Goal: Transaction & Acquisition: Book appointment/travel/reservation

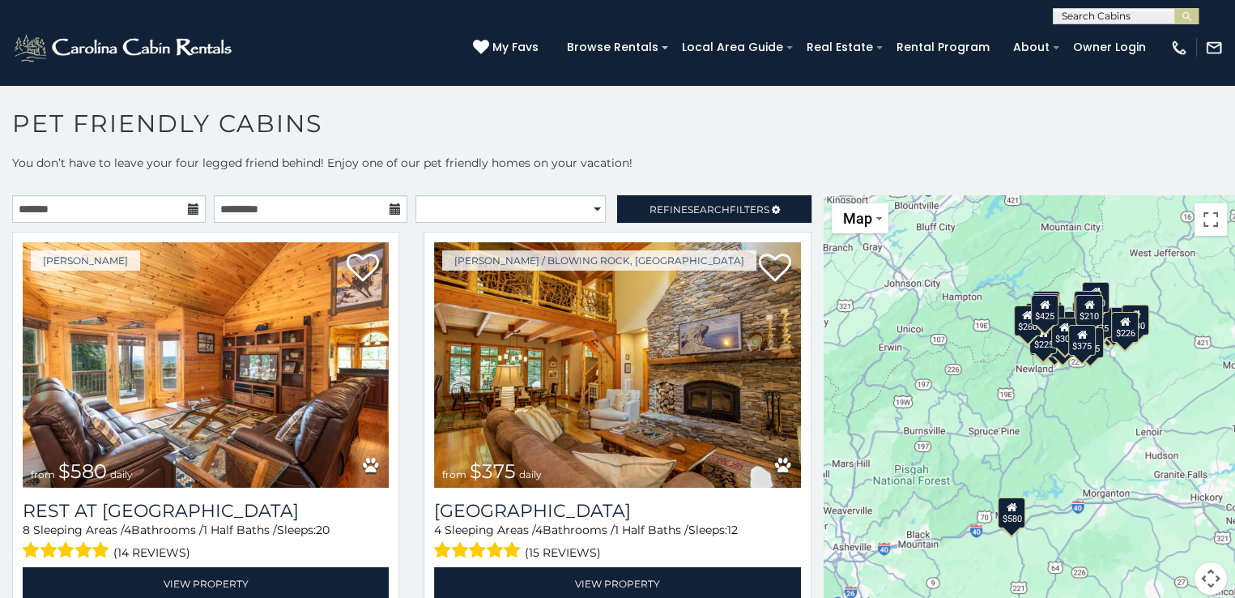
scroll to position [8, 0]
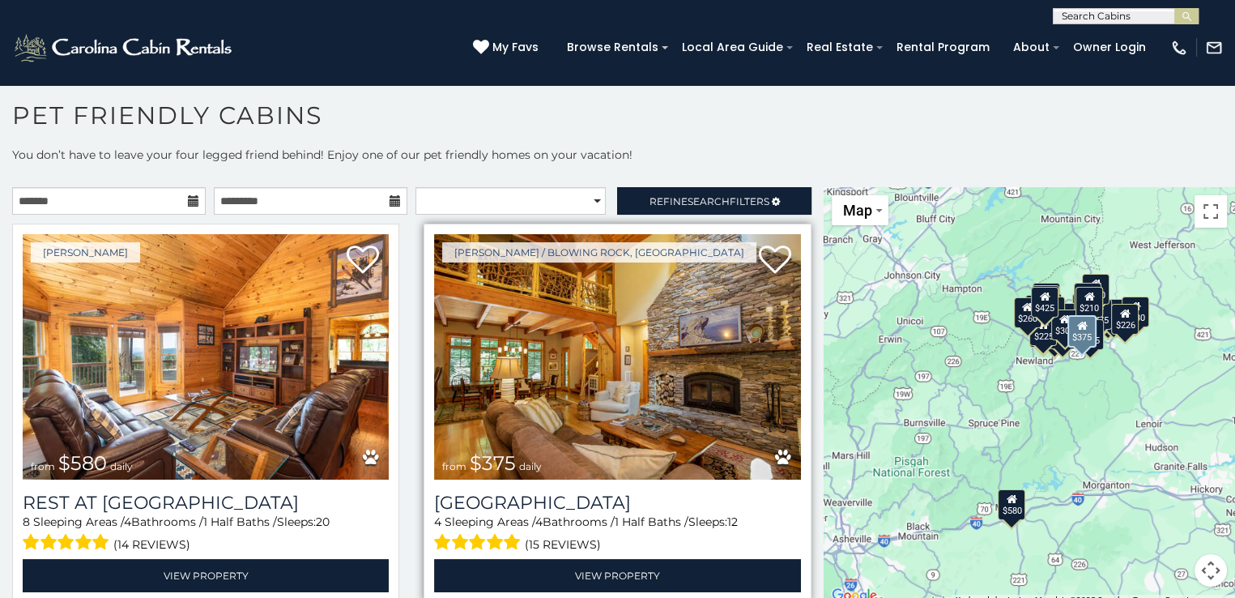
click at [567, 383] on img at bounding box center [617, 356] width 366 height 245
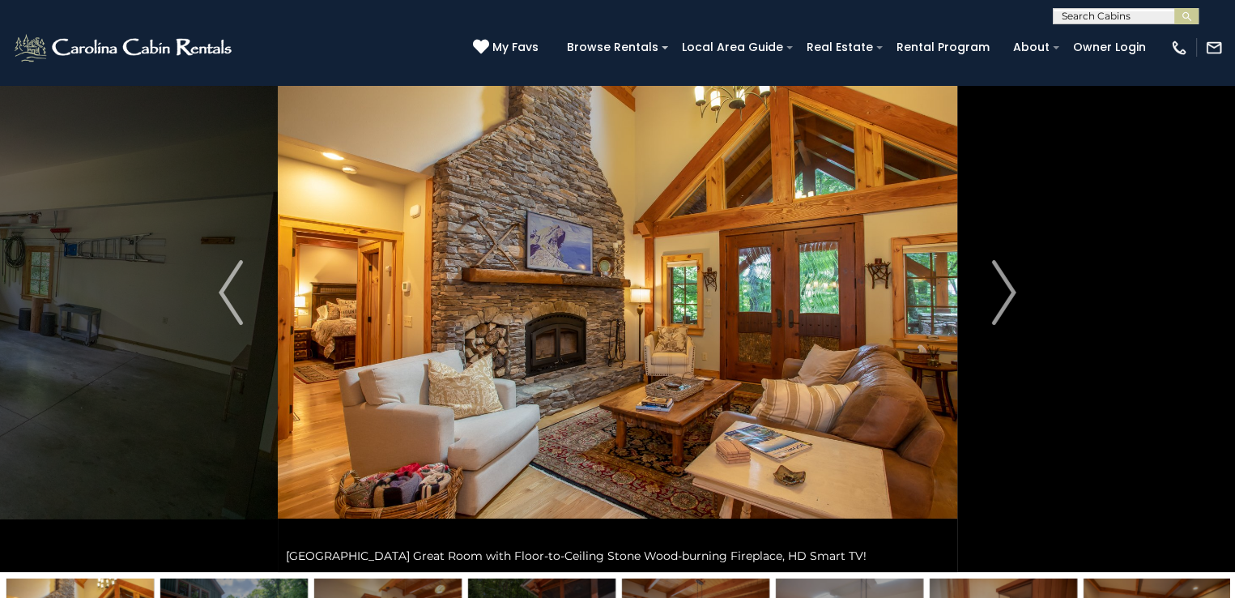
scroll to position [94, 0]
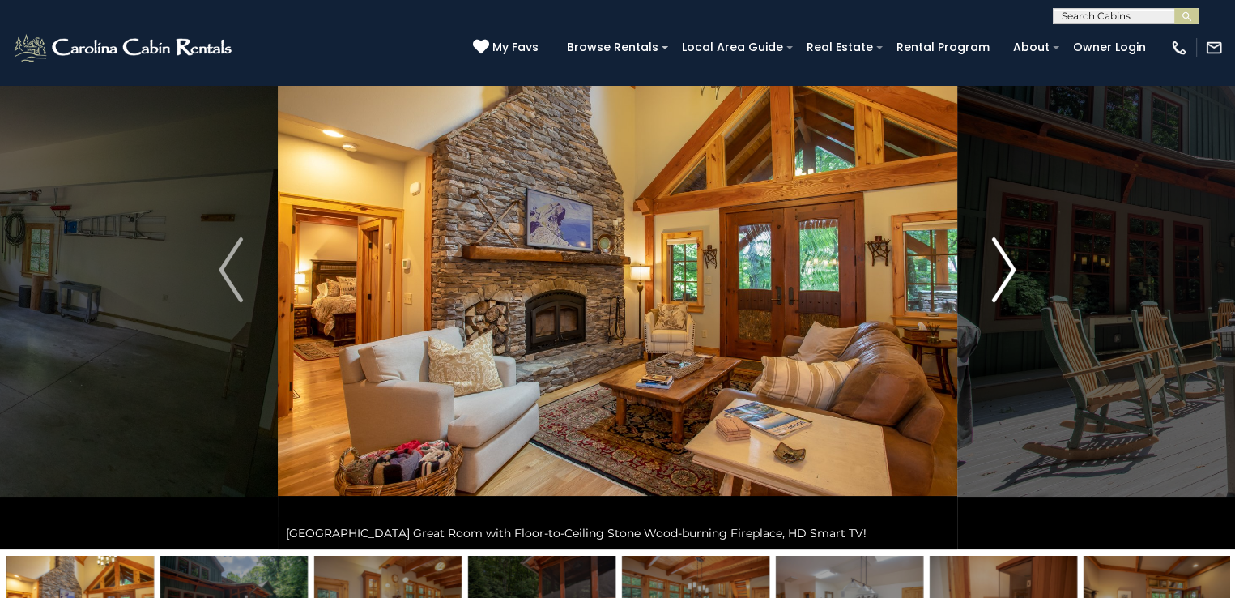
click at [1004, 275] on img "Next" at bounding box center [1004, 269] width 24 height 65
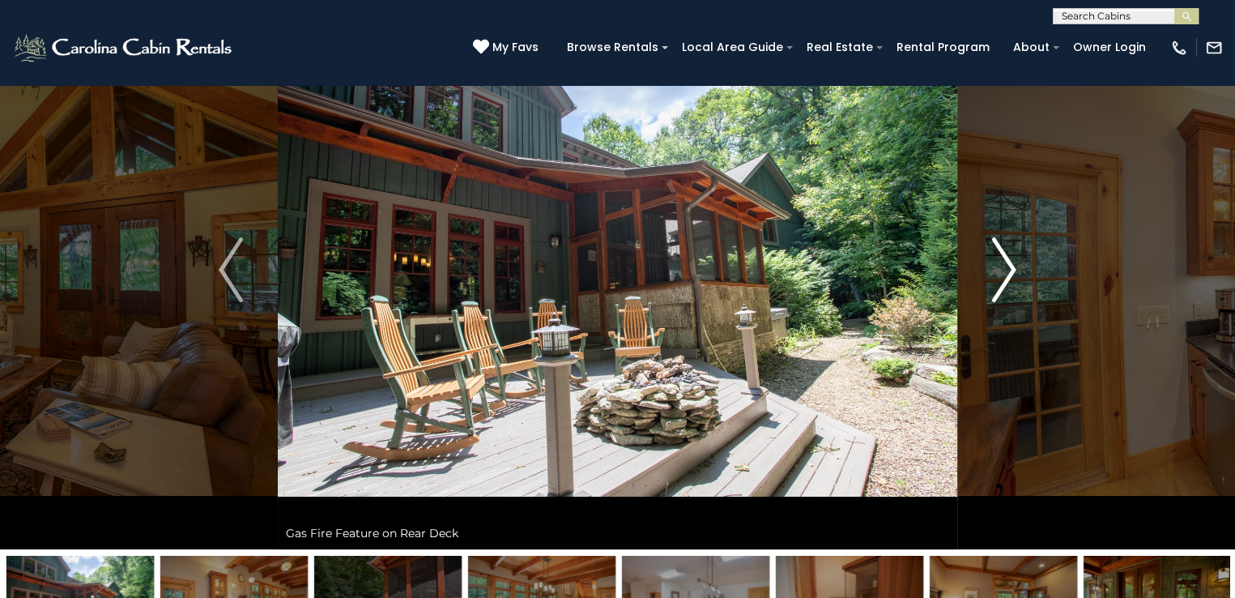
click at [1013, 267] on img "Next" at bounding box center [1004, 269] width 24 height 65
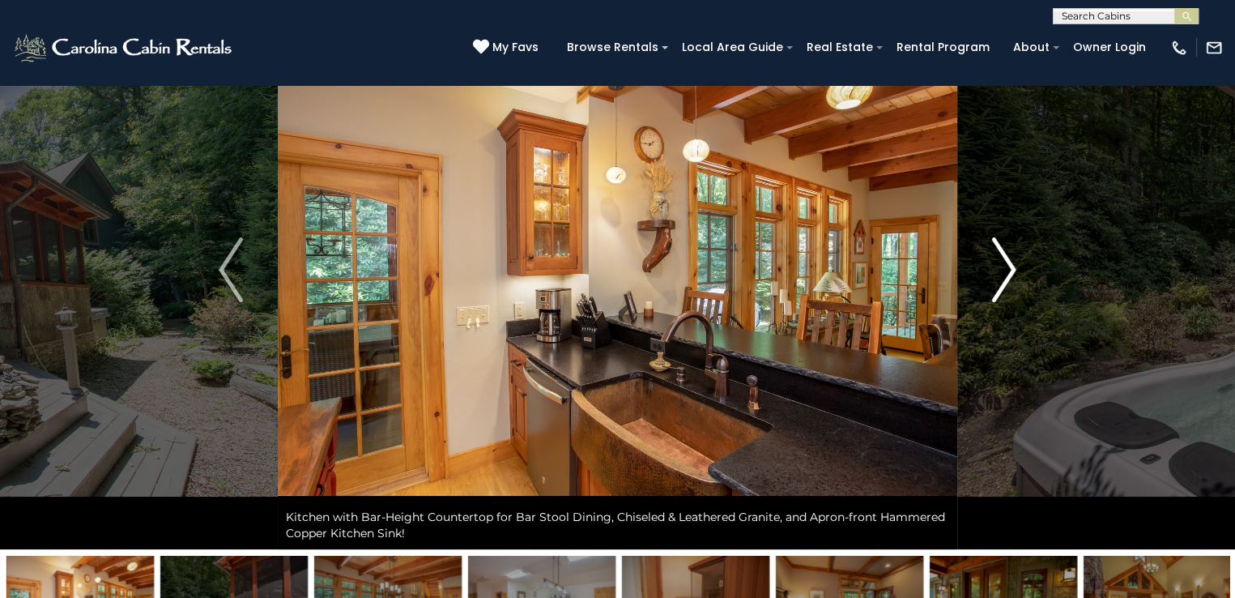
click at [1013, 267] on img "Next" at bounding box center [1004, 269] width 24 height 65
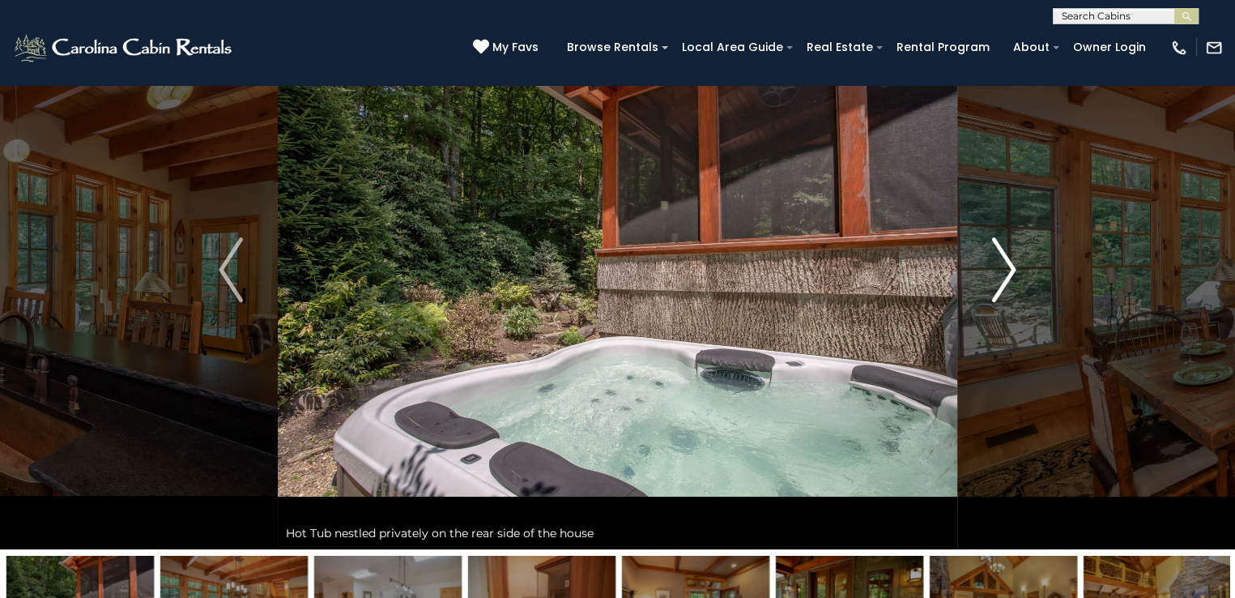
click at [1013, 267] on img "Next" at bounding box center [1004, 269] width 24 height 65
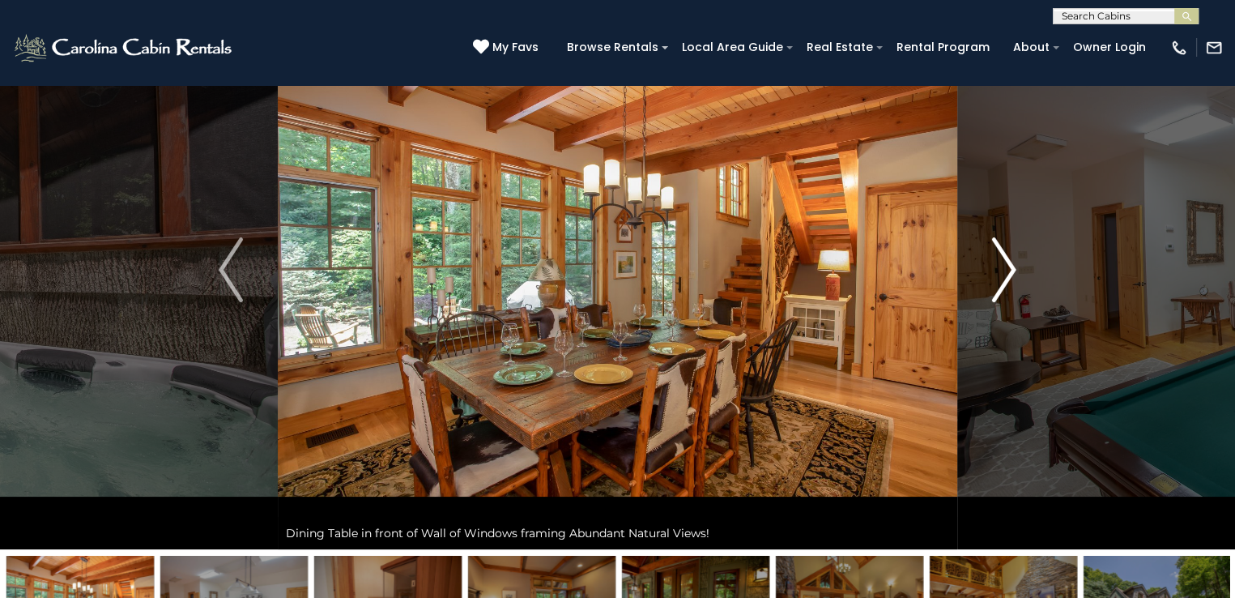
click at [1013, 267] on img "Next" at bounding box center [1004, 269] width 24 height 65
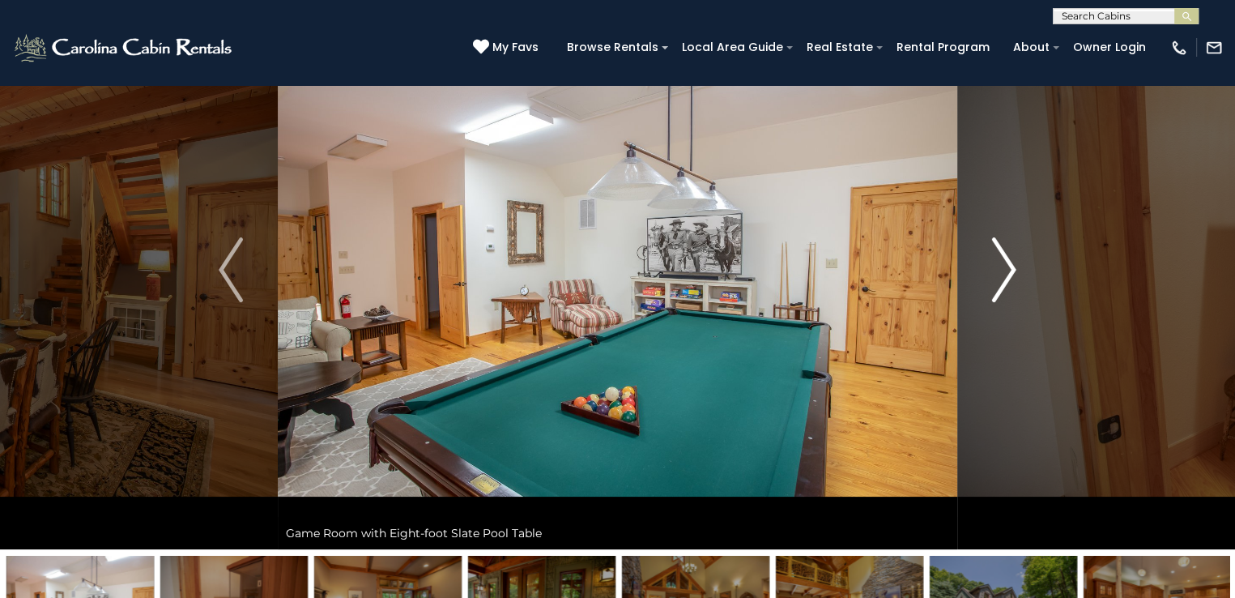
click at [1013, 267] on img "Next" at bounding box center [1004, 269] width 24 height 65
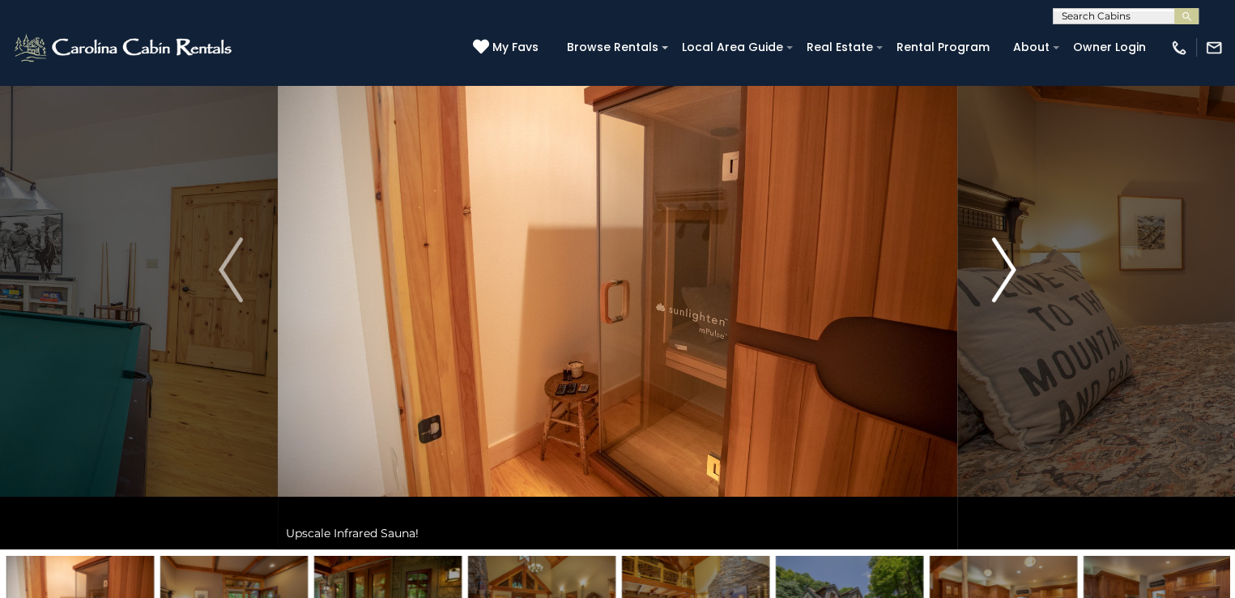
click at [1013, 267] on img "Next" at bounding box center [1004, 269] width 24 height 65
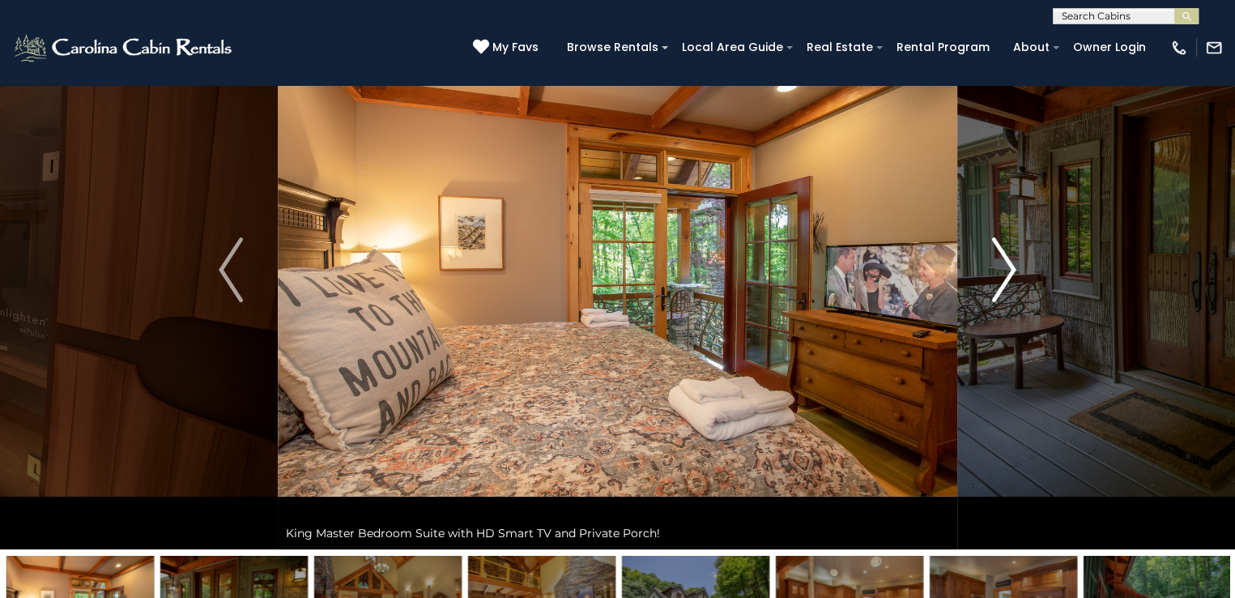
click at [1013, 267] on img "Next" at bounding box center [1004, 269] width 24 height 65
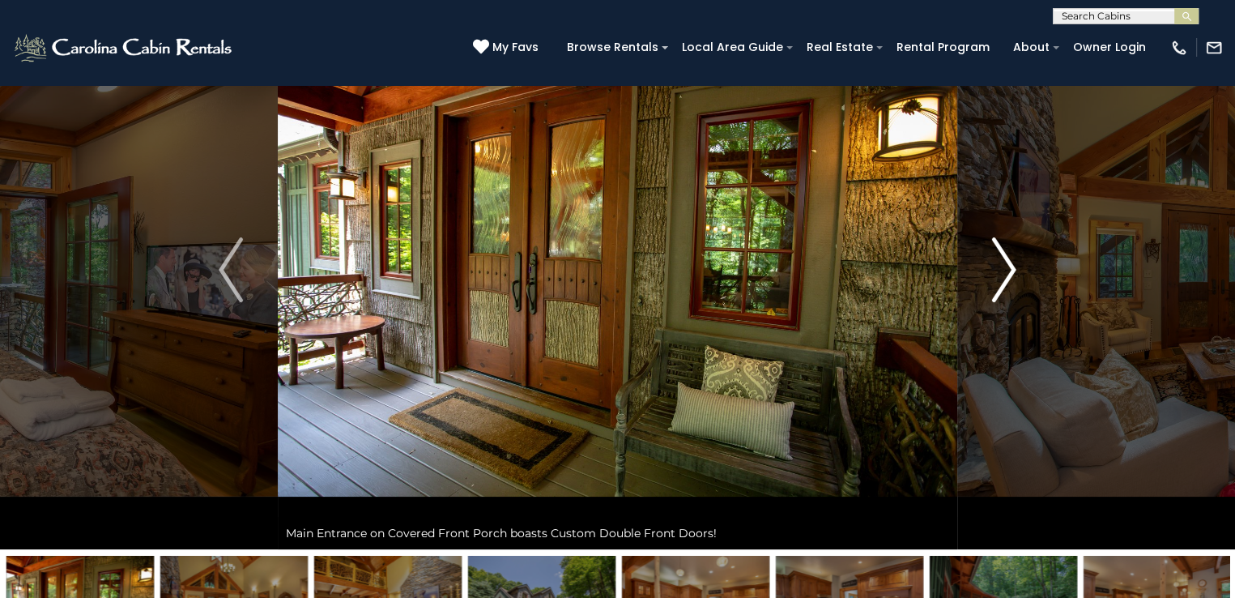
click at [1013, 267] on img "Next" at bounding box center [1004, 269] width 24 height 65
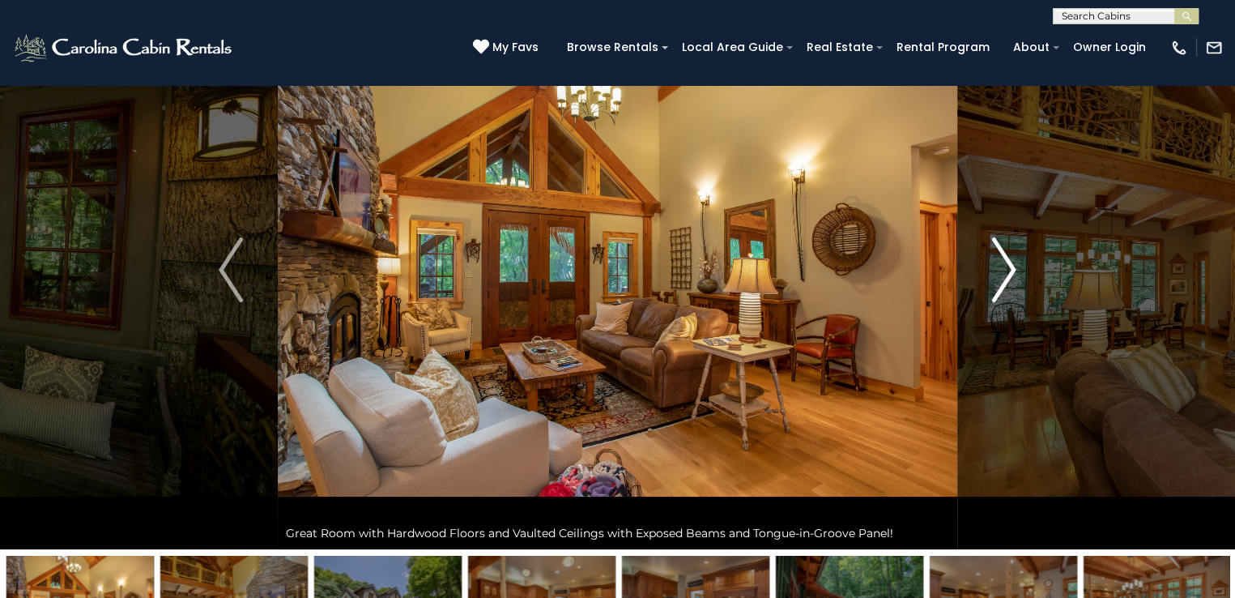
click at [1013, 267] on img "Next" at bounding box center [1004, 269] width 24 height 65
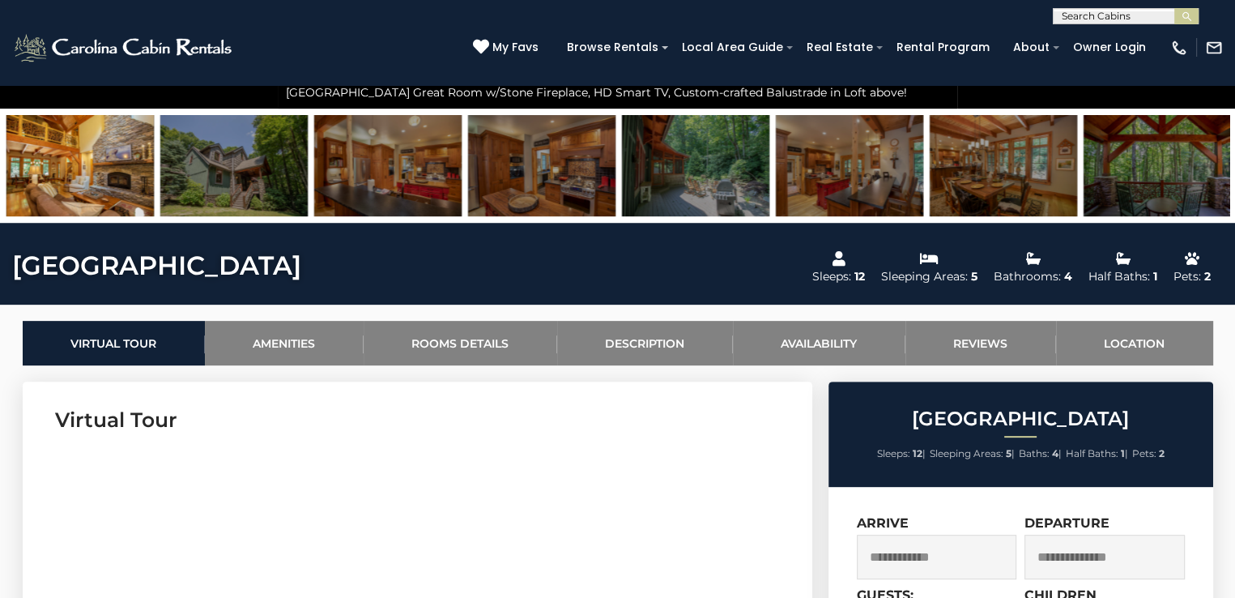
scroll to position [0, 0]
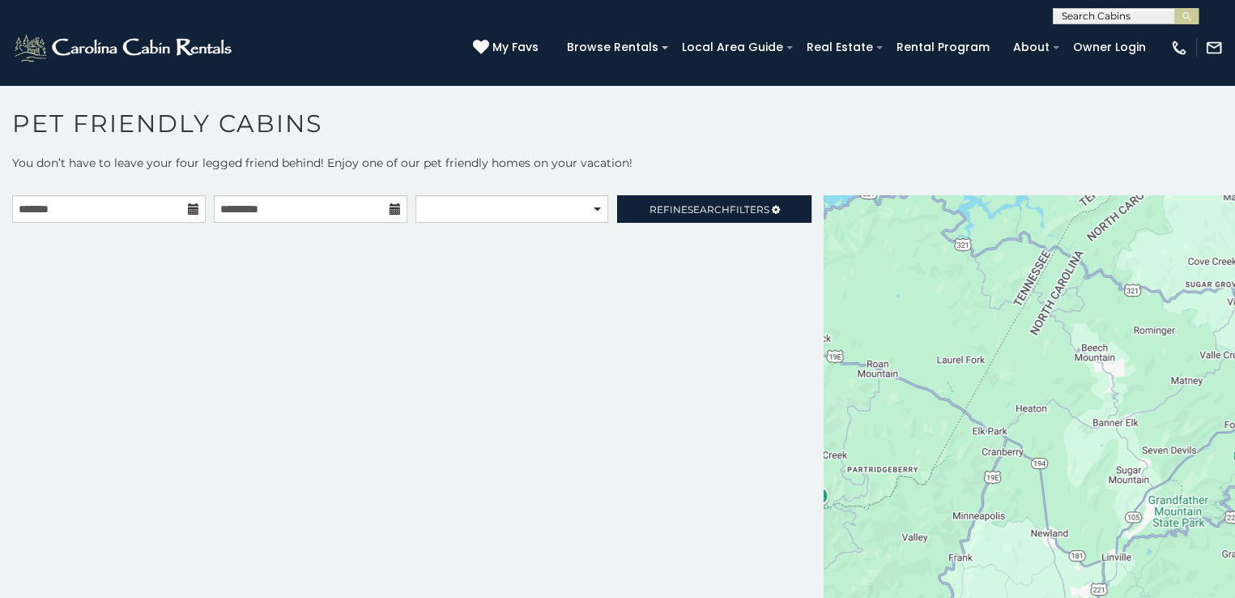
scroll to position [8, 0]
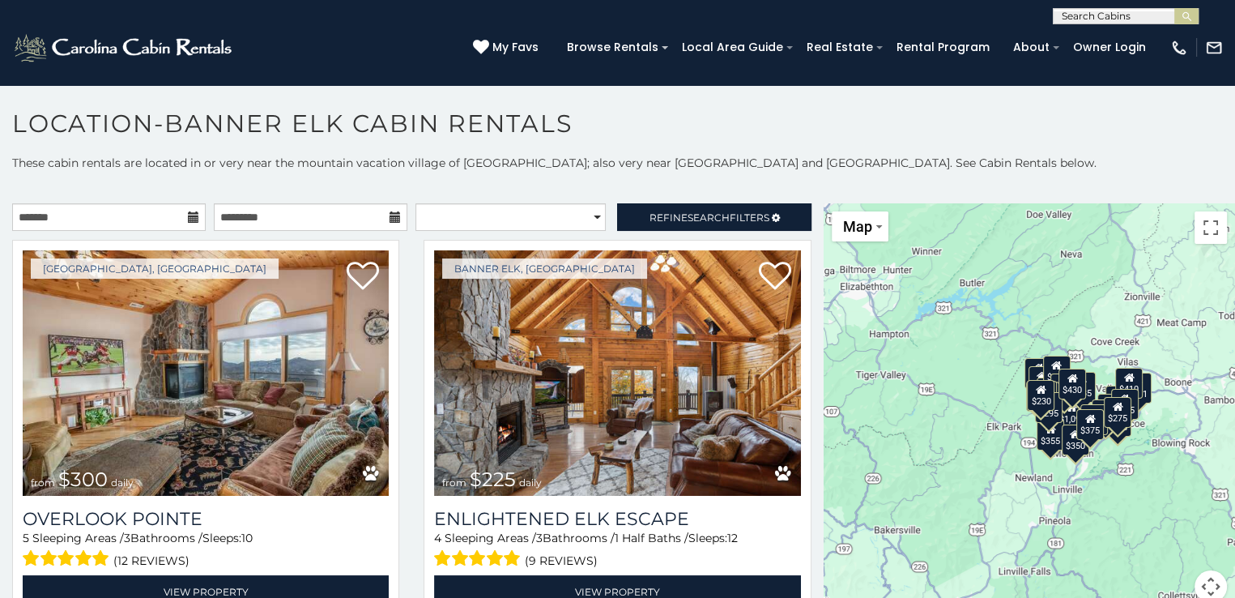
scroll to position [8, 0]
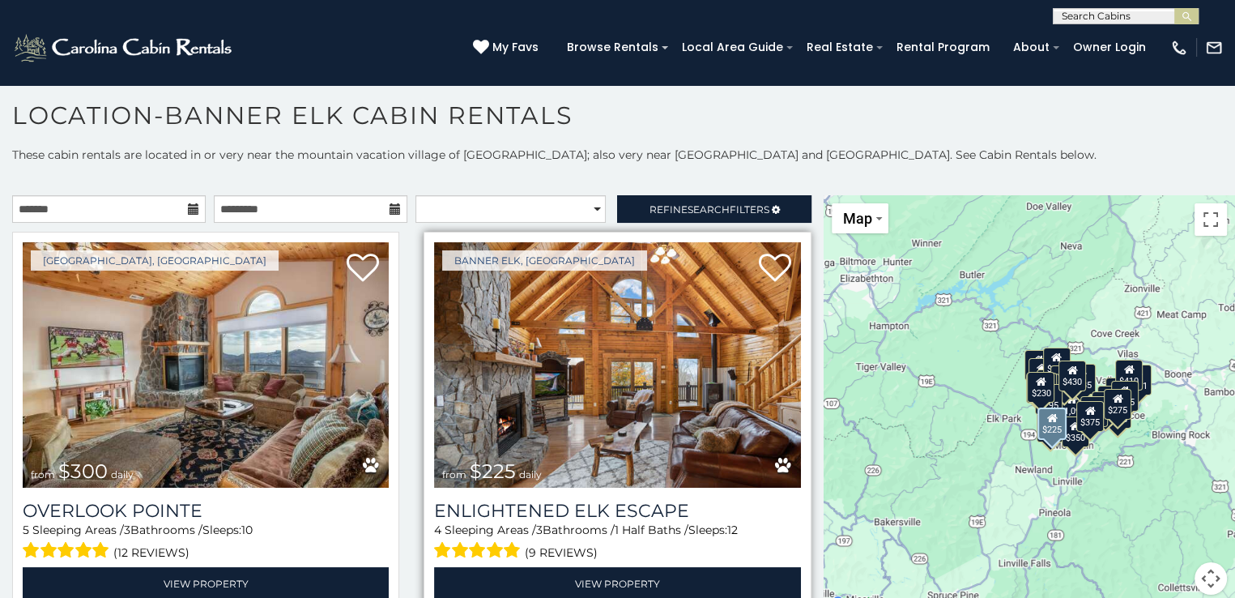
click at [594, 372] on img at bounding box center [617, 364] width 366 height 245
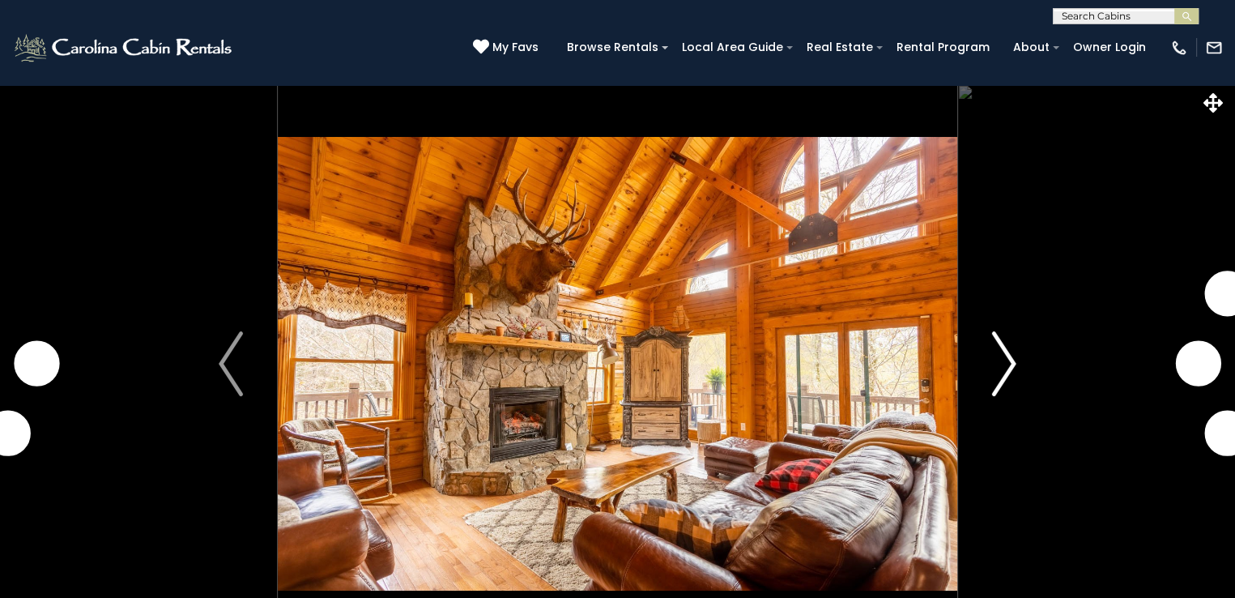
click at [1017, 352] on button "Next" at bounding box center [1004, 363] width 94 height 559
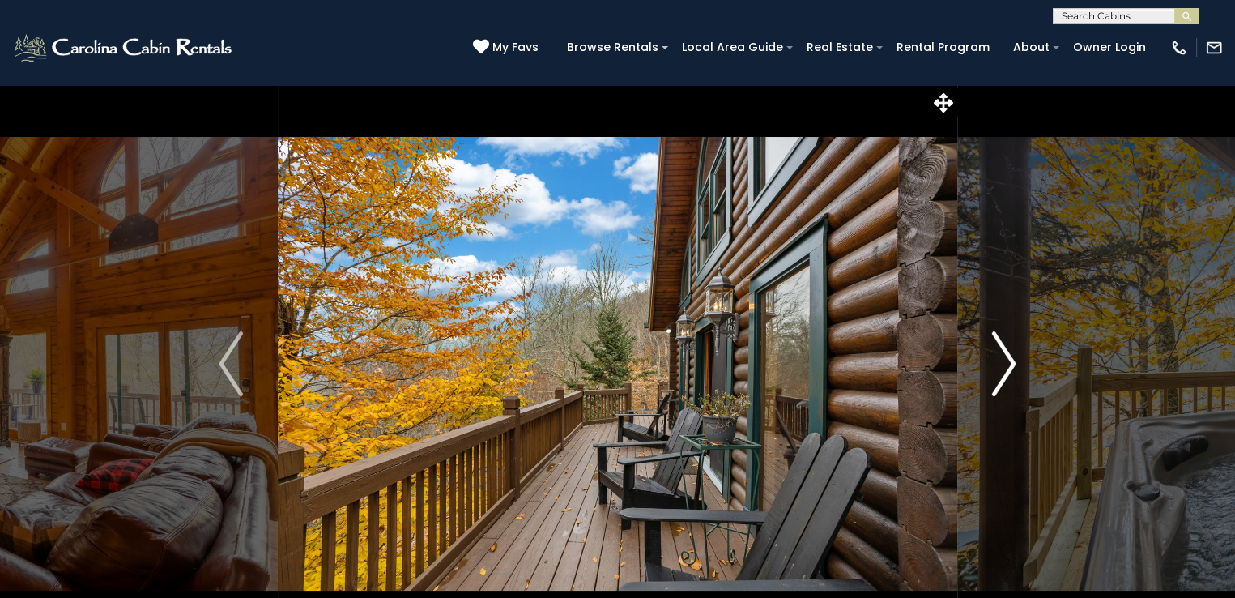
click at [1021, 359] on button "Next" at bounding box center [1004, 363] width 94 height 559
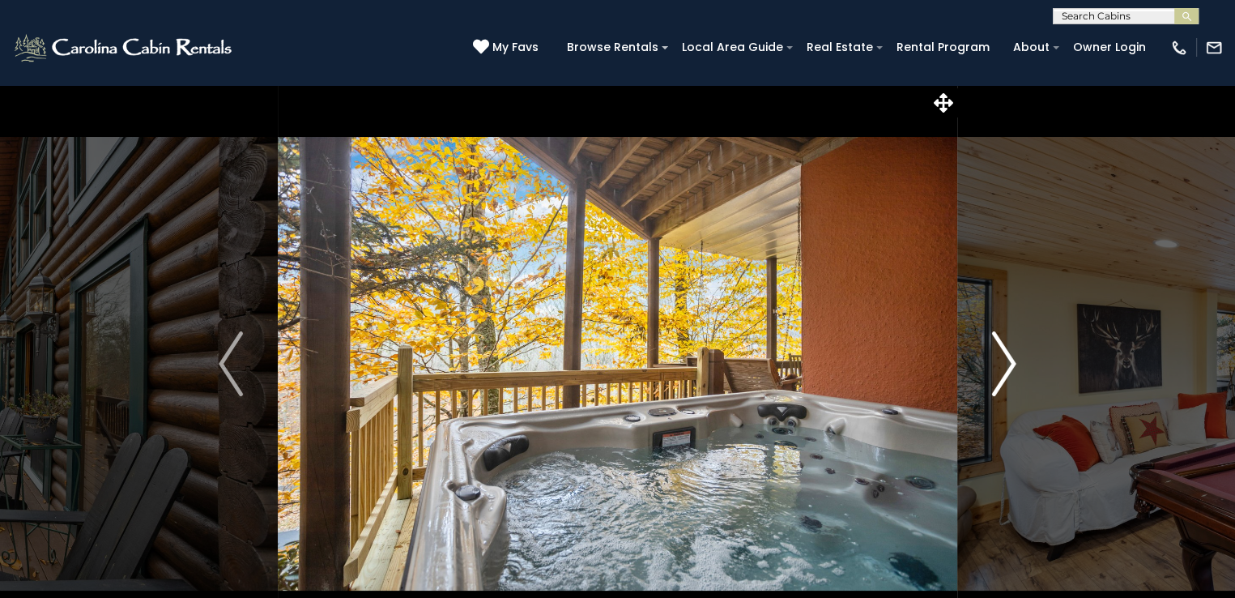
click at [1021, 359] on button "Next" at bounding box center [1004, 363] width 94 height 559
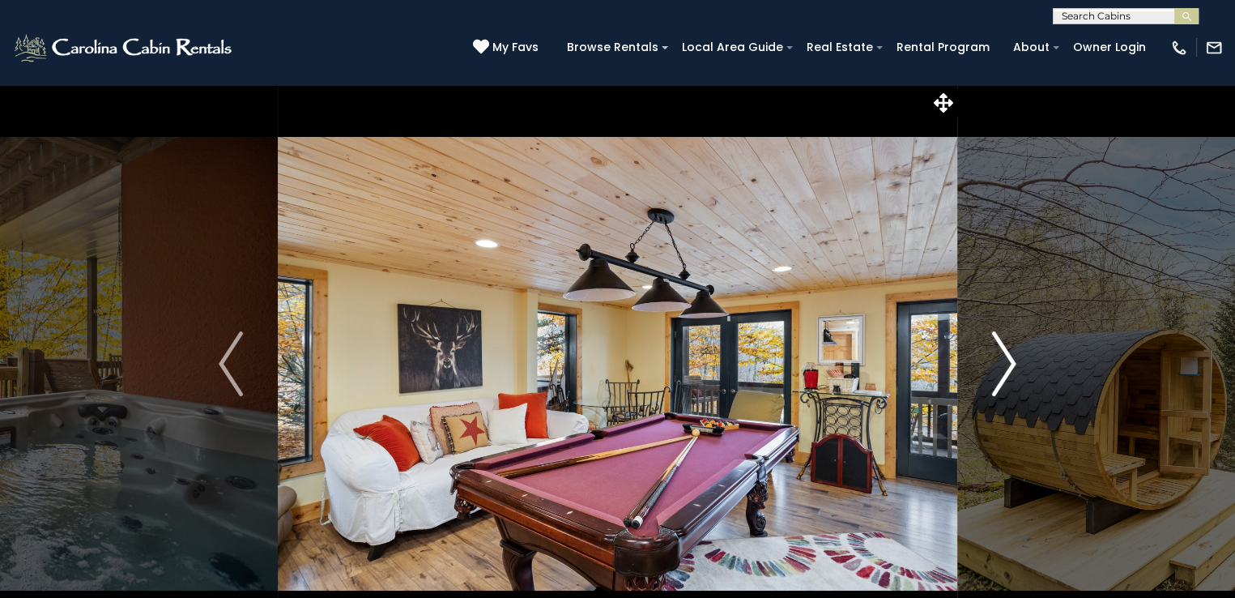
click at [1021, 360] on button "Next" at bounding box center [1004, 363] width 94 height 559
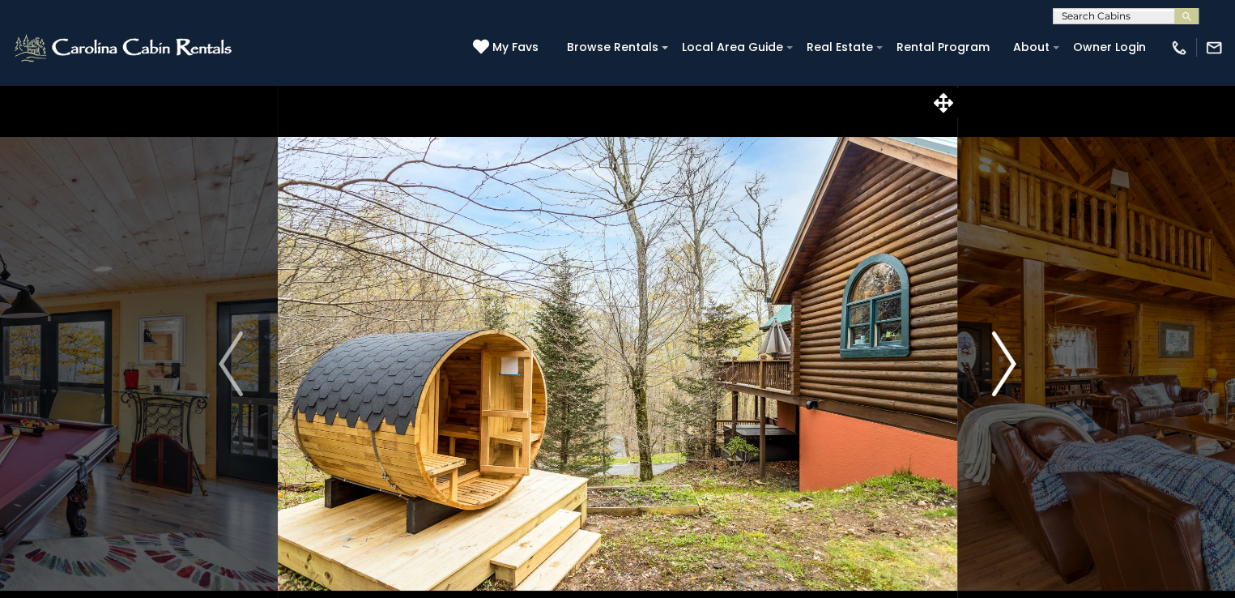
click at [1021, 360] on button "Next" at bounding box center [1004, 363] width 94 height 559
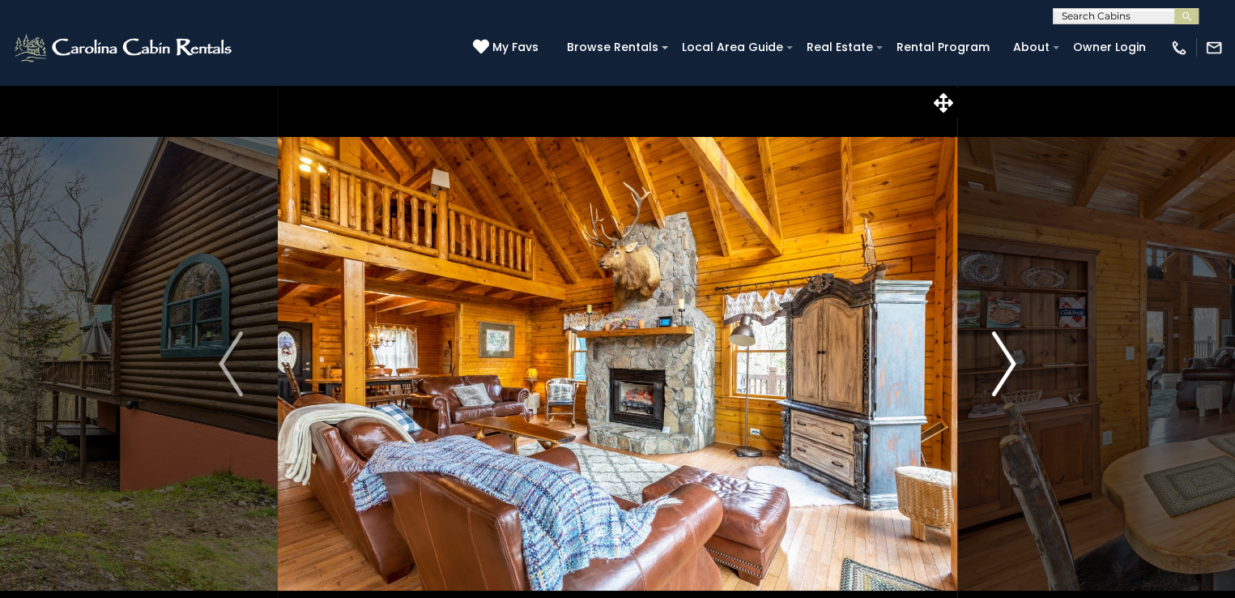
click at [1021, 360] on button "Next" at bounding box center [1004, 363] width 94 height 559
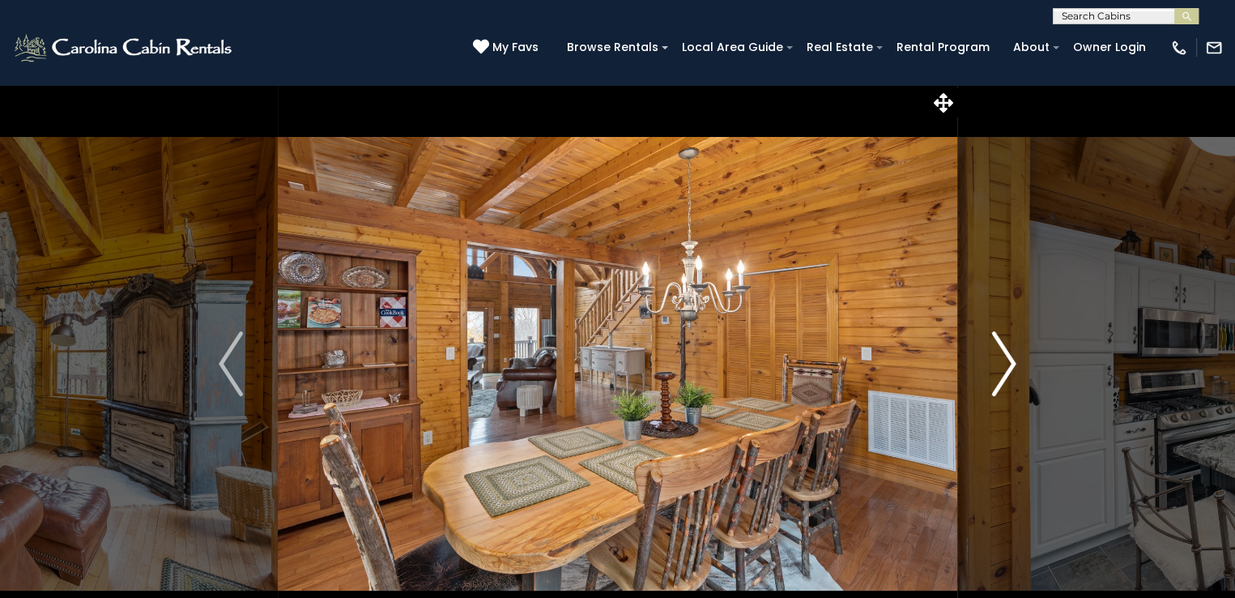
click at [1021, 360] on button "Next" at bounding box center [1004, 363] width 94 height 559
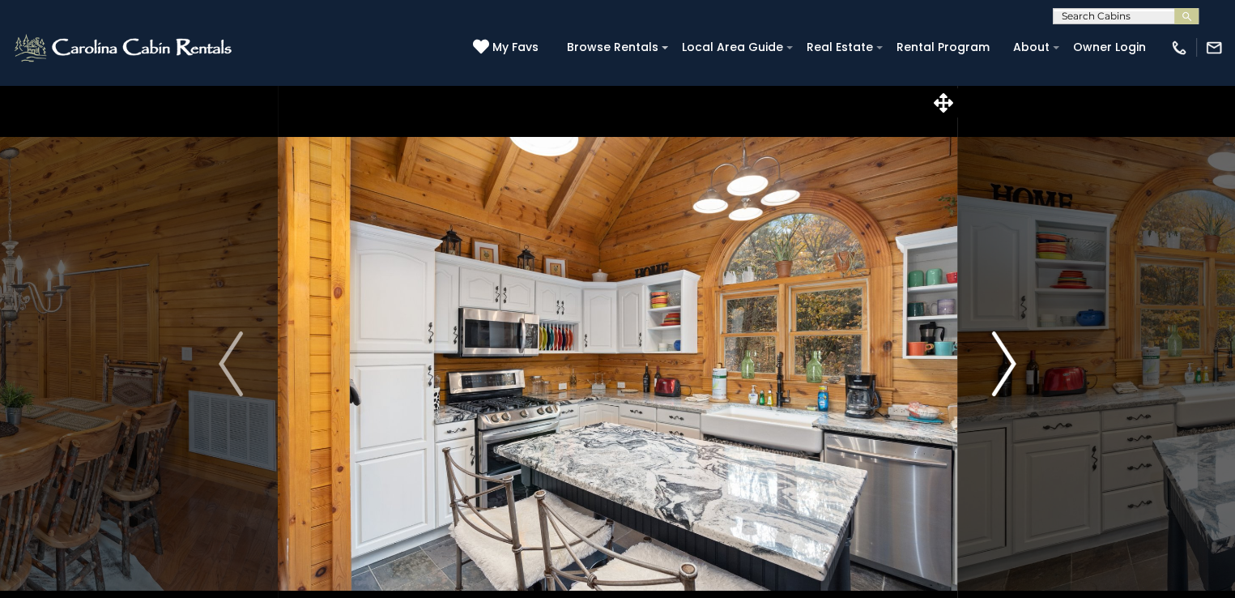
click at [1021, 360] on button "Next" at bounding box center [1004, 363] width 94 height 559
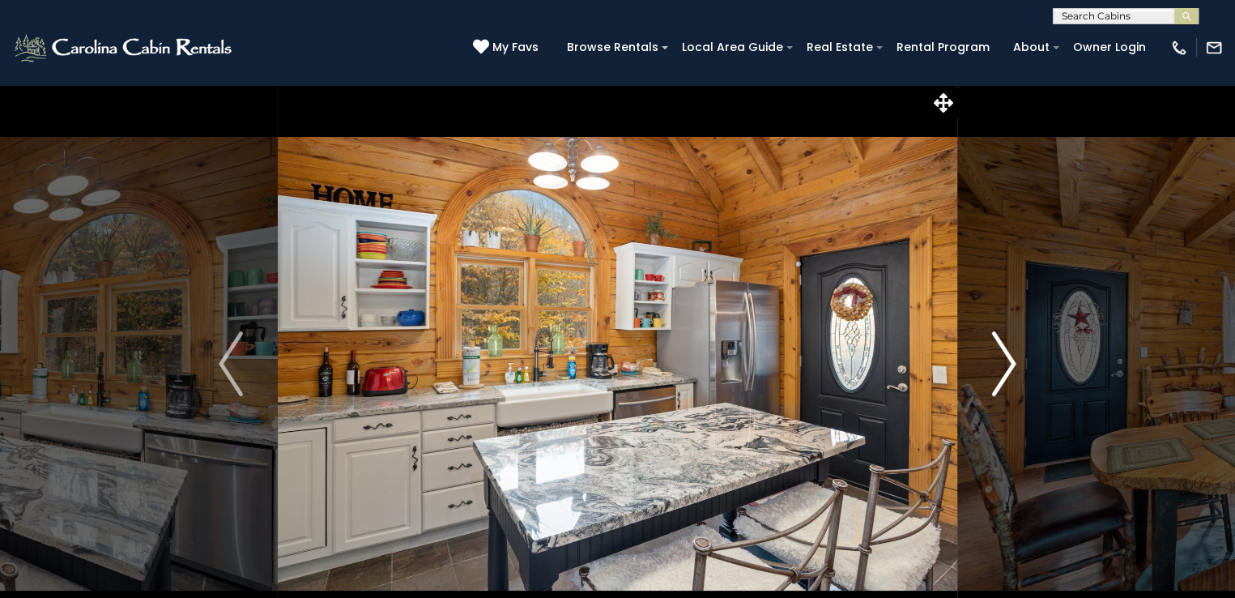
click at [1021, 363] on button "Next" at bounding box center [1004, 363] width 94 height 559
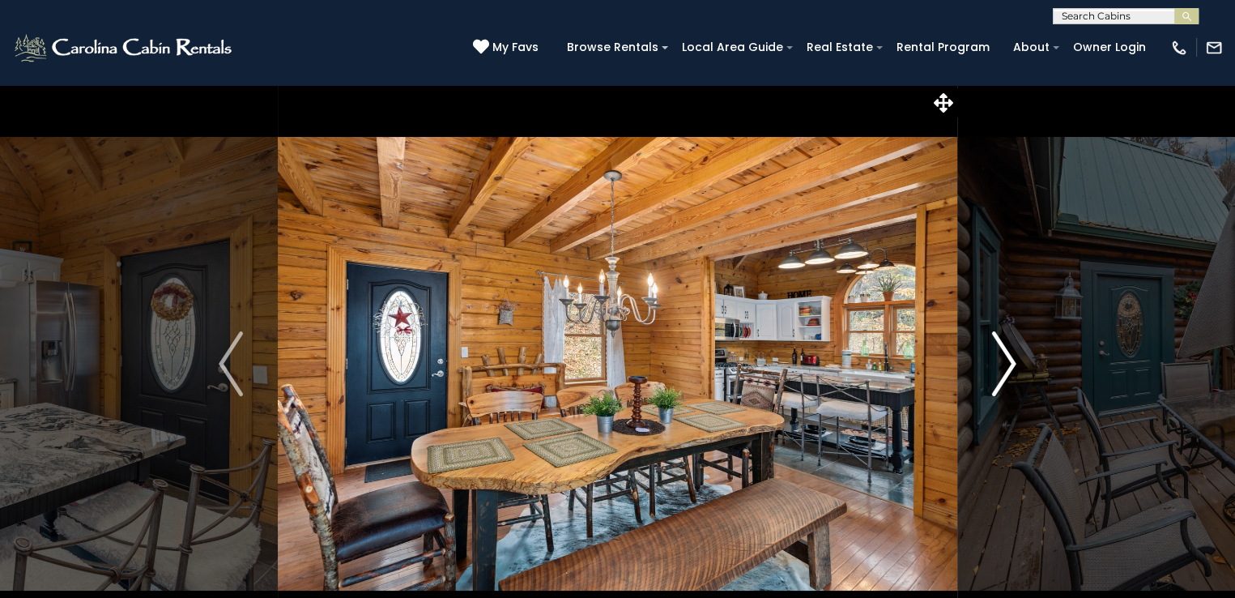
click at [1021, 363] on button "Next" at bounding box center [1004, 363] width 94 height 559
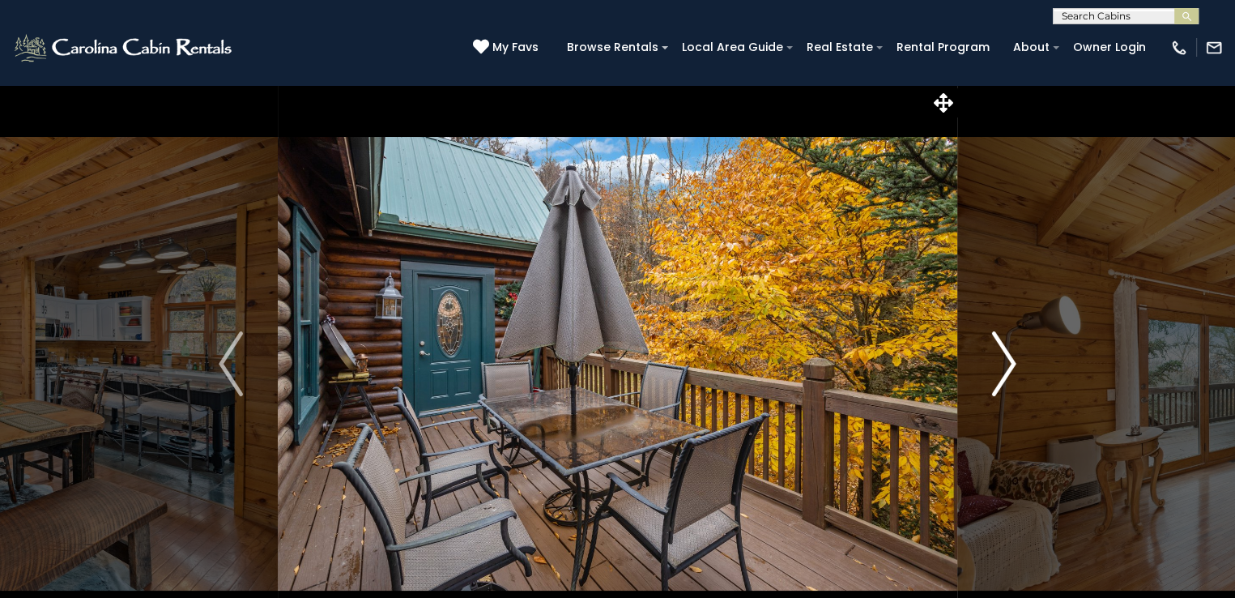
click at [1021, 363] on button "Next" at bounding box center [1004, 363] width 94 height 559
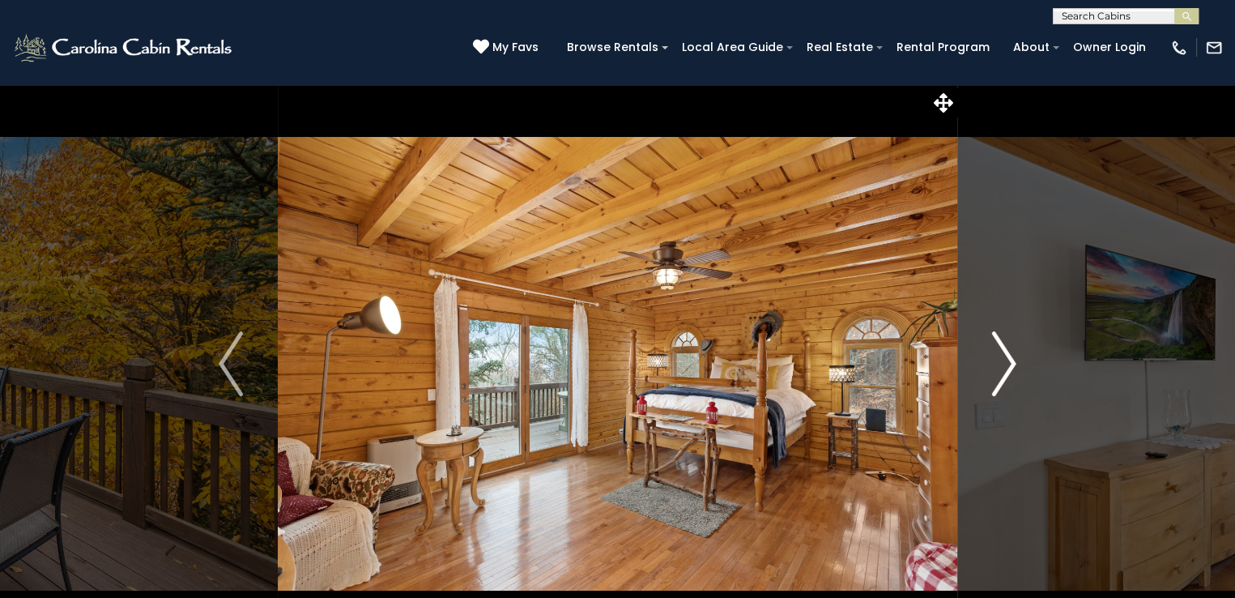
click at [1021, 363] on button "Next" at bounding box center [1004, 363] width 94 height 559
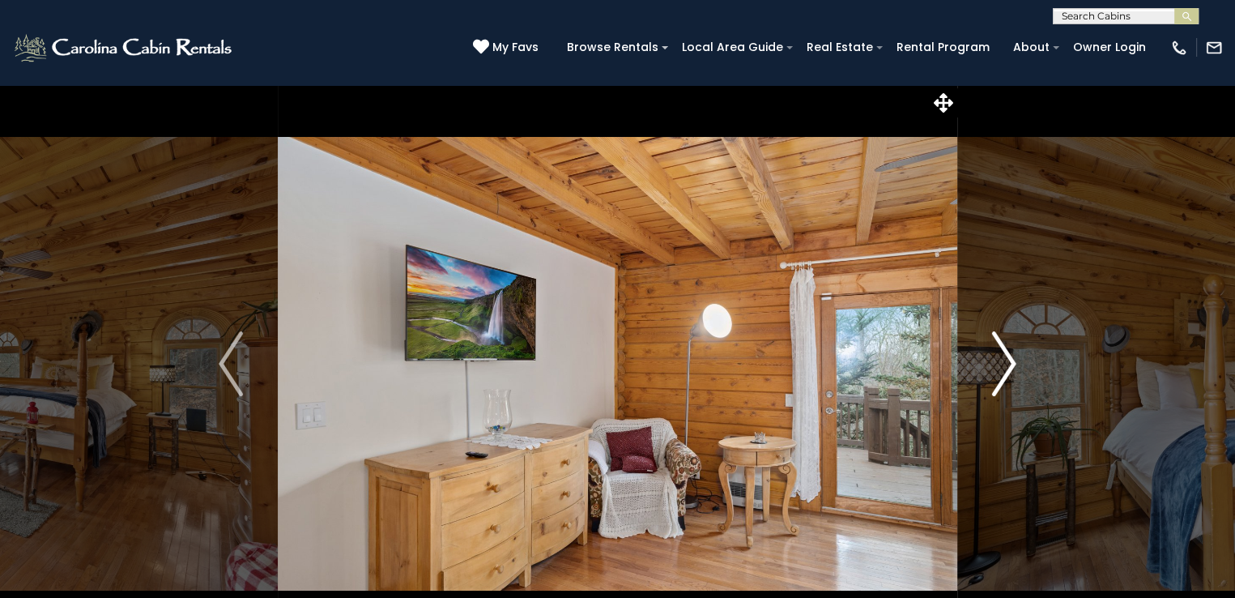
click at [1021, 363] on button "Next" at bounding box center [1004, 363] width 94 height 559
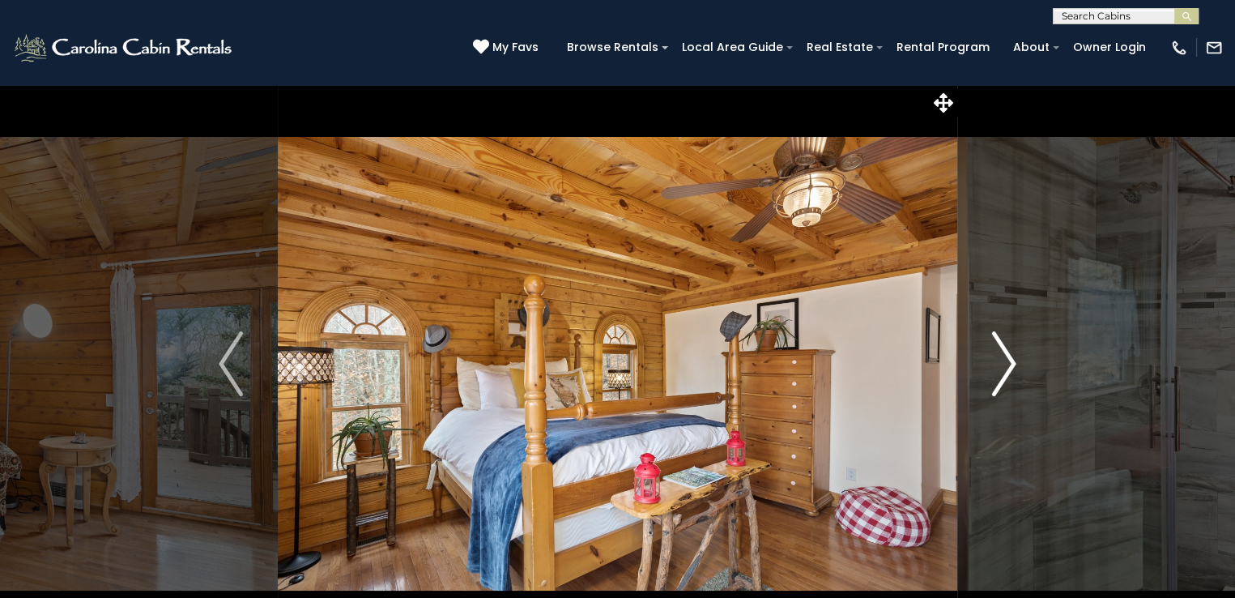
click at [1021, 363] on button "Next" at bounding box center [1004, 363] width 94 height 559
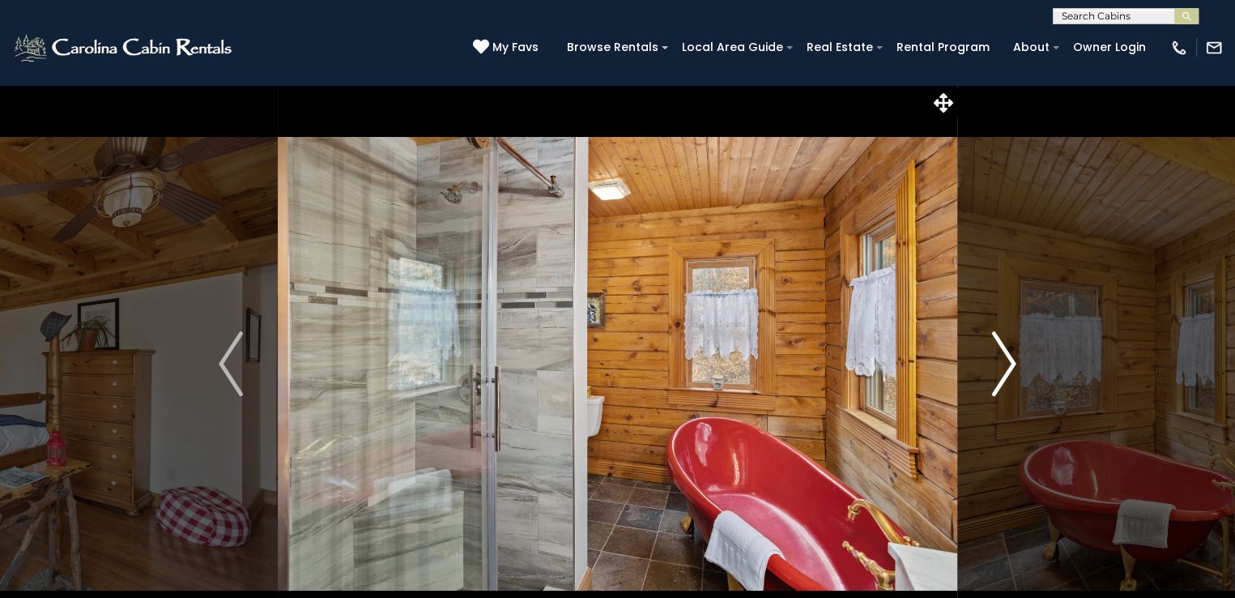
click at [1021, 363] on button "Next" at bounding box center [1004, 363] width 94 height 559
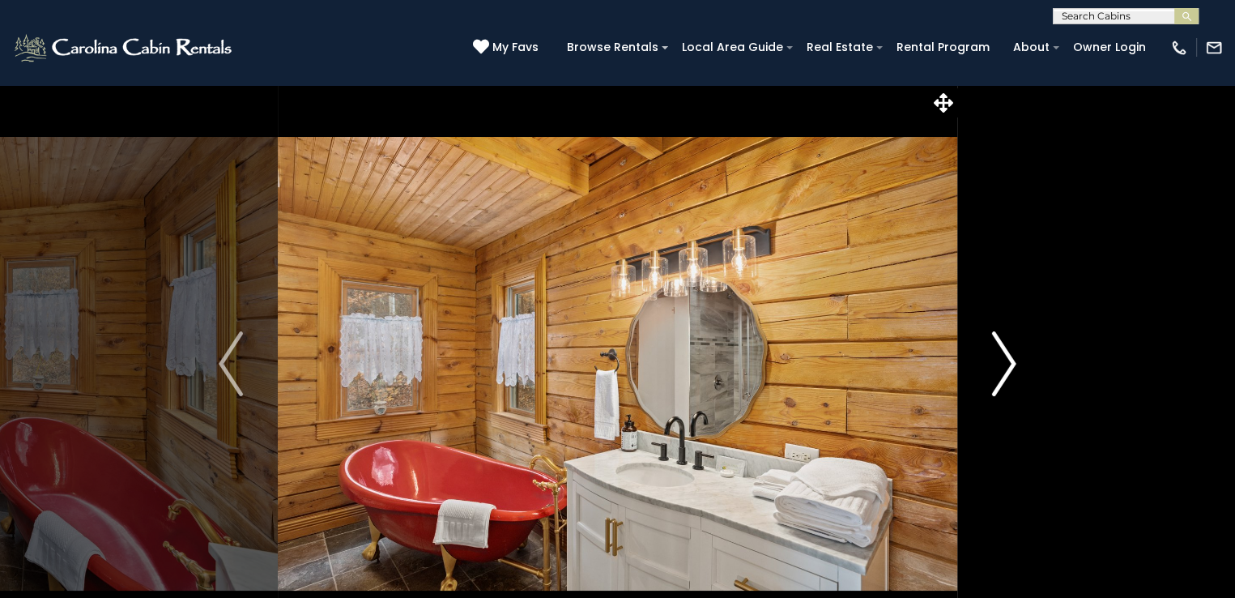
click at [1021, 363] on button "Next" at bounding box center [1004, 363] width 94 height 559
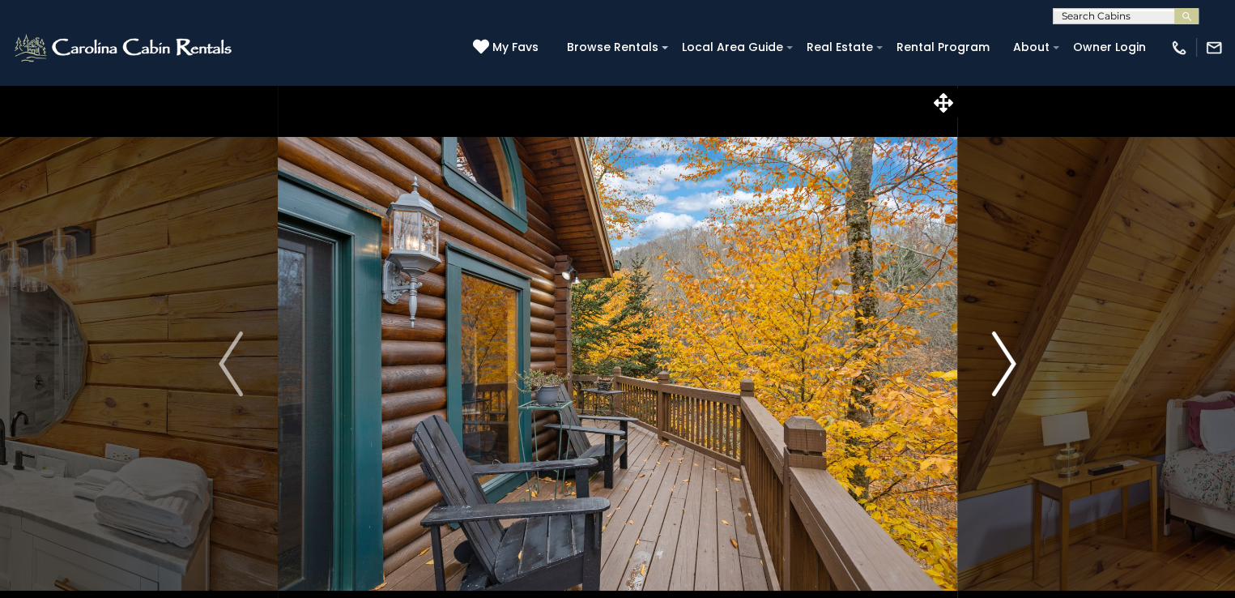
click at [1021, 363] on button "Next" at bounding box center [1004, 363] width 94 height 559
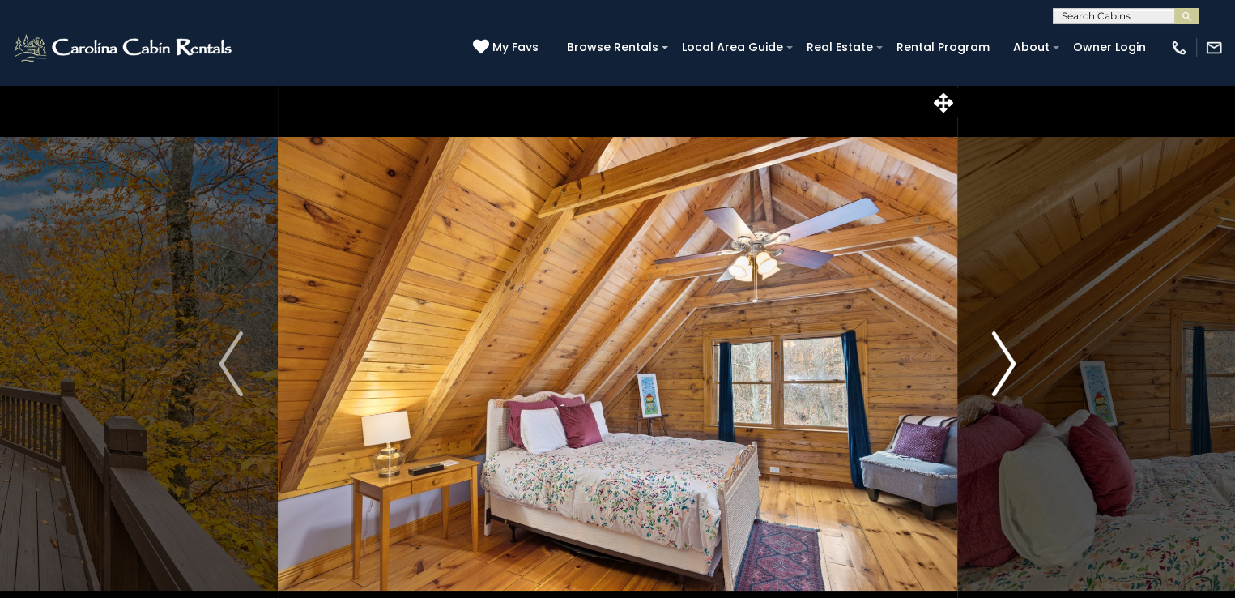
click at [1021, 363] on button "Next" at bounding box center [1004, 363] width 94 height 559
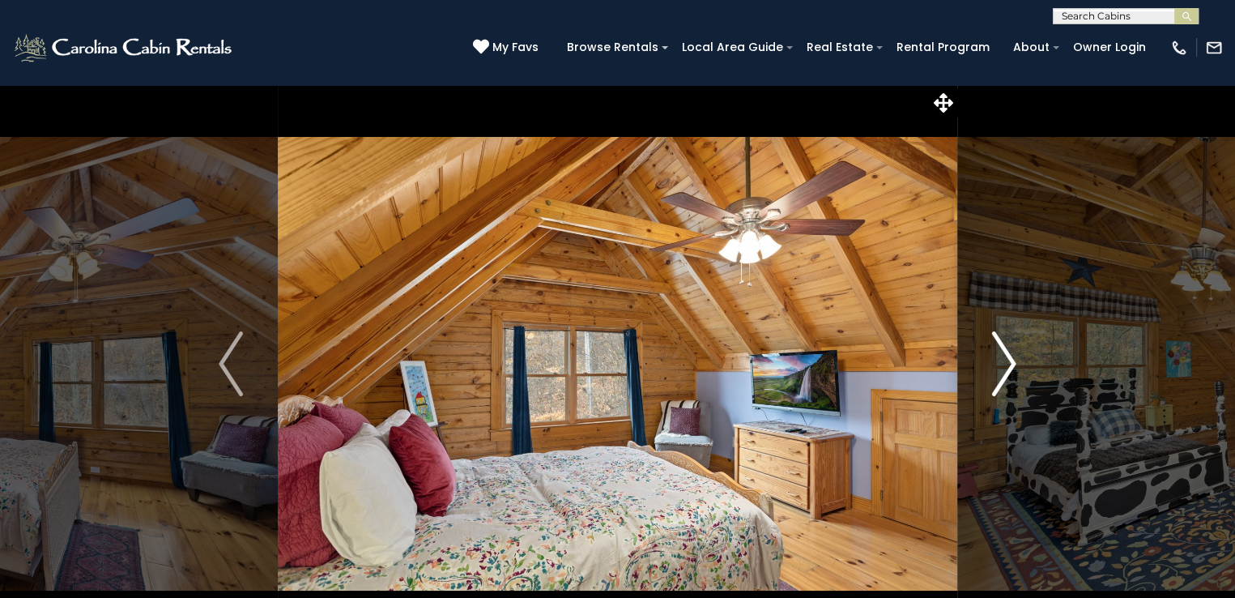
click at [1021, 363] on button "Next" at bounding box center [1004, 363] width 94 height 559
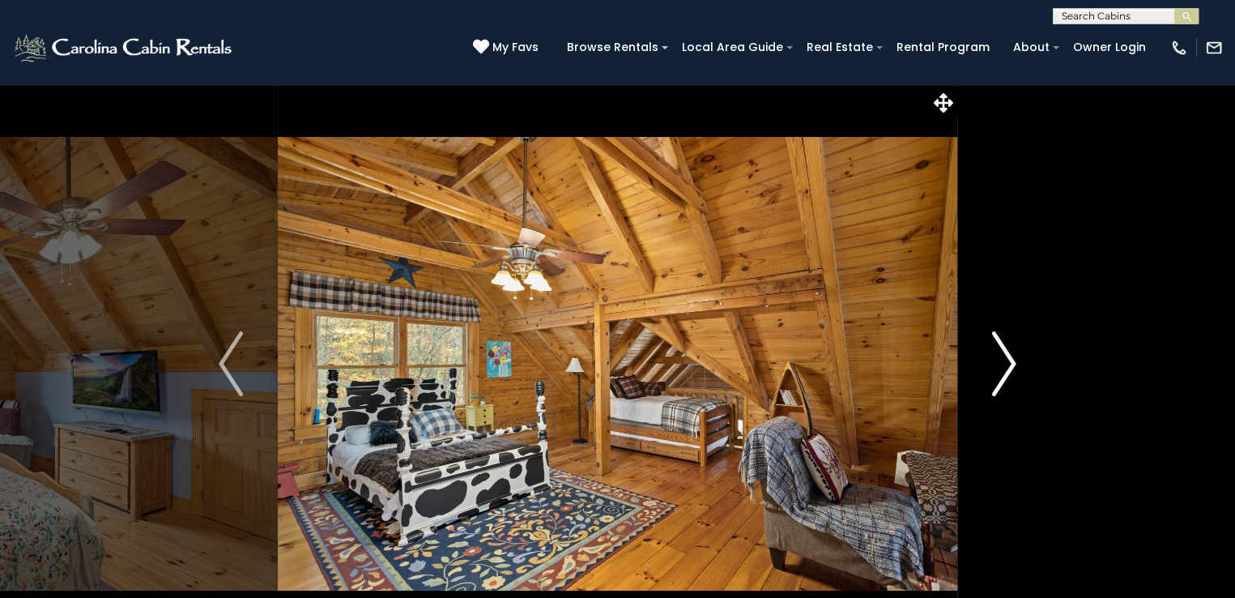
click at [1021, 363] on button "Next" at bounding box center [1004, 363] width 94 height 559
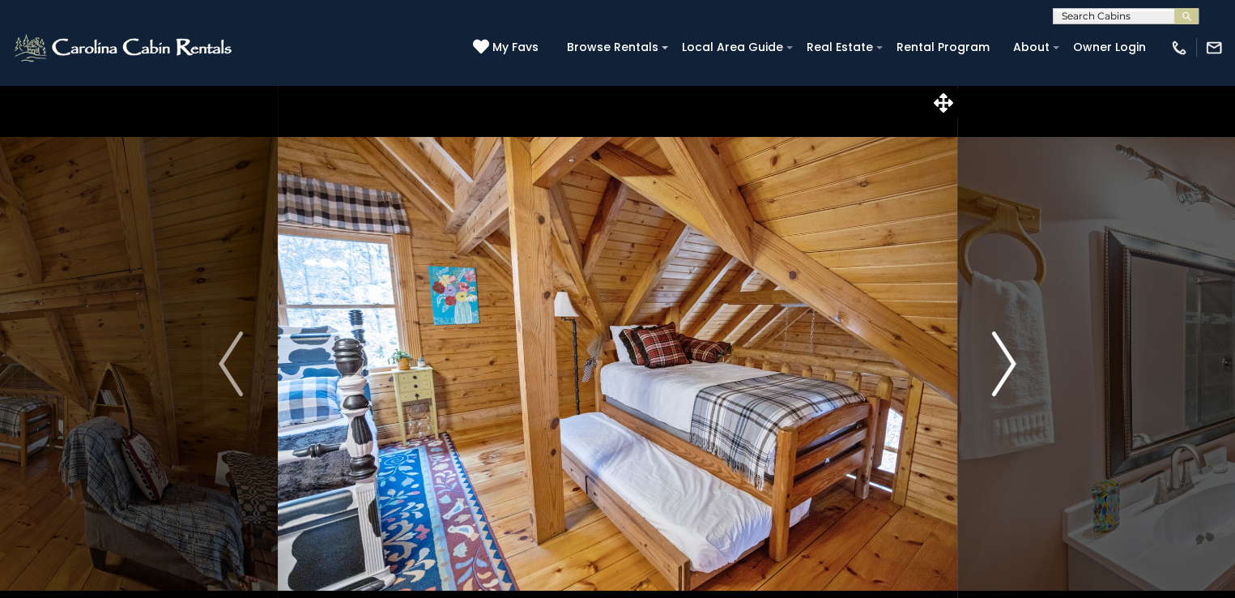
click at [1012, 362] on img "Next" at bounding box center [1004, 363] width 24 height 65
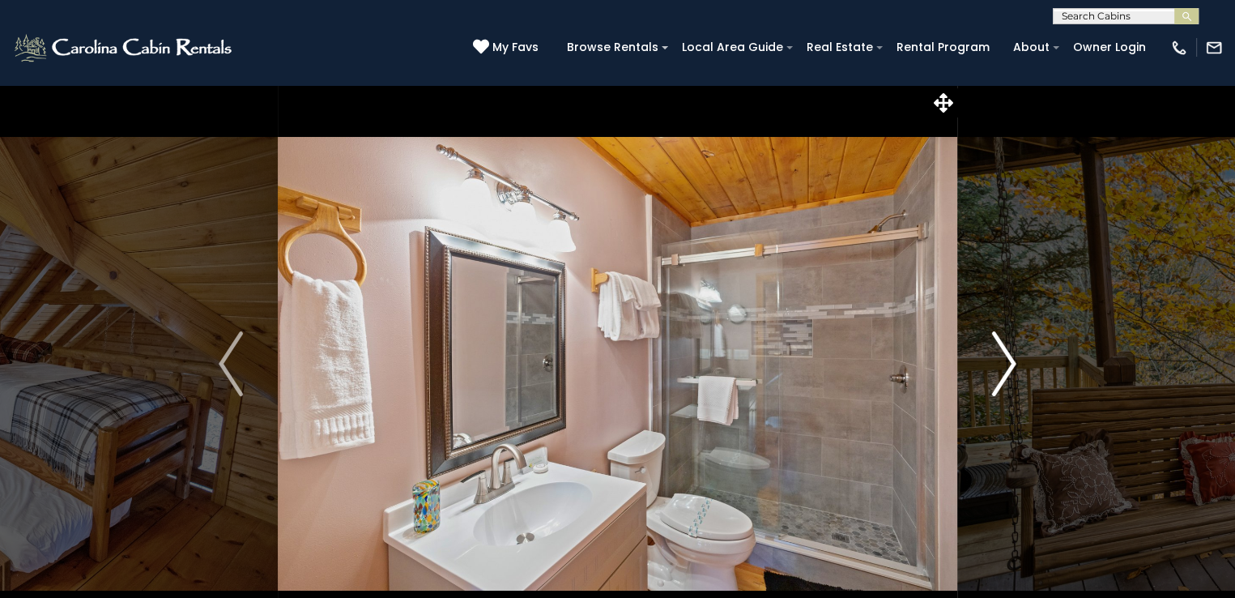
click at [1012, 362] on img "Next" at bounding box center [1004, 363] width 24 height 65
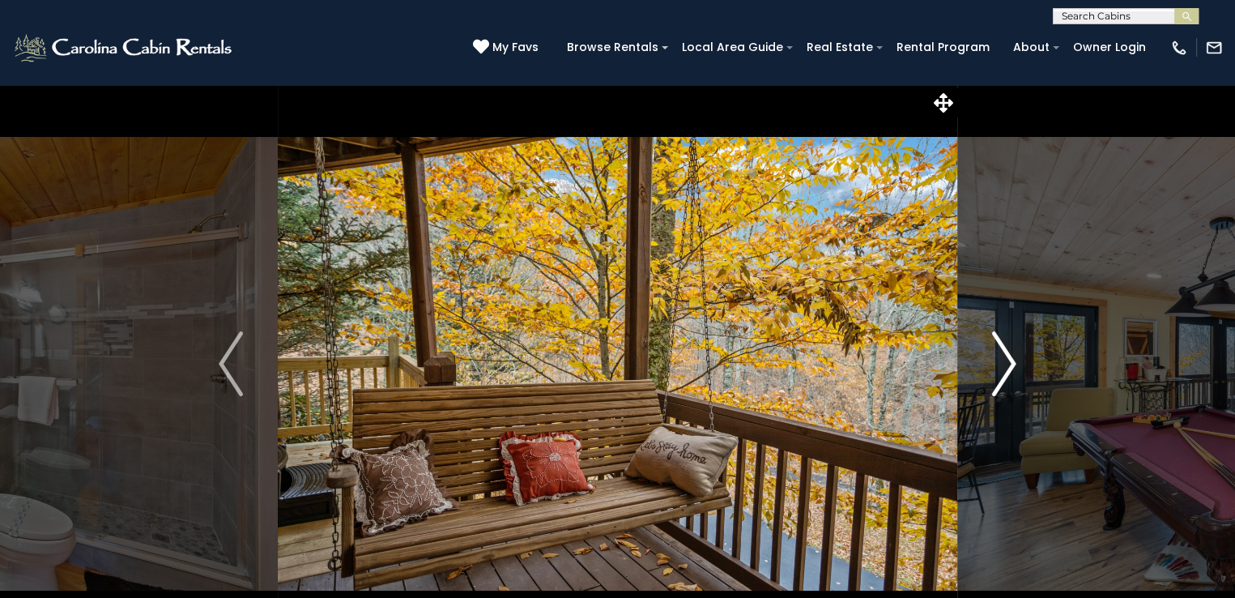
click at [1012, 362] on img "Next" at bounding box center [1004, 363] width 24 height 65
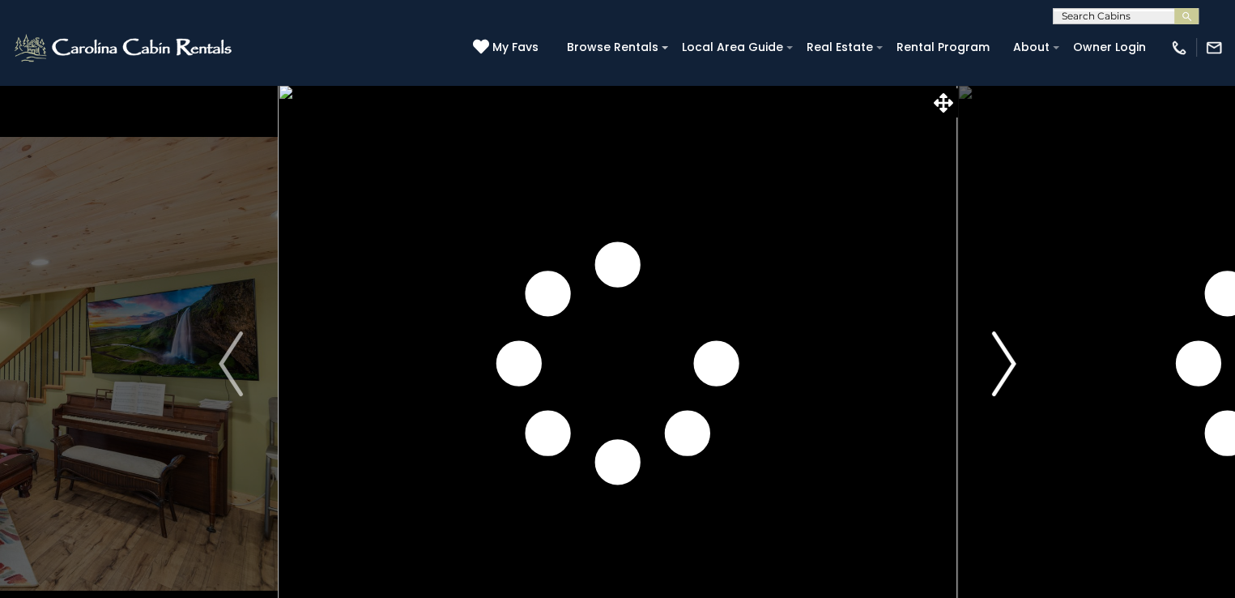
click at [1012, 362] on img "Next" at bounding box center [1004, 363] width 24 height 65
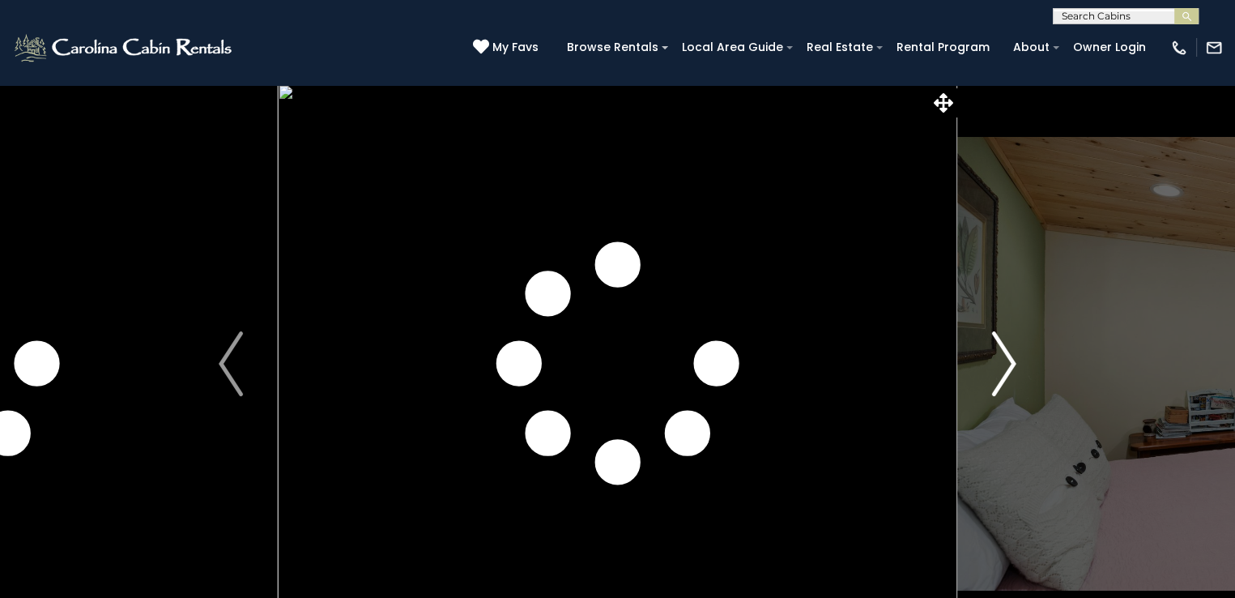
click at [1012, 362] on img "Next" at bounding box center [1004, 363] width 24 height 65
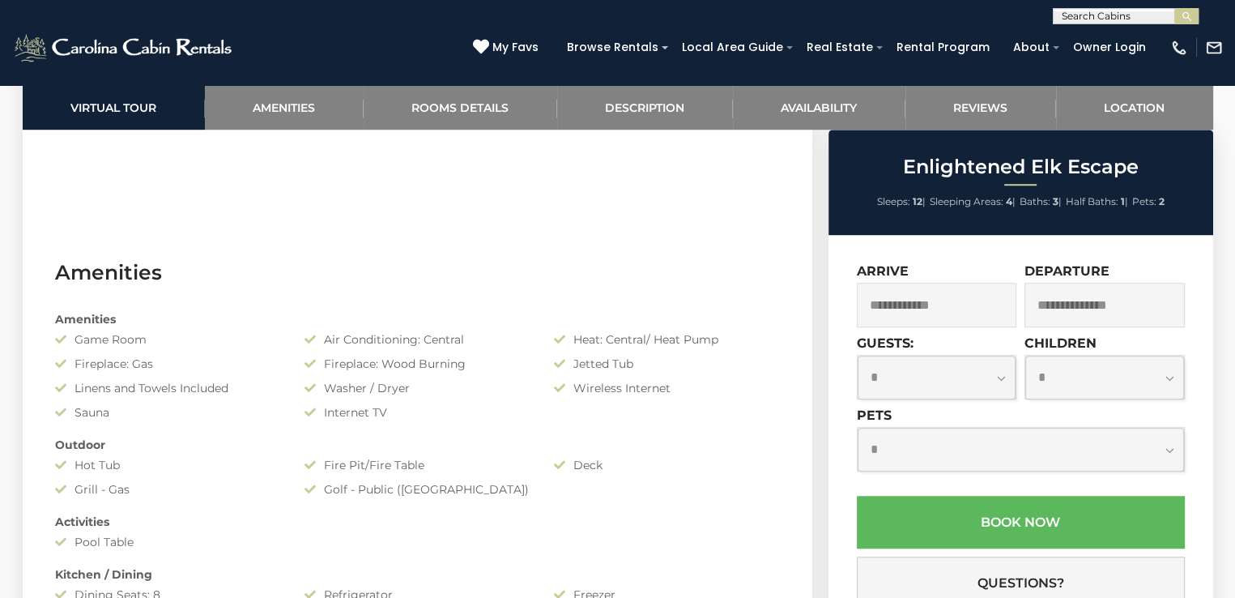
scroll to position [1282, 0]
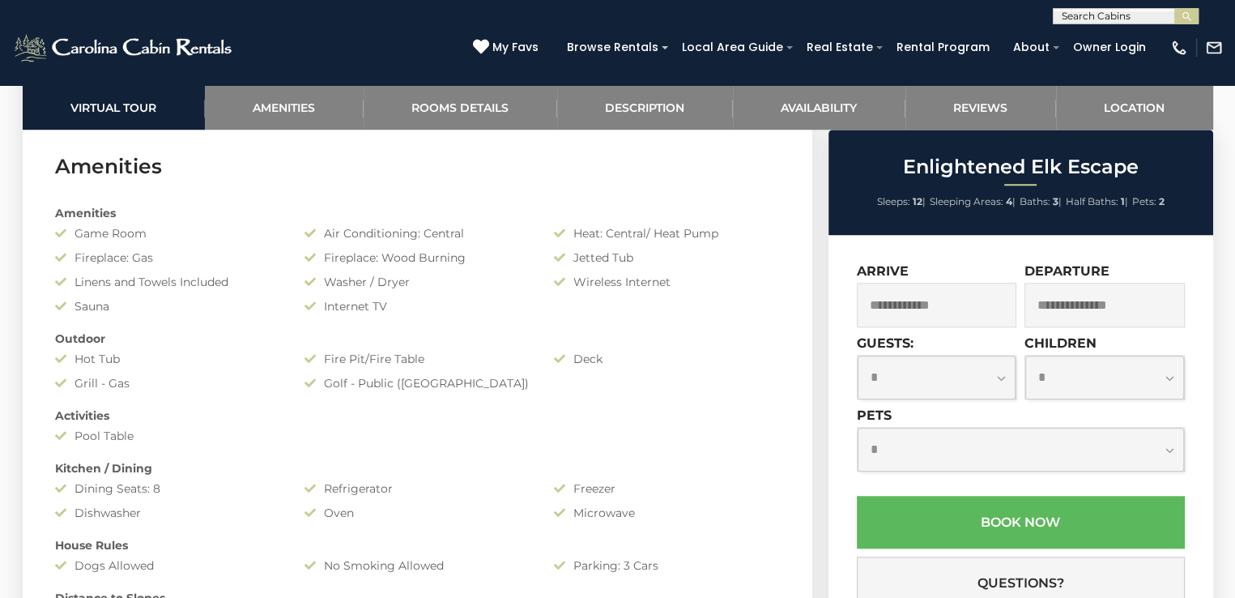
click at [884, 318] on input "text" at bounding box center [937, 305] width 160 height 45
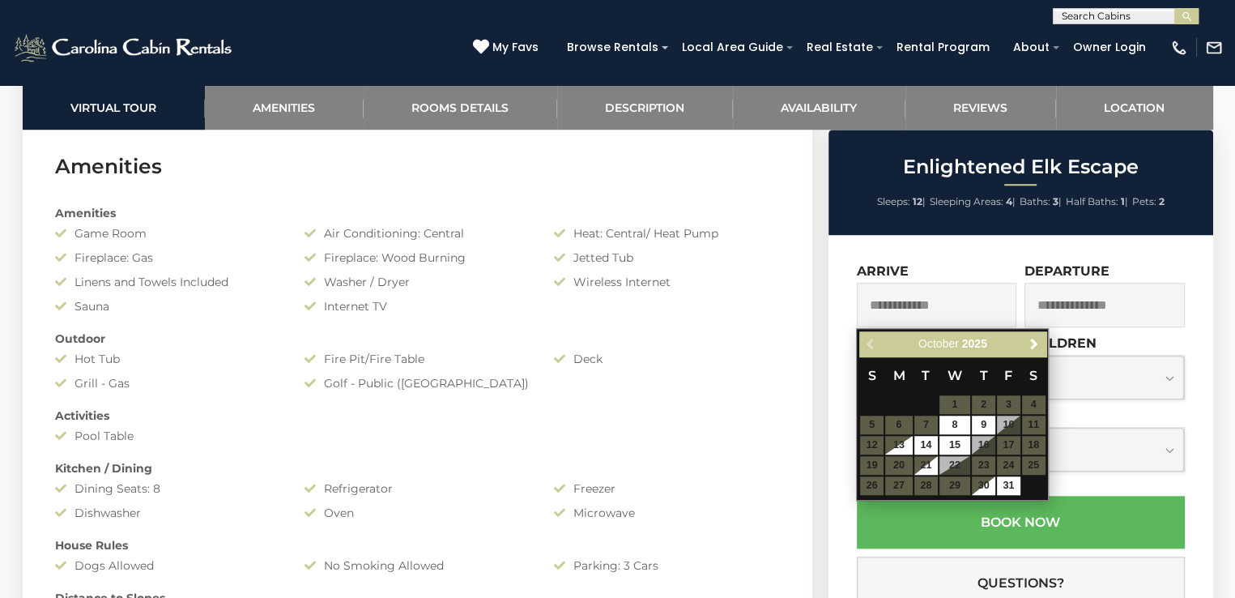
click at [1004, 418] on table "S M T W T F S 1 2 3 4 5 6 7 8 9 10 11 12 13 14 15 16 17 18 19 20 21 22 23 24 25…" at bounding box center [952, 425] width 186 height 139
click at [1007, 424] on table "S M T W T F S 1 2 3 4 5 6 7 8 9 10 11 12 13 14 15 16 17 18 19 20 21 22 23 24 25…" at bounding box center [952, 425] width 186 height 139
click at [1007, 416] on table "S M T W T F S 1 2 3 4 5 6 7 8 9 10 11 12 13 14 15 16 17 18 19 20 21 22 23 24 25…" at bounding box center [952, 425] width 186 height 139
click at [1011, 424] on table "S M T W T F S 1 2 3 4 5 6 7 8 9 10 11 12 13 14 15 16 17 18 19 20 21 22 23 24 25…" at bounding box center [952, 425] width 186 height 139
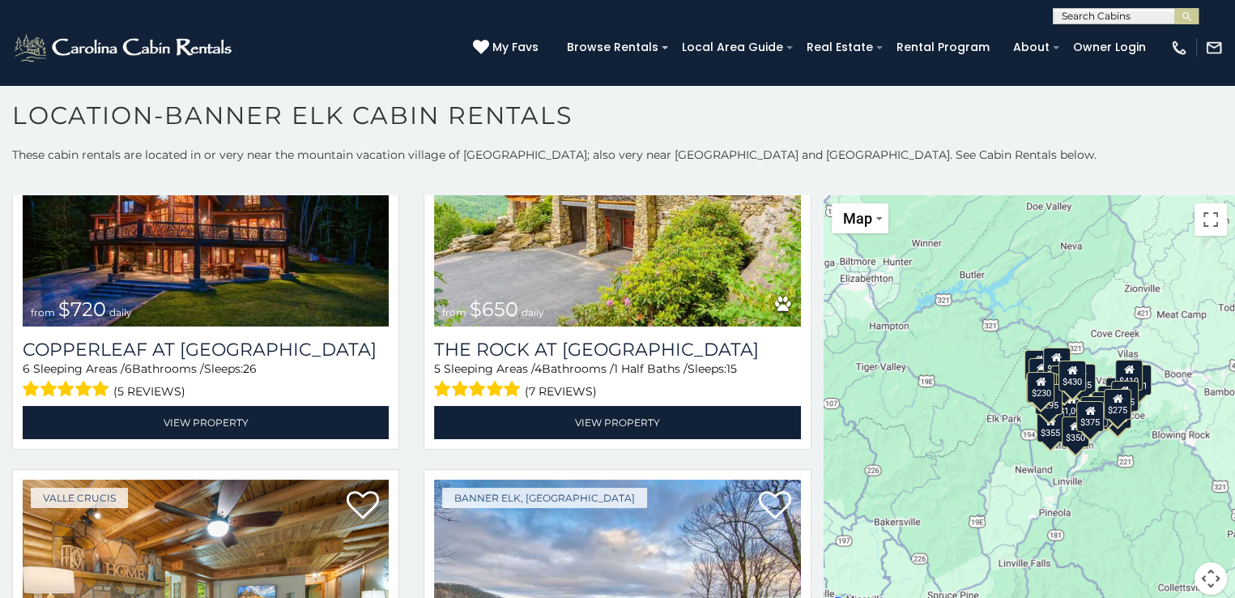
scroll to position [1618, 0]
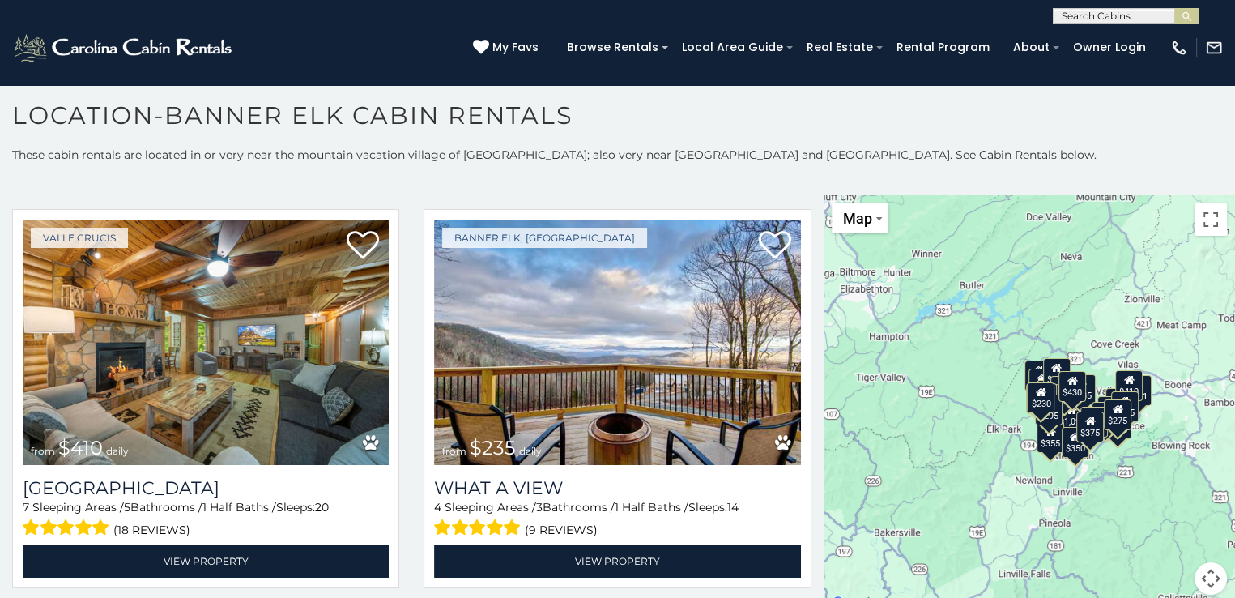
drag, startPoint x: 819, startPoint y: 328, endPoint x: 820, endPoint y: 340, distance: 12.2
click at [824, 340] on div "$300 $225 $451 $1,095 $400 $355 $720 $650 $410 $235 $290 $424 $265 $535 $400 $4…" at bounding box center [1030, 404] width 412 height 419
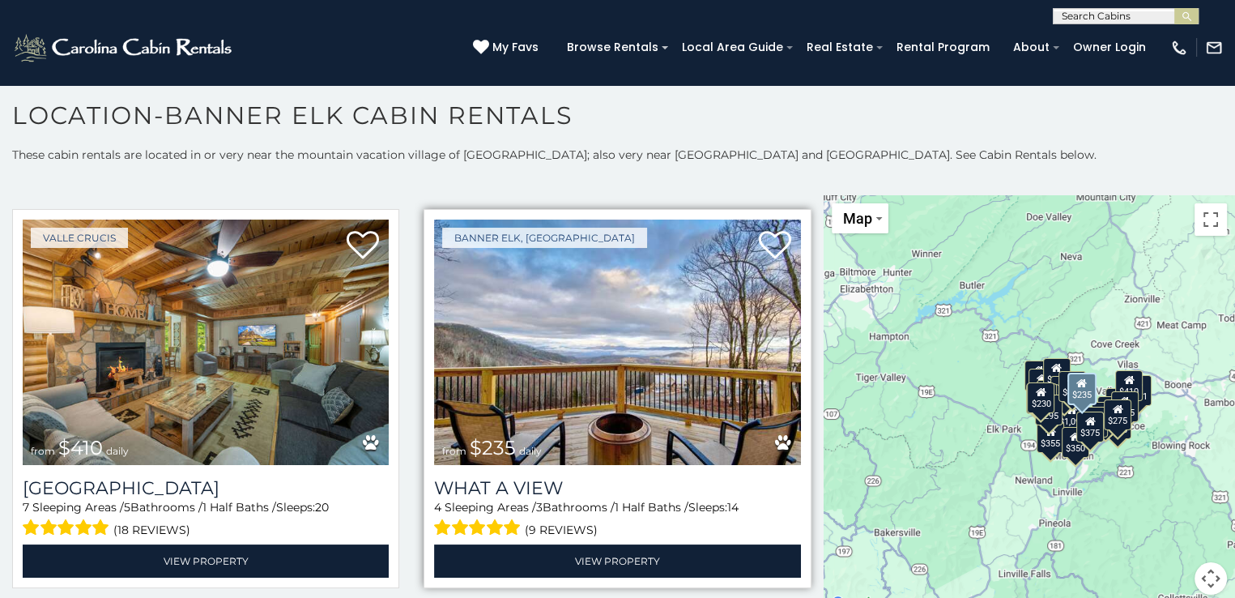
click at [629, 288] on img at bounding box center [617, 342] width 366 height 245
click at [531, 292] on img at bounding box center [617, 342] width 366 height 245
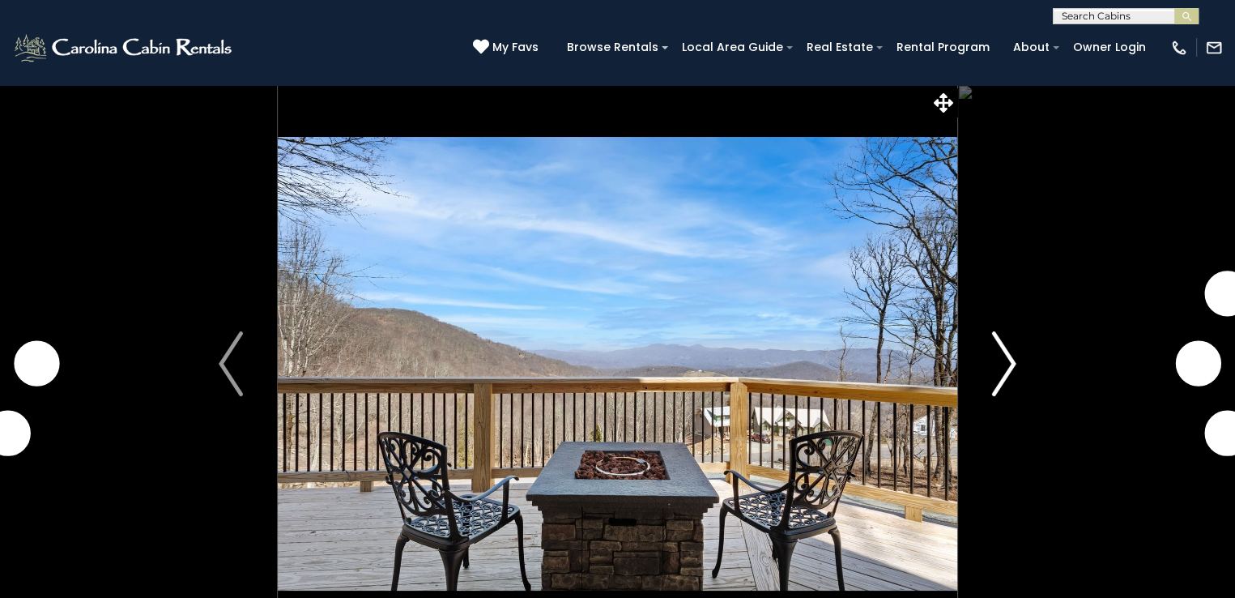
click at [1004, 370] on img "Next" at bounding box center [1004, 363] width 24 height 65
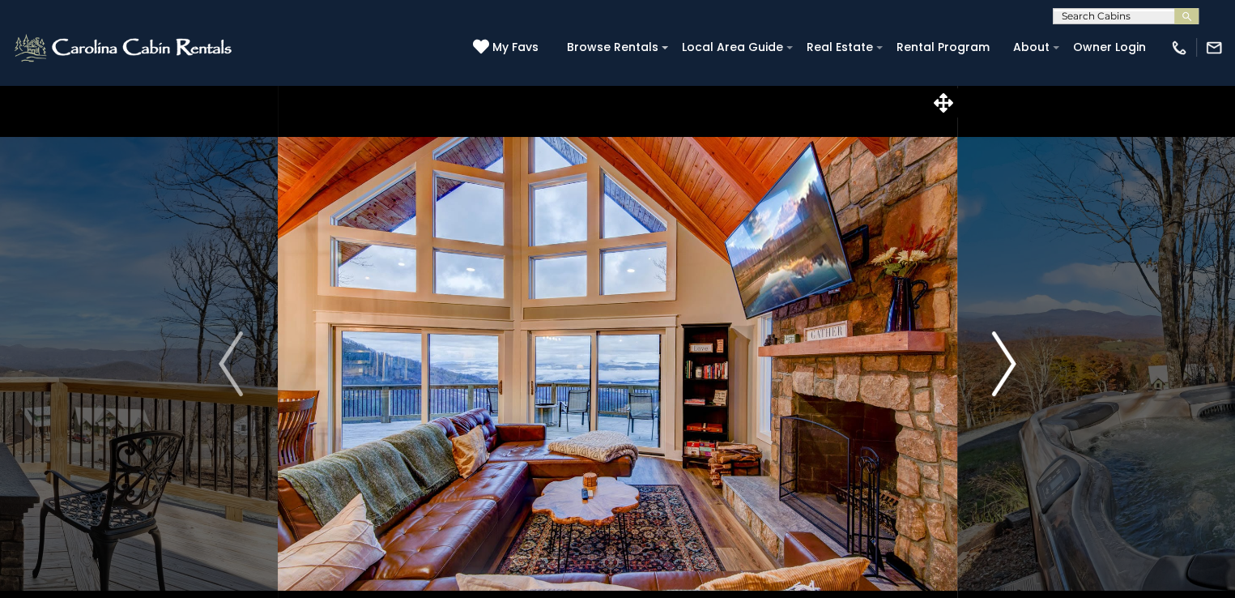
click at [1004, 370] on img "Next" at bounding box center [1004, 363] width 24 height 65
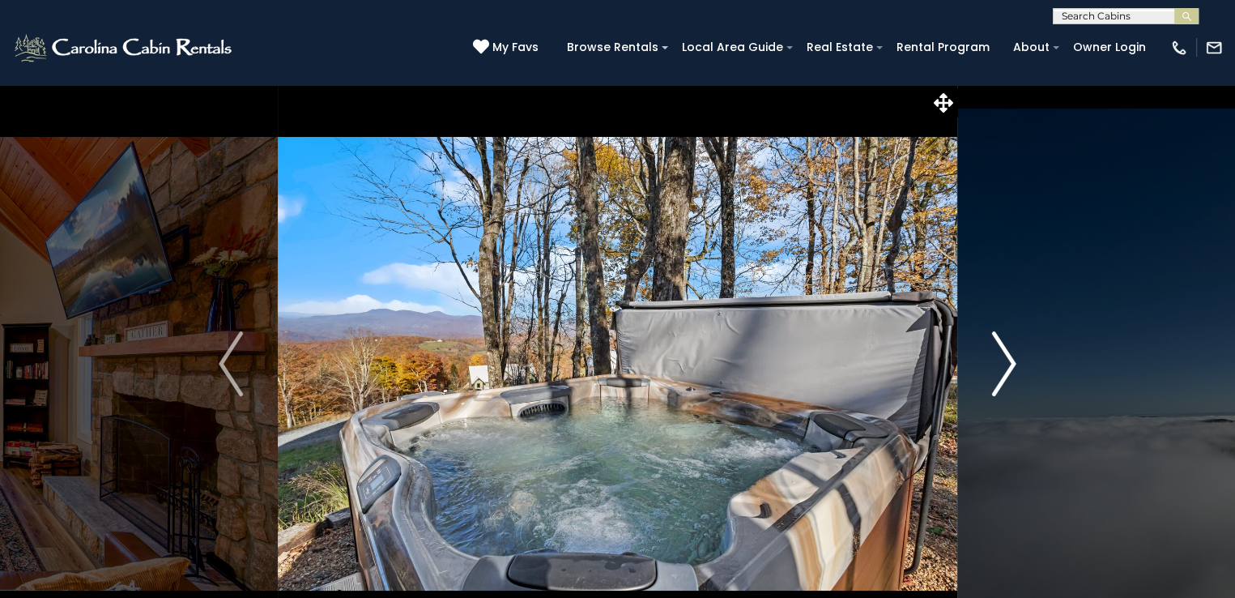
click at [1004, 370] on img "Next" at bounding box center [1004, 363] width 24 height 65
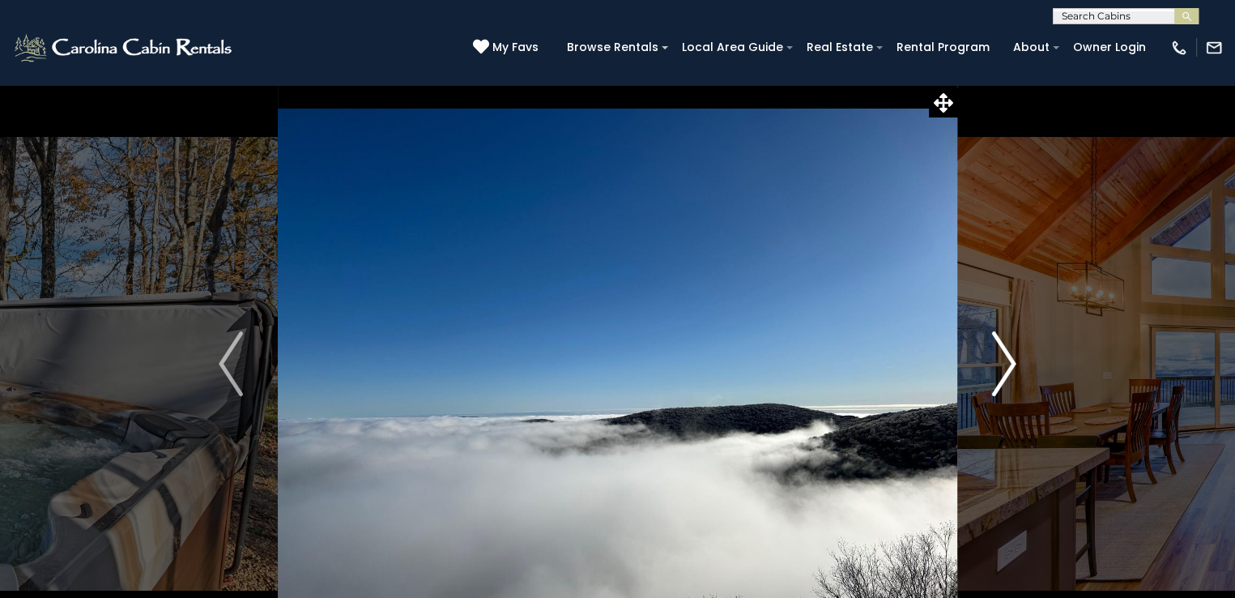
click at [1004, 370] on img "Next" at bounding box center [1004, 363] width 24 height 65
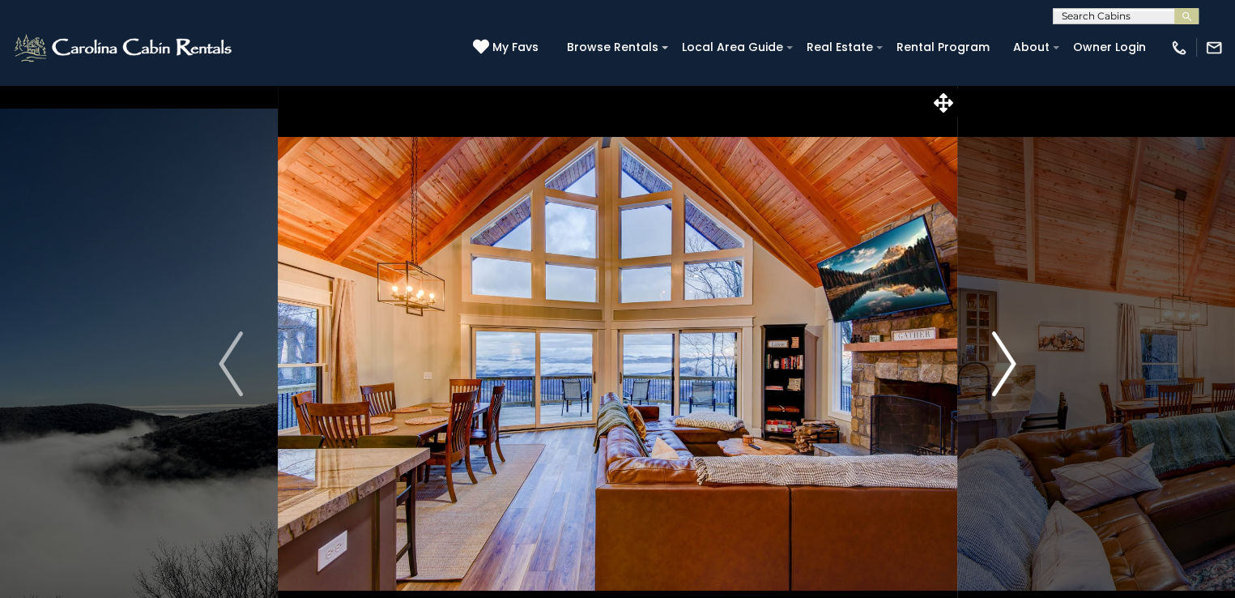
click at [1004, 370] on img "Next" at bounding box center [1004, 363] width 24 height 65
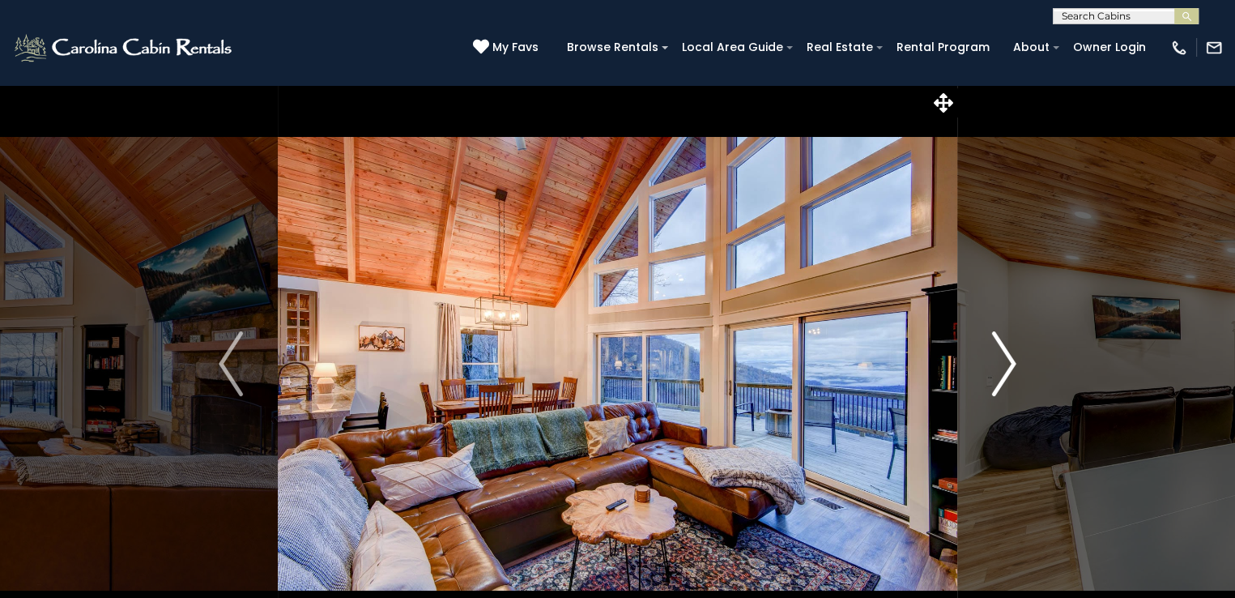
click at [1004, 370] on img "Next" at bounding box center [1004, 363] width 24 height 65
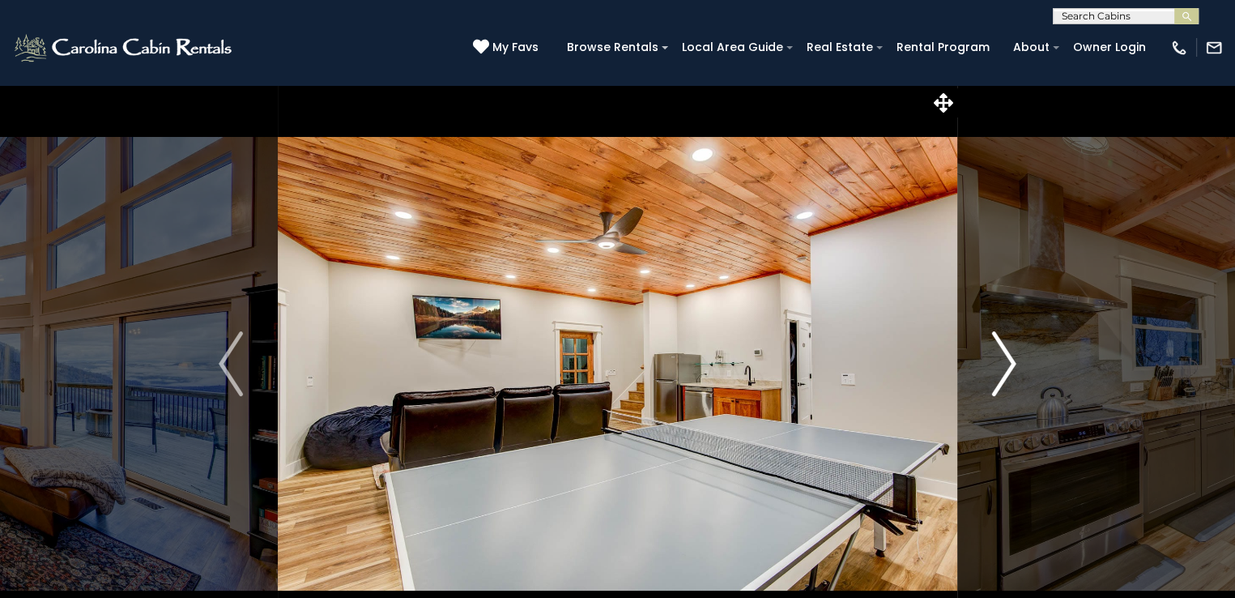
click at [1004, 370] on img "Next" at bounding box center [1004, 363] width 24 height 65
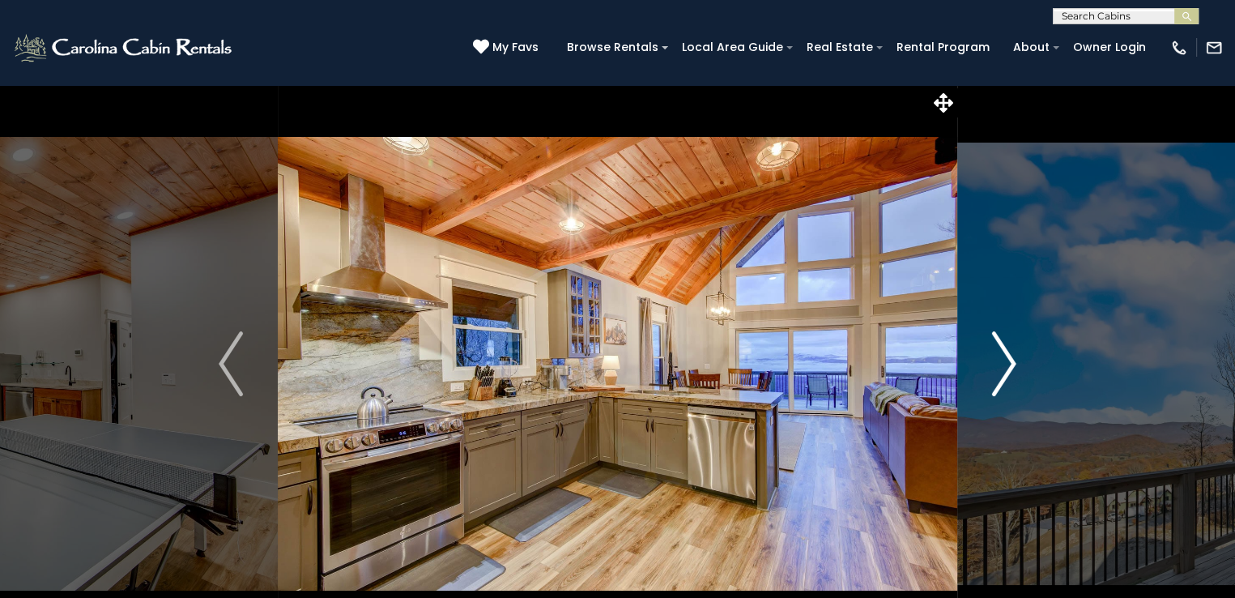
click at [1004, 370] on img "Next" at bounding box center [1004, 363] width 24 height 65
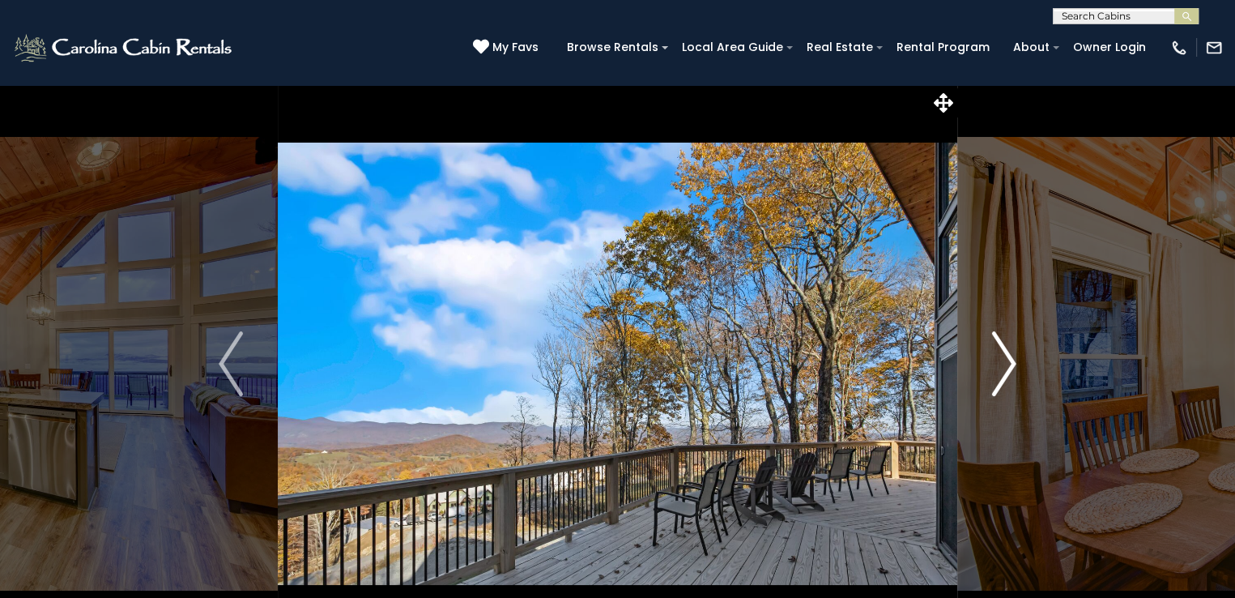
click at [1004, 370] on img "Next" at bounding box center [1004, 363] width 24 height 65
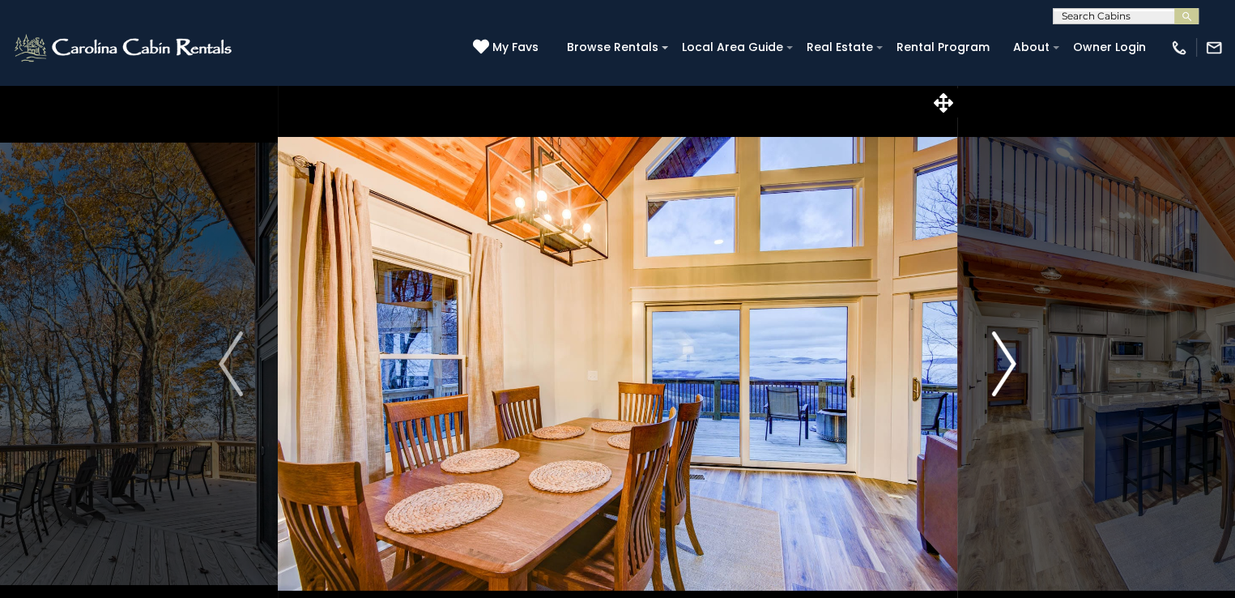
click at [1004, 370] on img "Next" at bounding box center [1004, 363] width 24 height 65
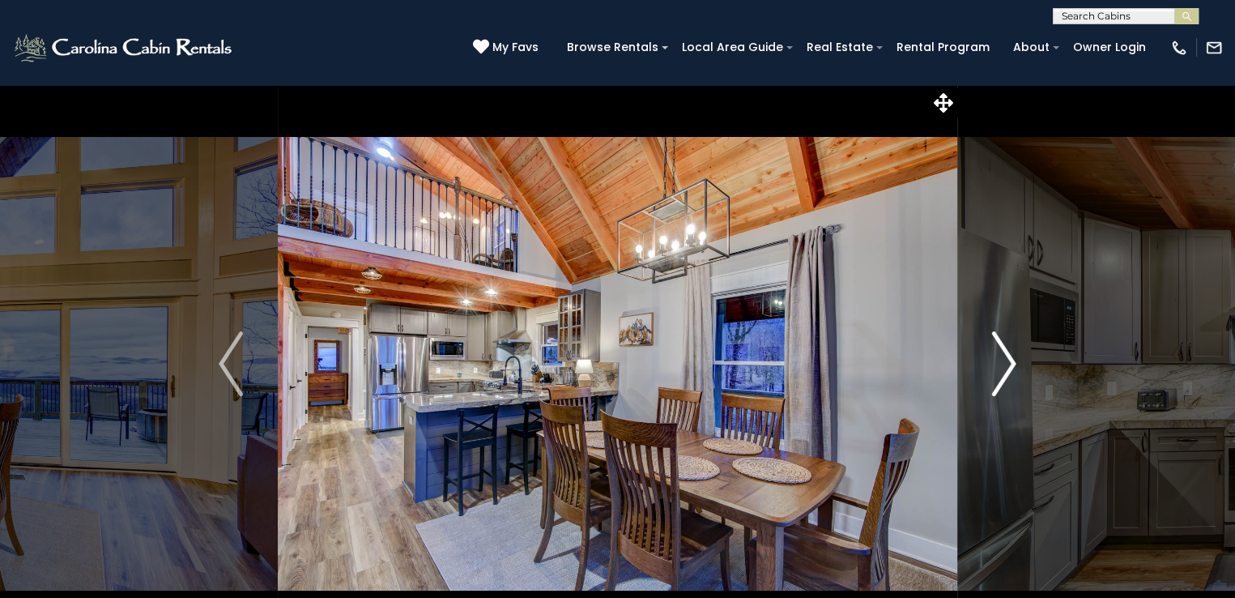
click at [1004, 370] on img "Next" at bounding box center [1004, 363] width 24 height 65
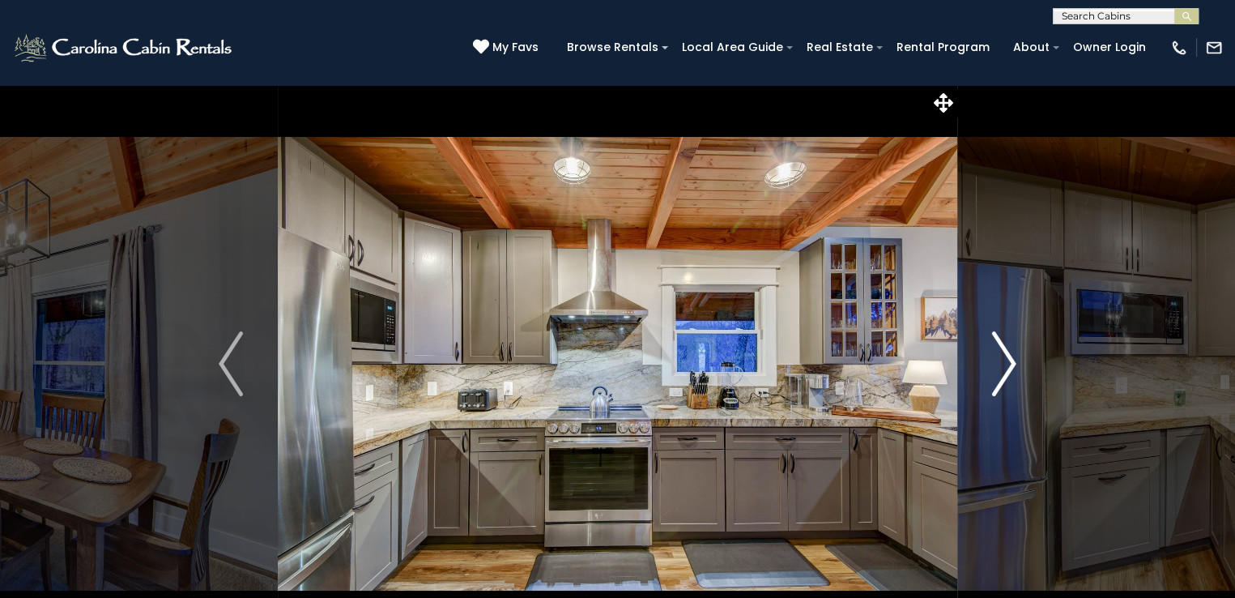
click at [1004, 370] on img "Next" at bounding box center [1004, 363] width 24 height 65
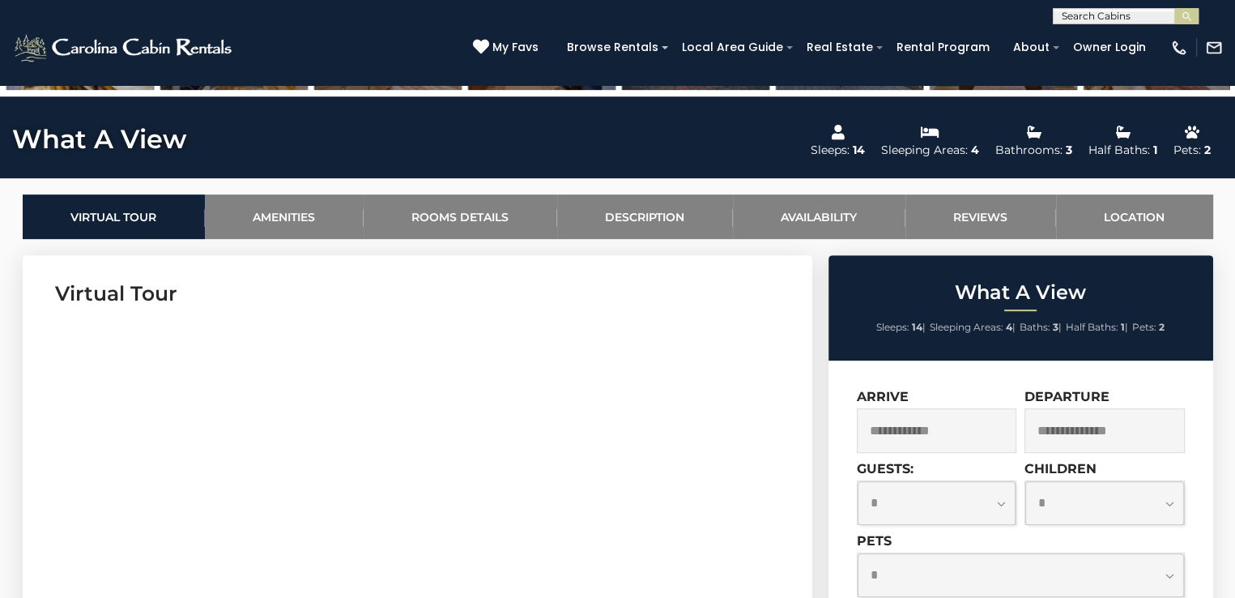
scroll to position [742, 0]
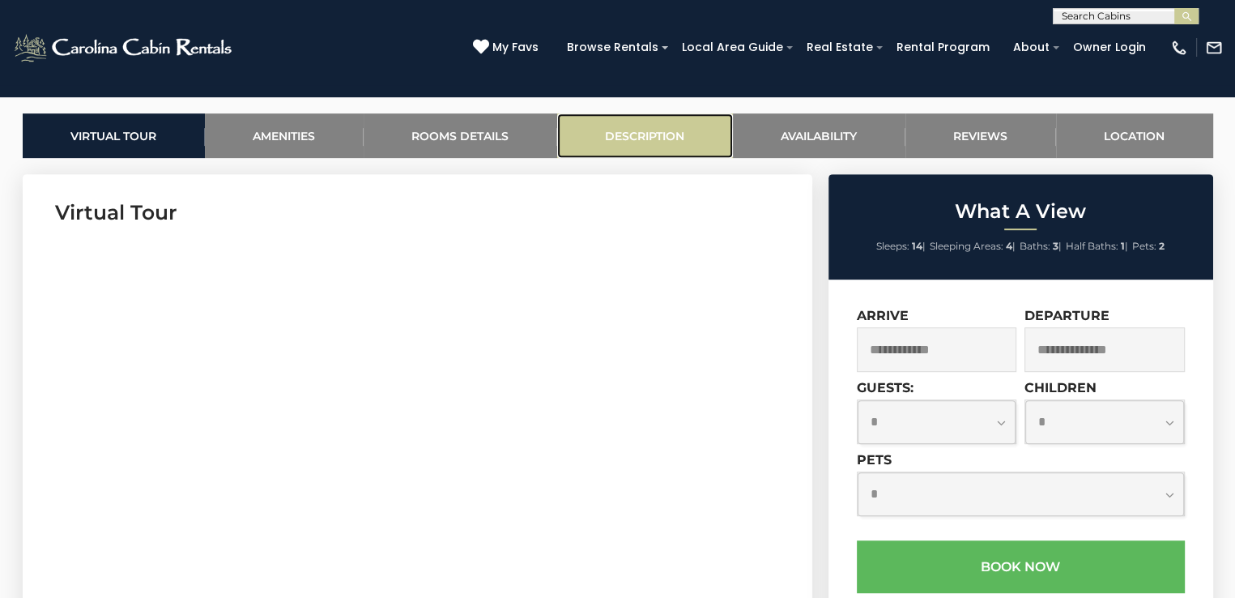
click at [658, 121] on link "Description" at bounding box center [645, 135] width 176 height 45
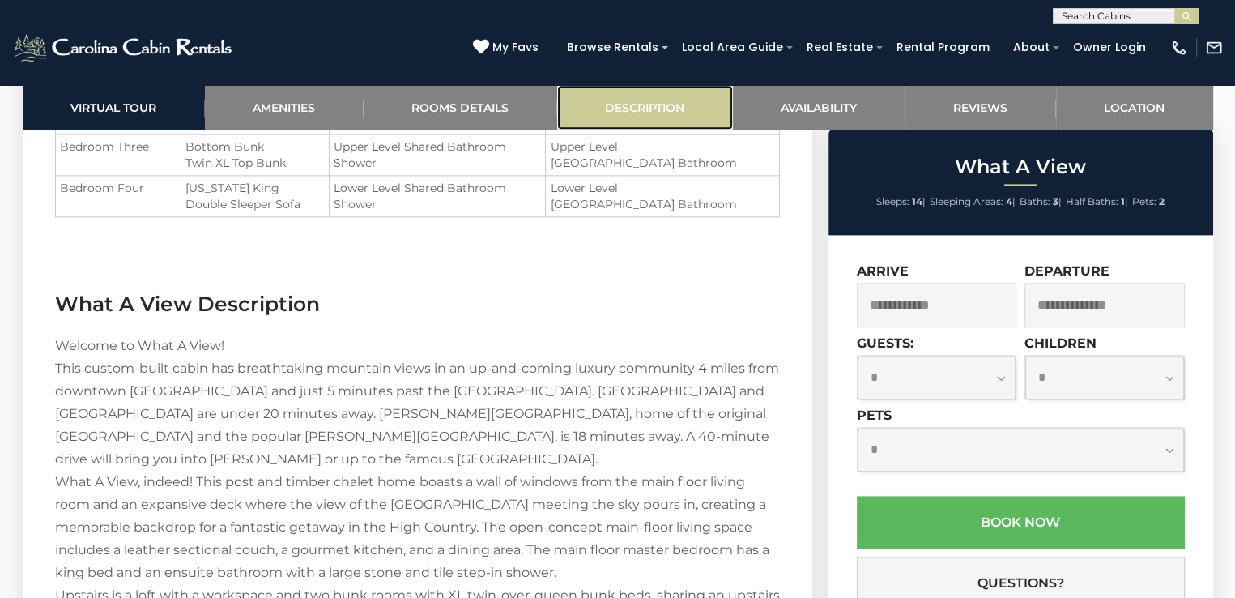
scroll to position [2280, 0]
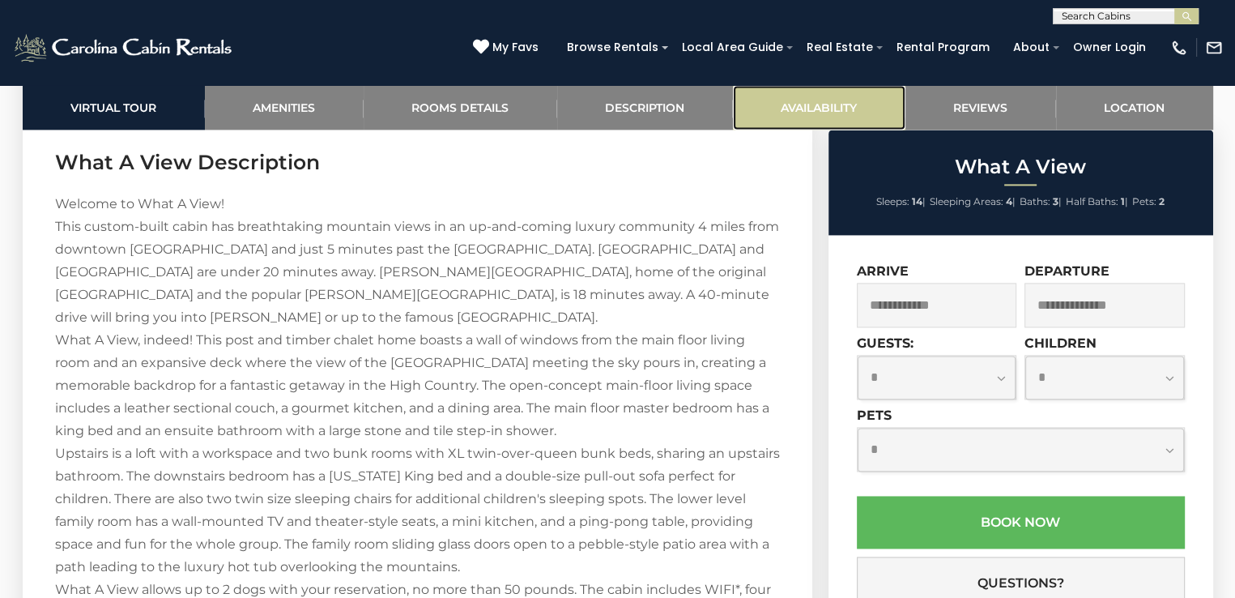
click at [800, 114] on link "Availability" at bounding box center [819, 107] width 173 height 45
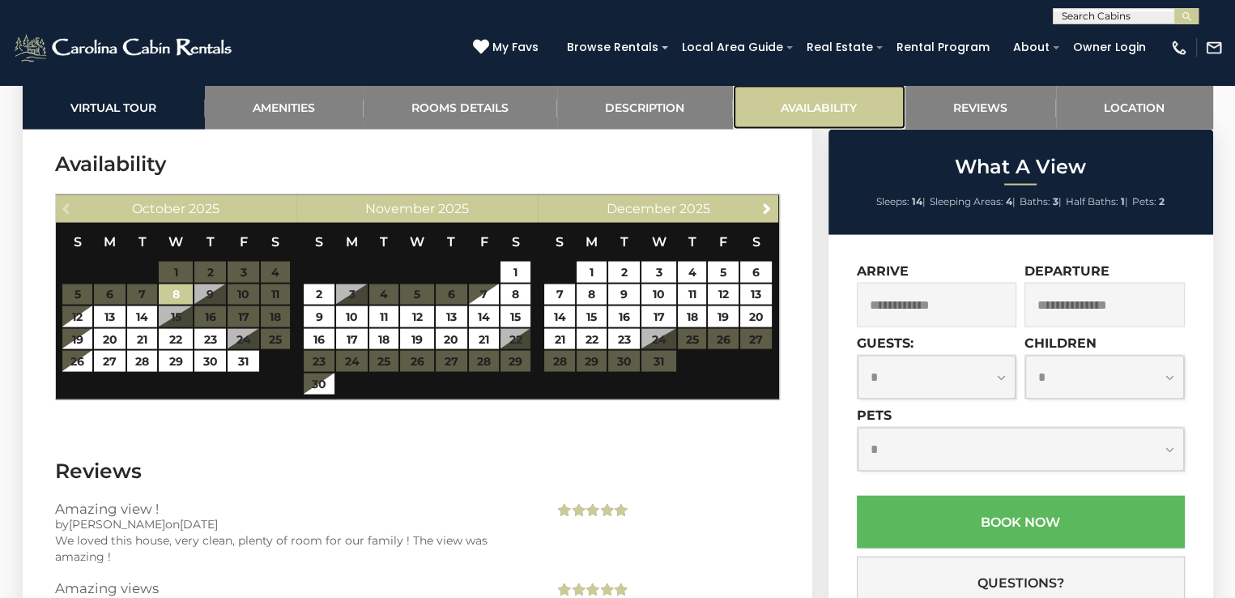
scroll to position [3312, 0]
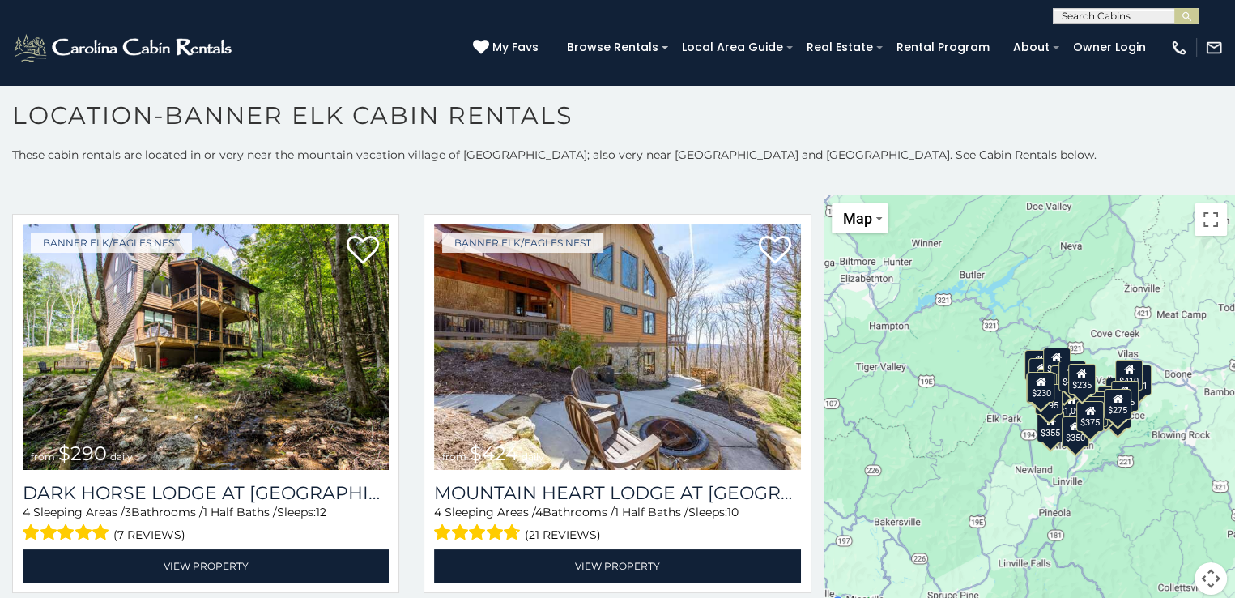
scroll to position [2031, 0]
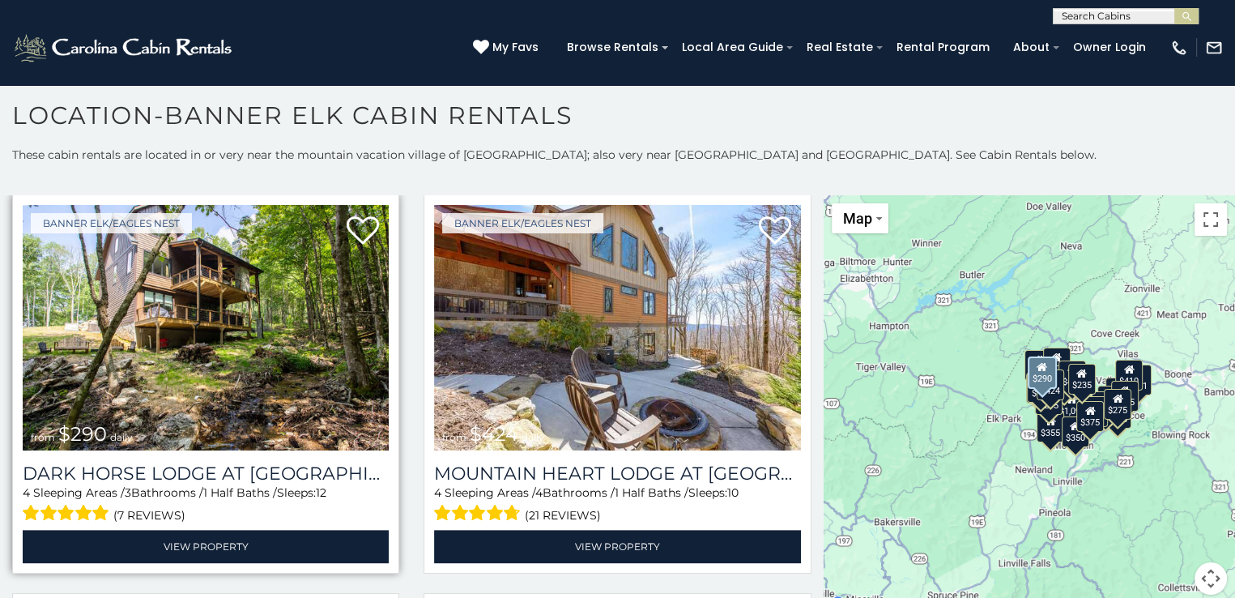
click at [152, 324] on img at bounding box center [206, 327] width 366 height 245
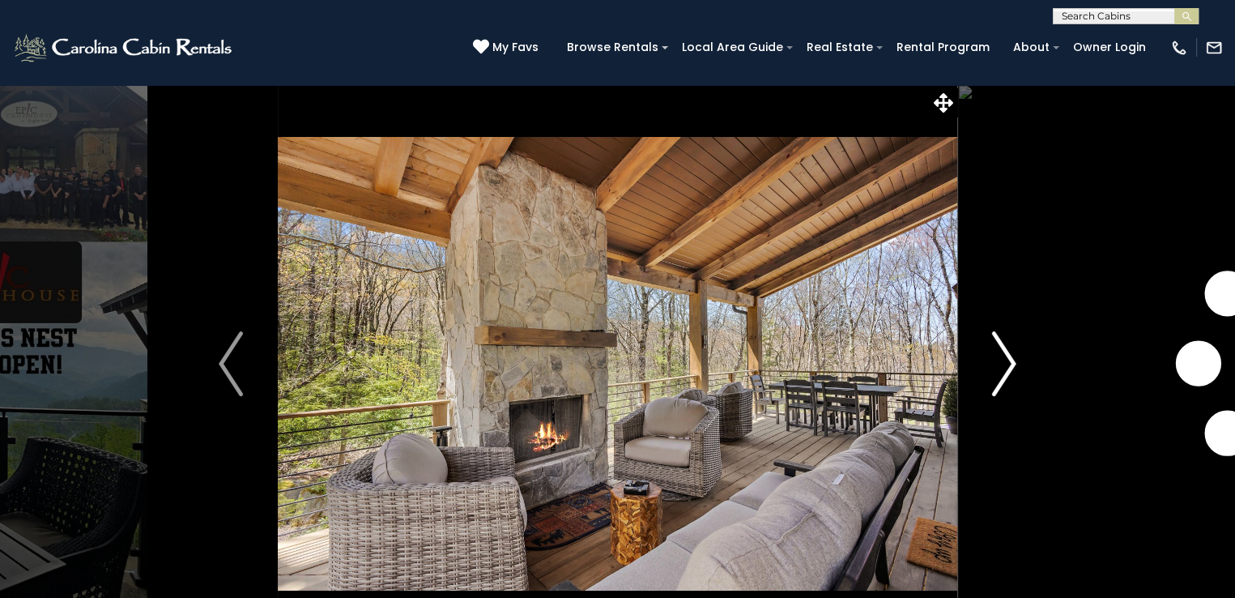
click at [1015, 357] on img "Next" at bounding box center [1004, 363] width 24 height 65
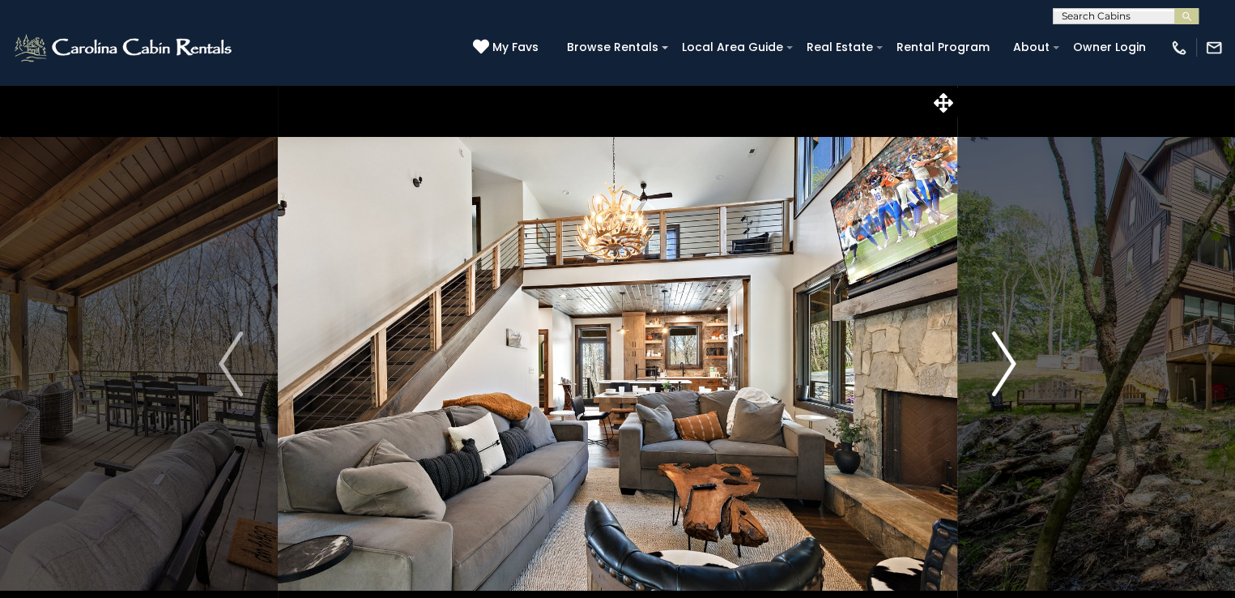
click at [1015, 357] on img "Next" at bounding box center [1004, 363] width 24 height 65
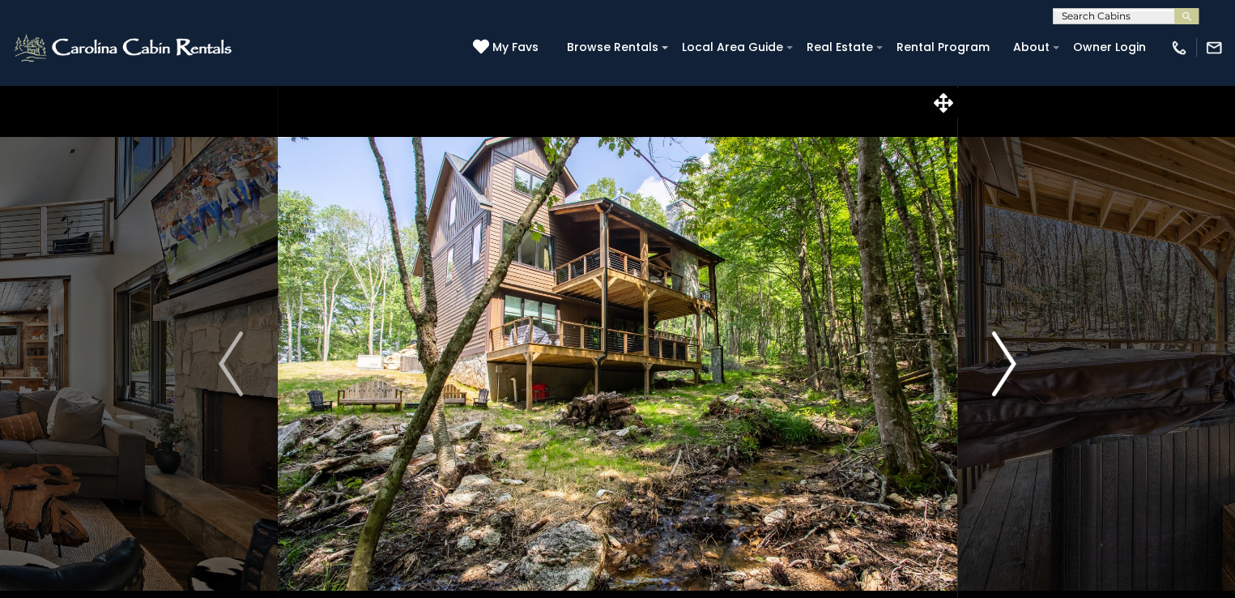
click at [1015, 357] on img "Next" at bounding box center [1004, 363] width 24 height 65
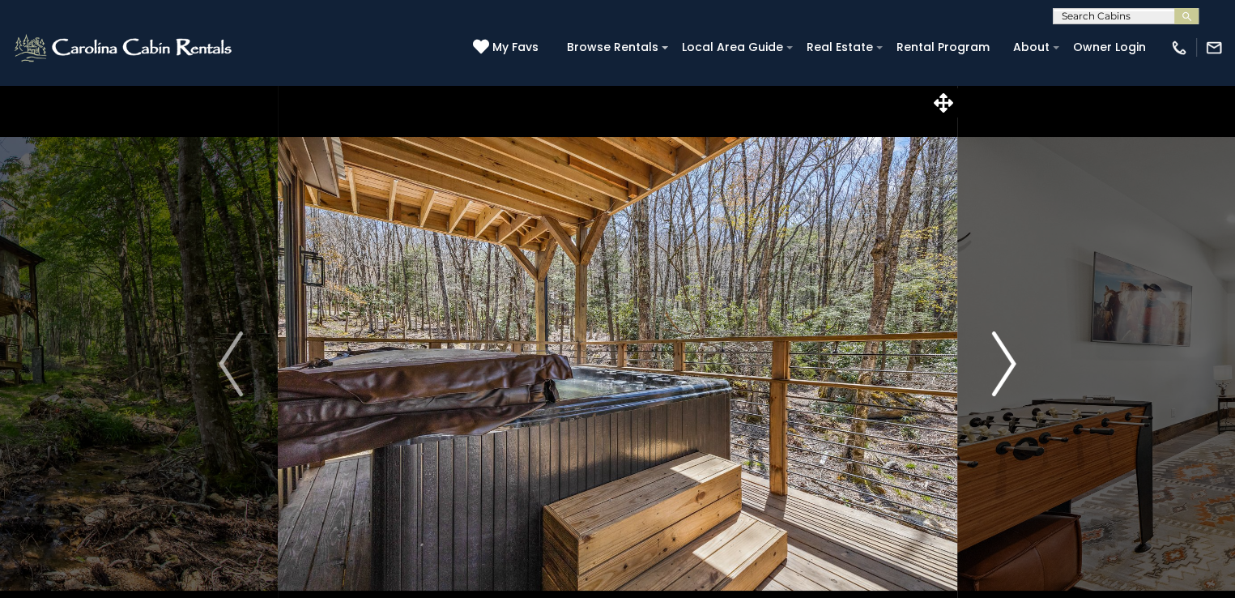
click at [1015, 357] on img "Next" at bounding box center [1004, 363] width 24 height 65
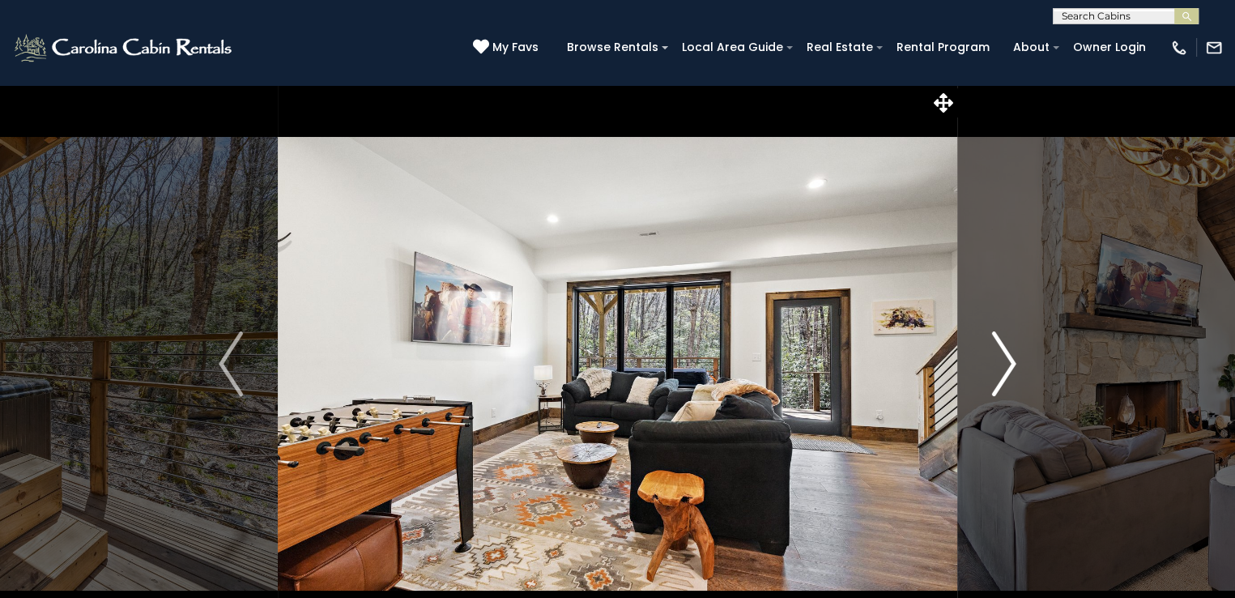
click at [1015, 357] on img "Next" at bounding box center [1004, 363] width 24 height 65
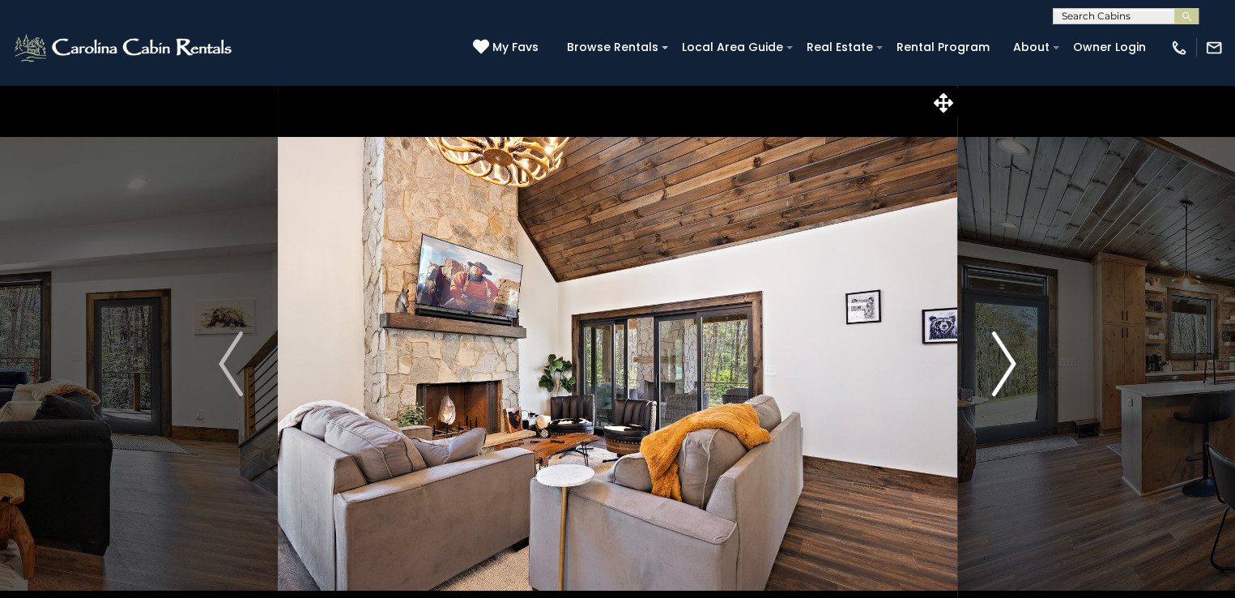
click at [1015, 357] on img "Next" at bounding box center [1004, 363] width 24 height 65
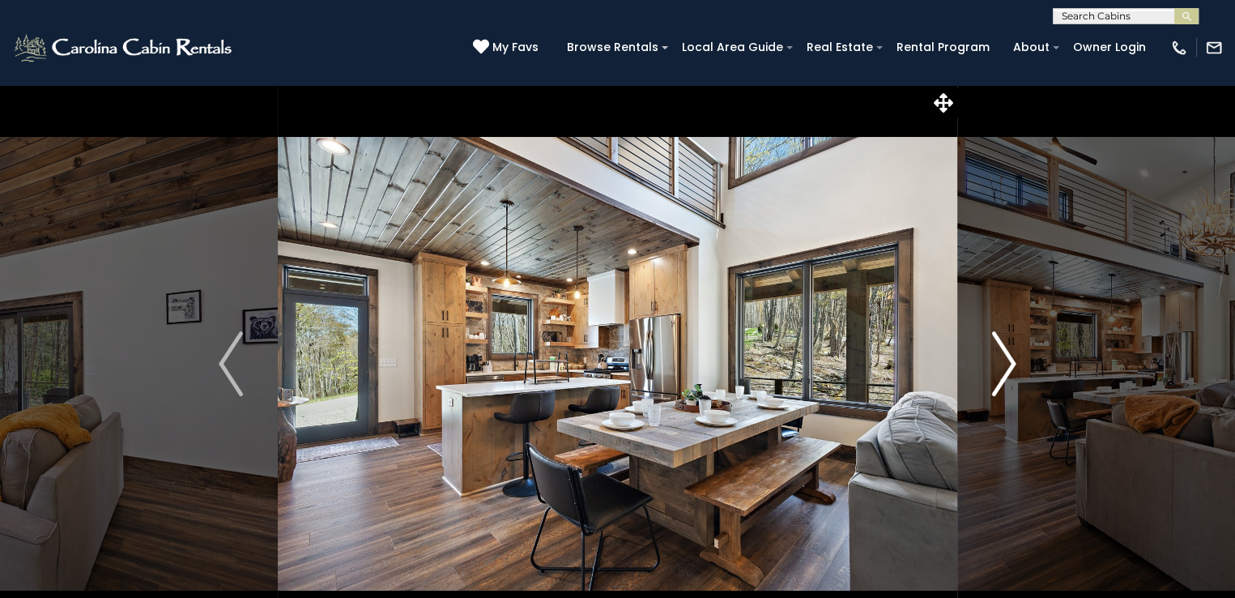
click at [1015, 357] on img "Next" at bounding box center [1004, 363] width 24 height 65
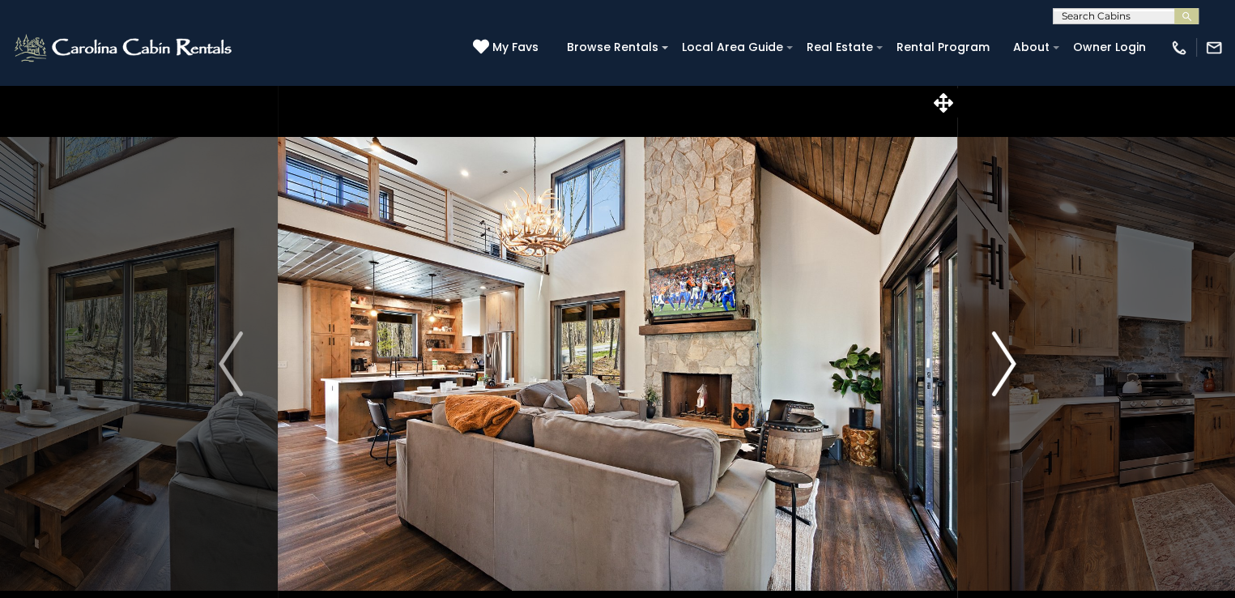
click at [1015, 357] on img "Next" at bounding box center [1004, 363] width 24 height 65
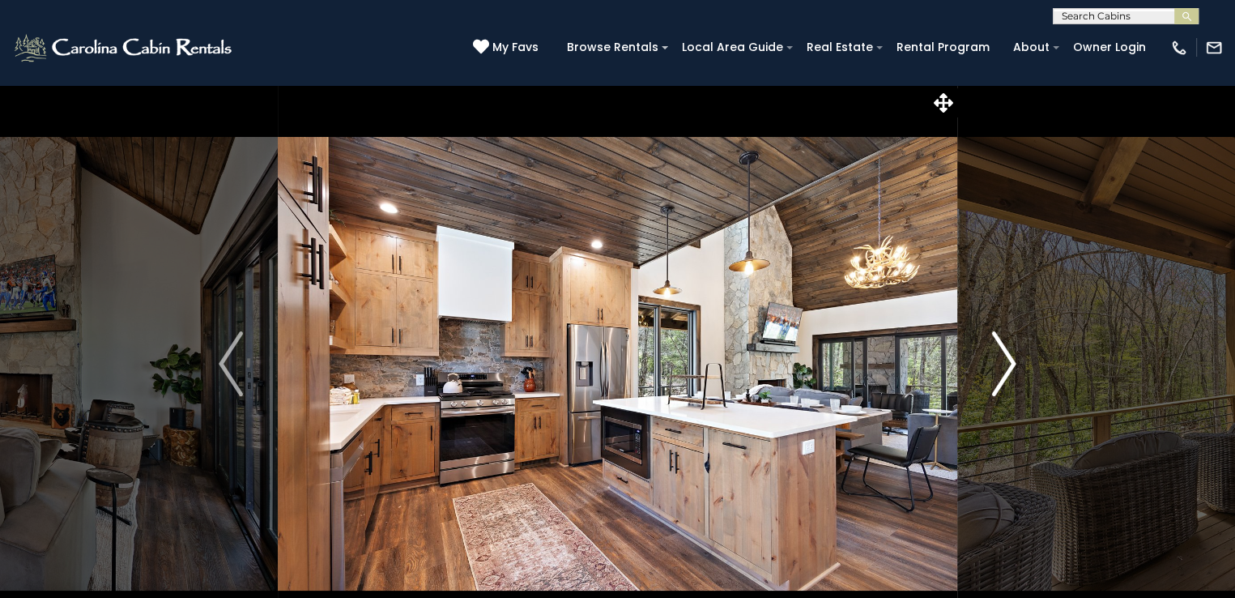
click at [1015, 357] on img "Next" at bounding box center [1004, 363] width 24 height 65
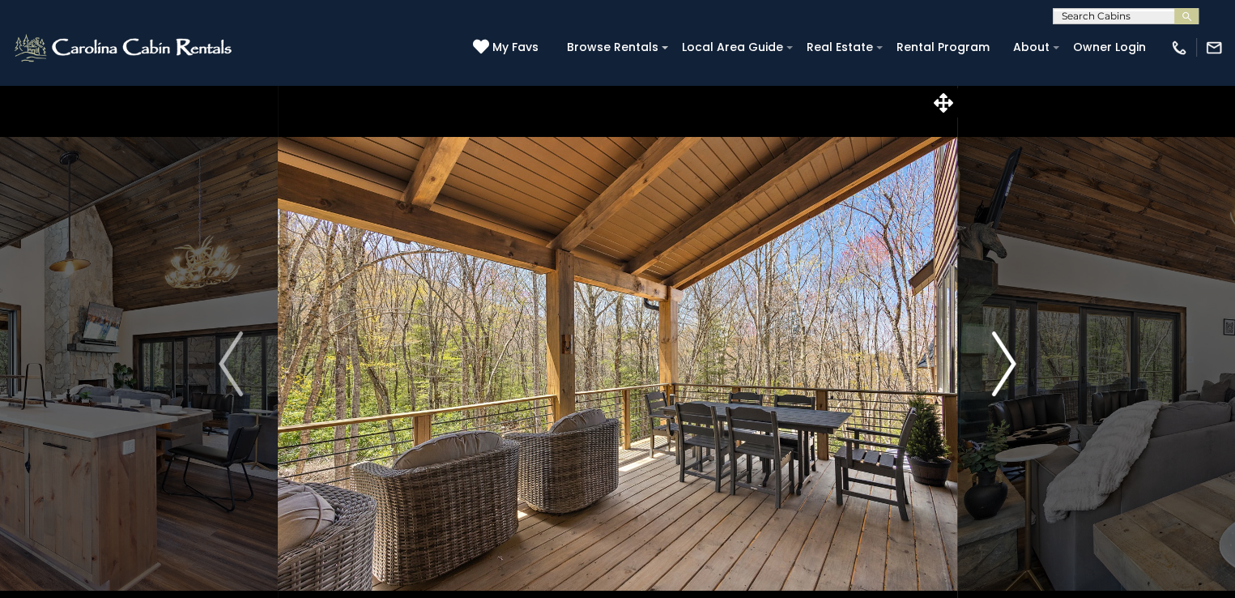
click at [1015, 357] on img "Next" at bounding box center [1004, 363] width 24 height 65
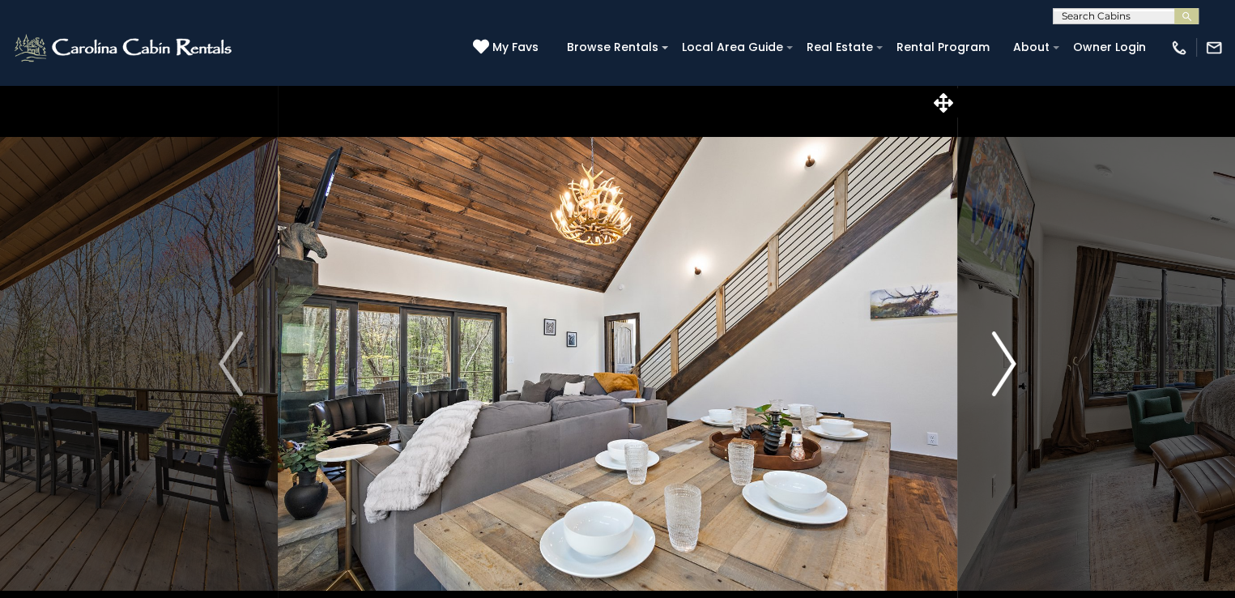
click at [1015, 357] on img "Next" at bounding box center [1004, 363] width 24 height 65
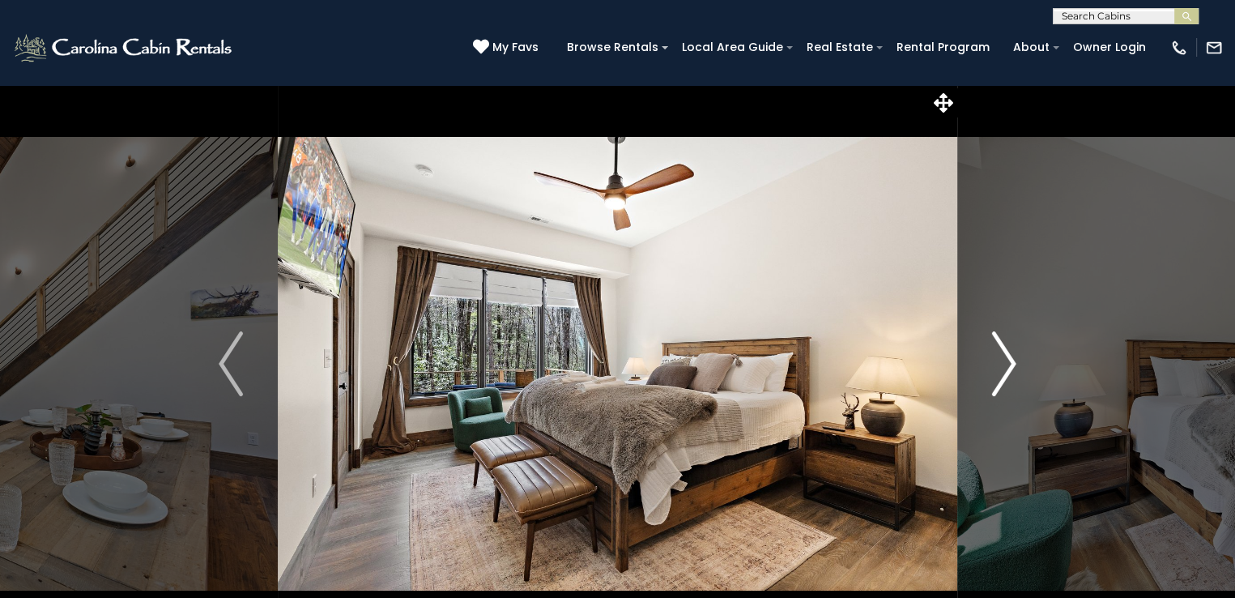
click at [1015, 357] on img "Next" at bounding box center [1004, 363] width 24 height 65
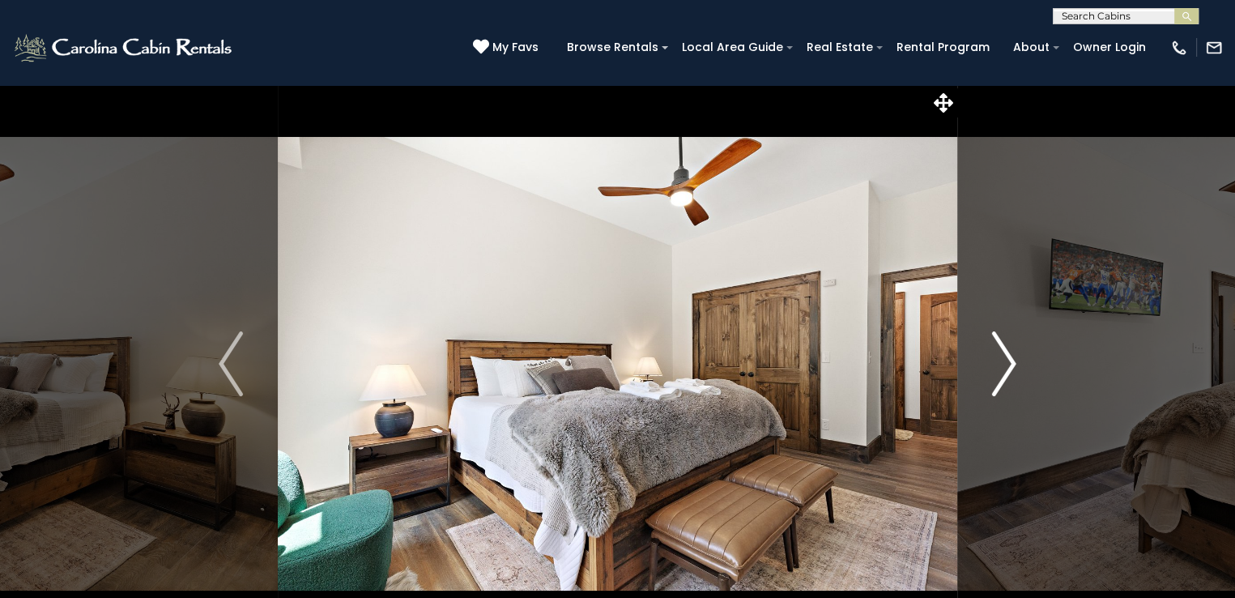
click at [1015, 357] on img "Next" at bounding box center [1004, 363] width 24 height 65
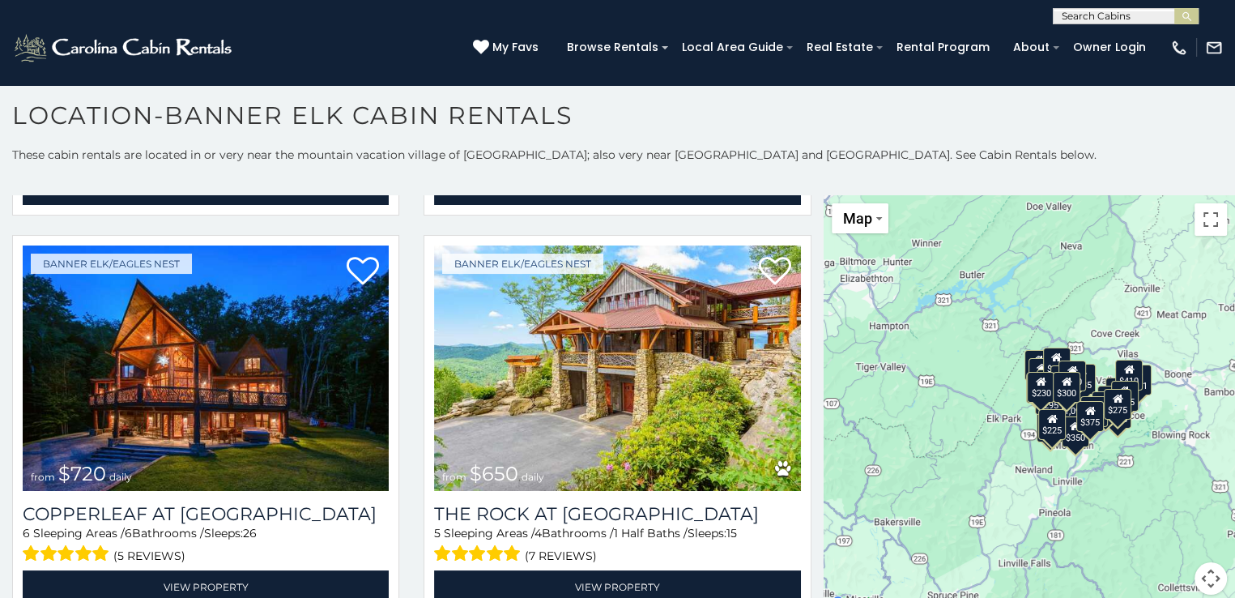
scroll to position [1387, 0]
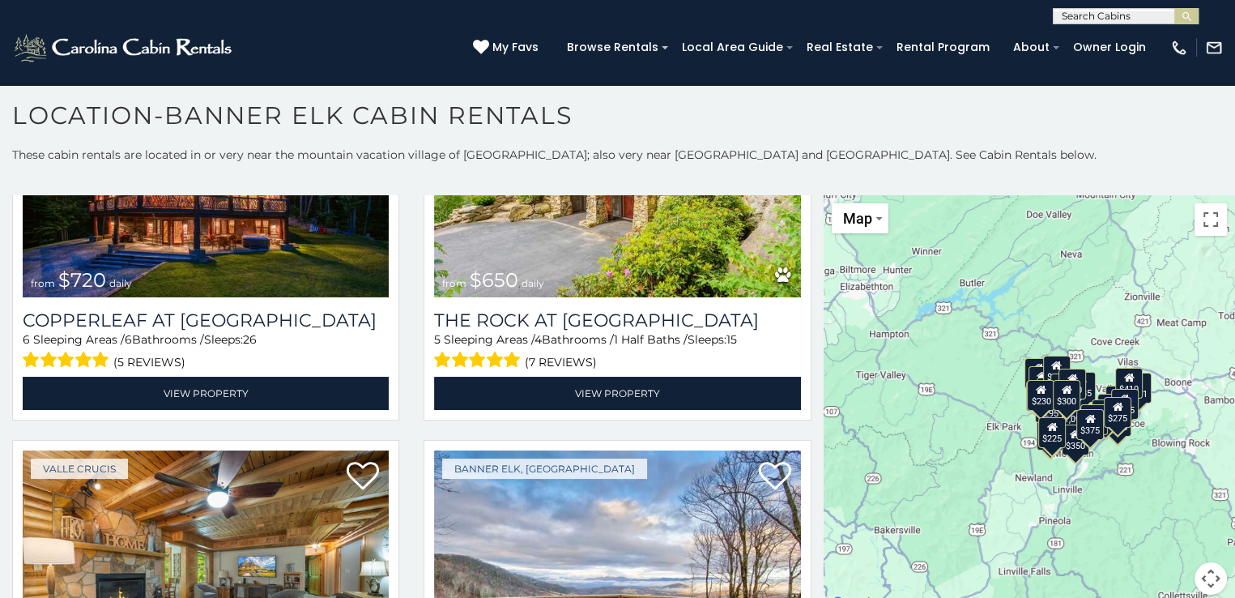
drag, startPoint x: 821, startPoint y: 315, endPoint x: 821, endPoint y: 325, distance: 9.8
click at [824, 325] on div "$300 $225 $451 $1,095 $400 $355 $720 $650 $410 $235 $290 $424 $265 $535 $400 $4…" at bounding box center [1030, 404] width 412 height 419
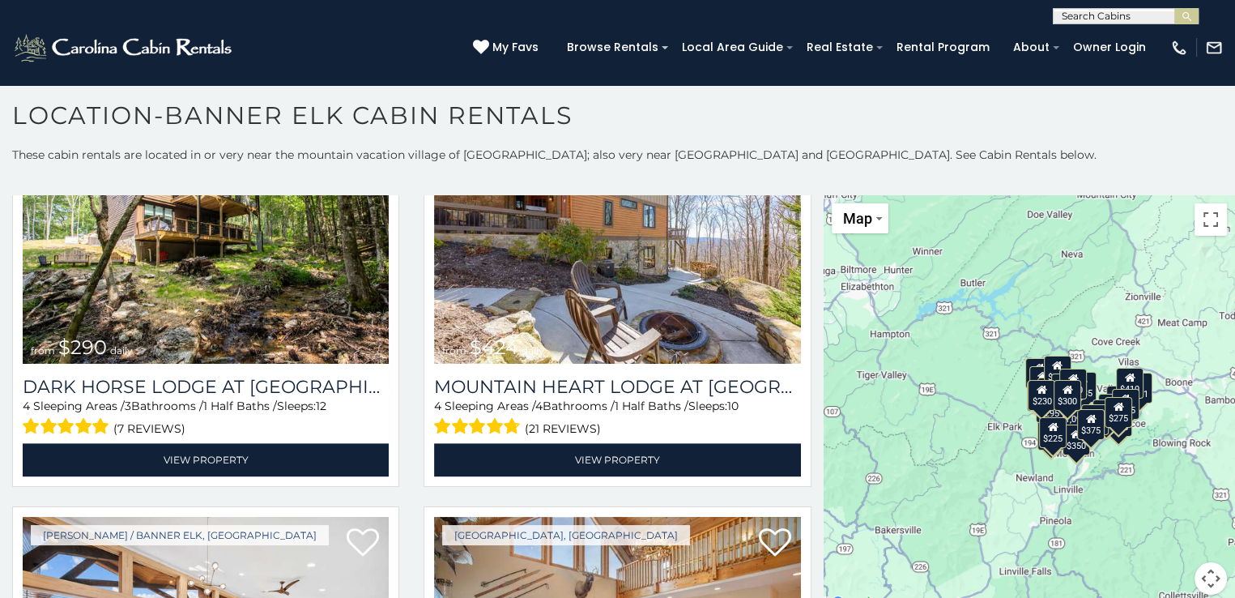
scroll to position [2136, 0]
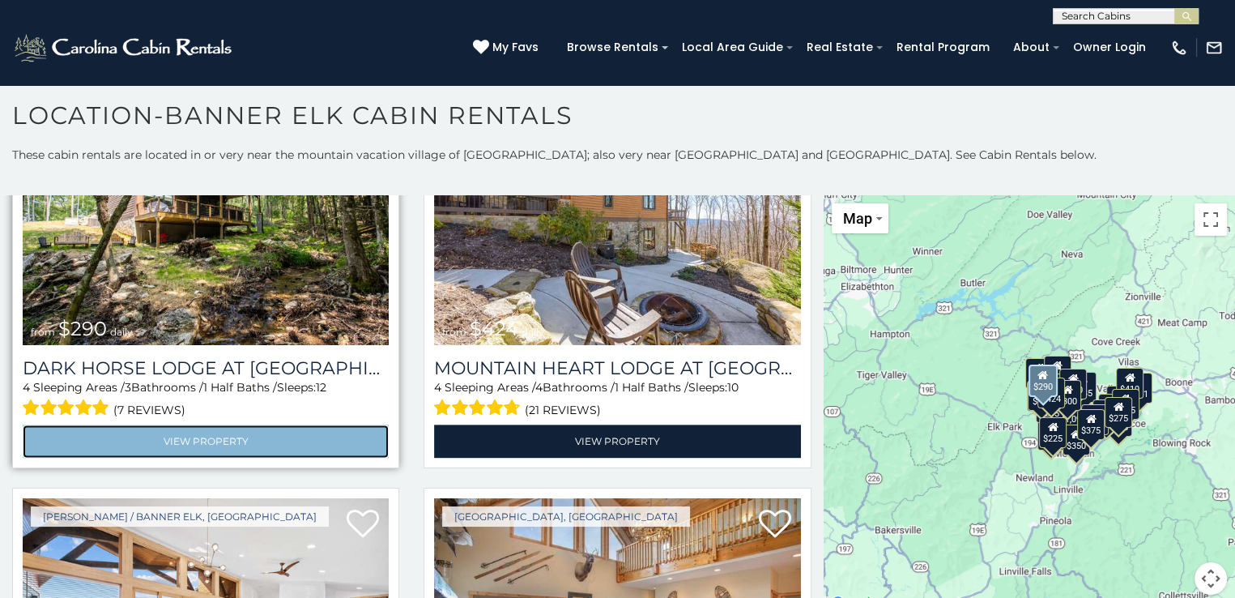
click at [220, 424] on link "View Property" at bounding box center [206, 440] width 366 height 33
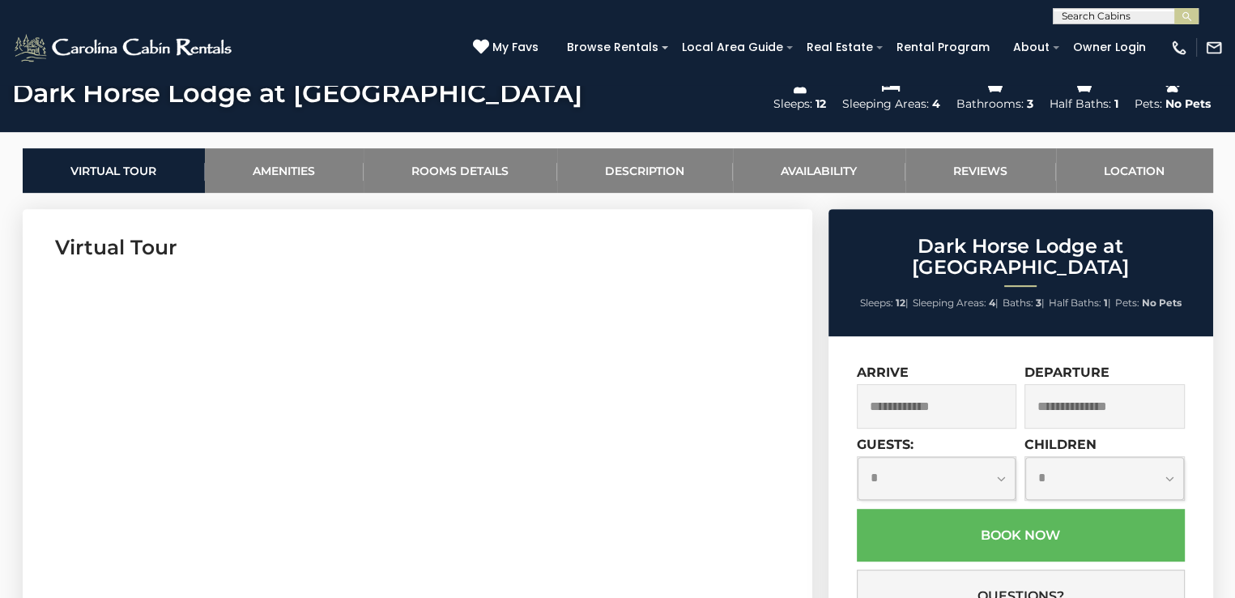
scroll to position [702, 0]
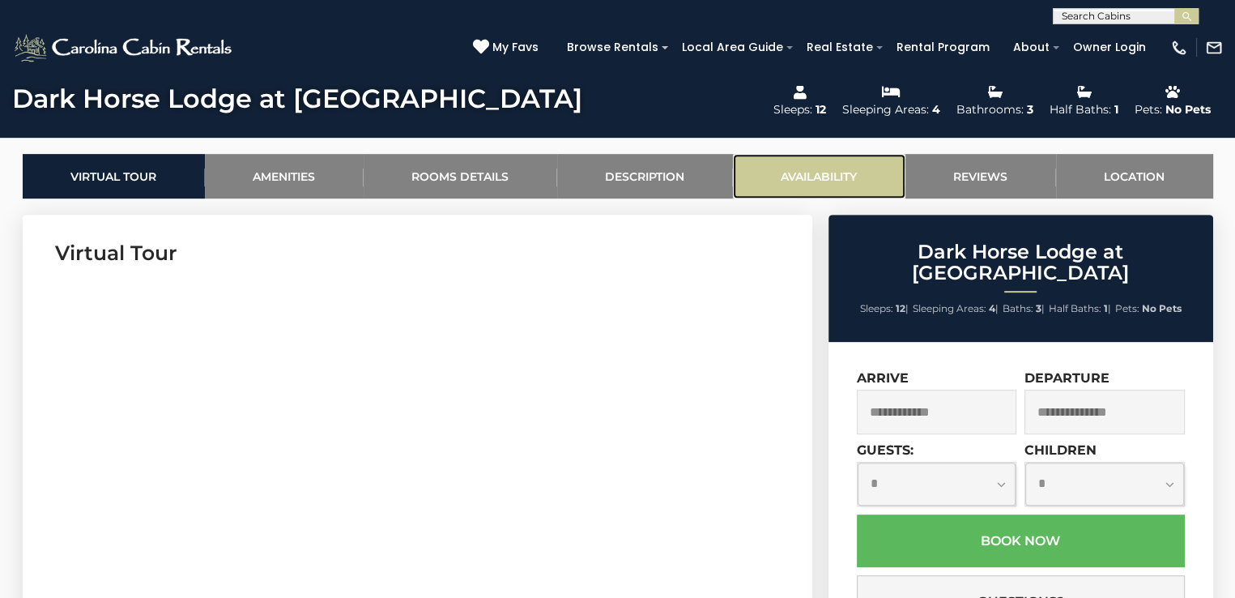
click at [829, 172] on link "Availability" at bounding box center [819, 176] width 173 height 45
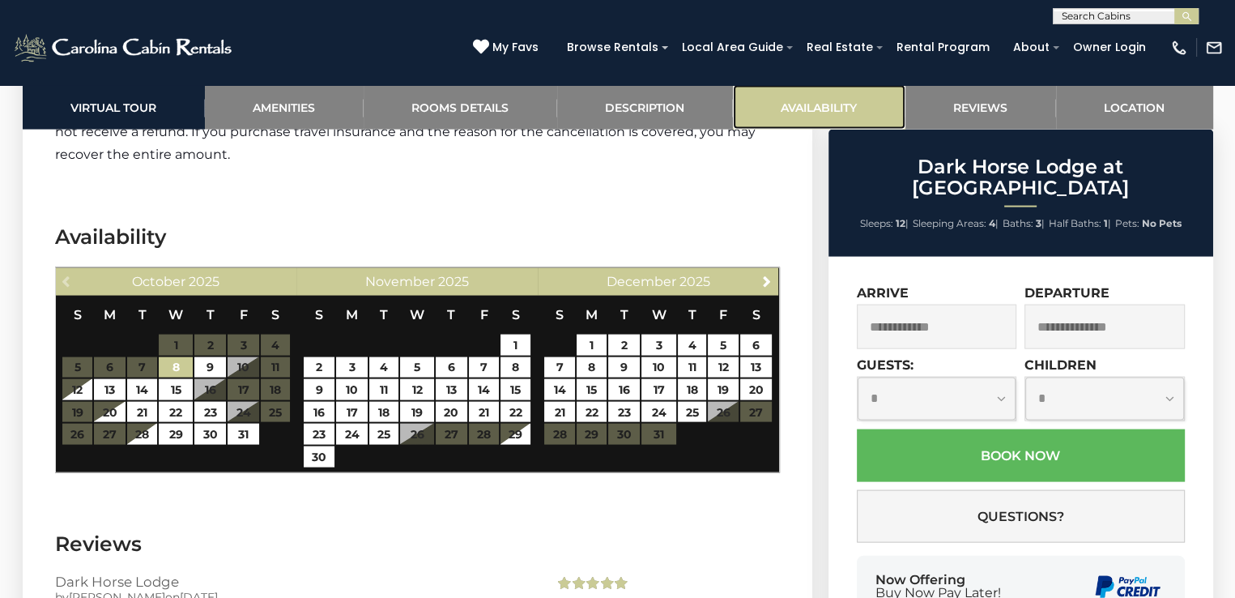
scroll to position [3357, 0]
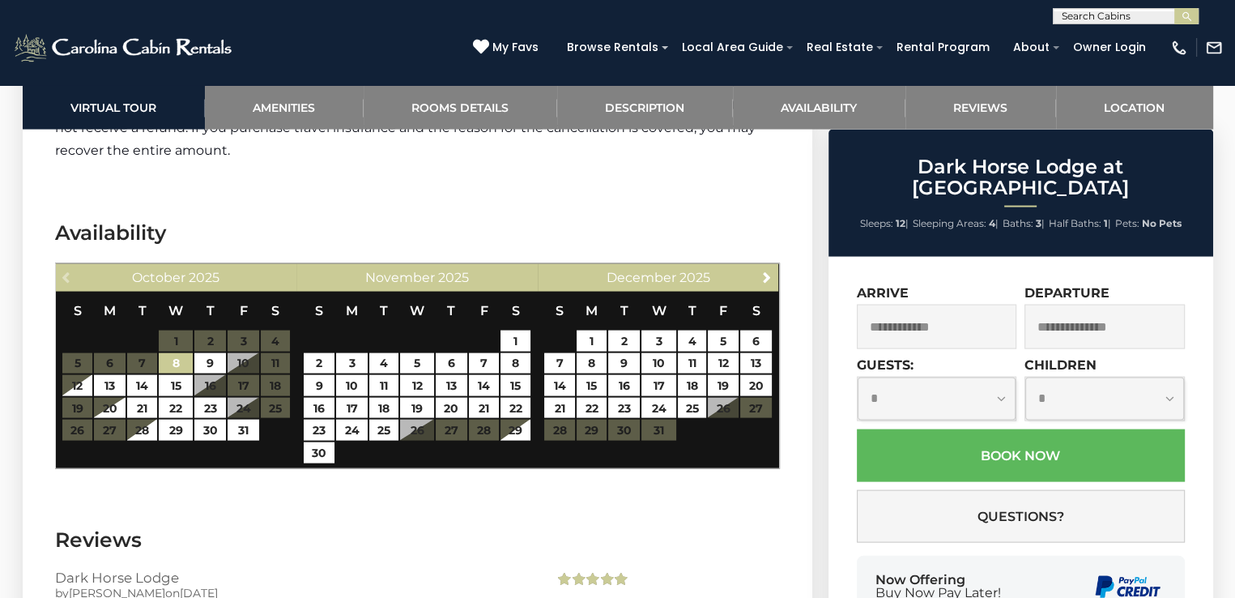
click at [241, 296] on table "S M T W T F S 1 2 3 4 5 6 7 8 9 10 11 12 13 14 15 16 17 18 19 20 21 22 23 24 25…" at bounding box center [176, 367] width 229 height 150
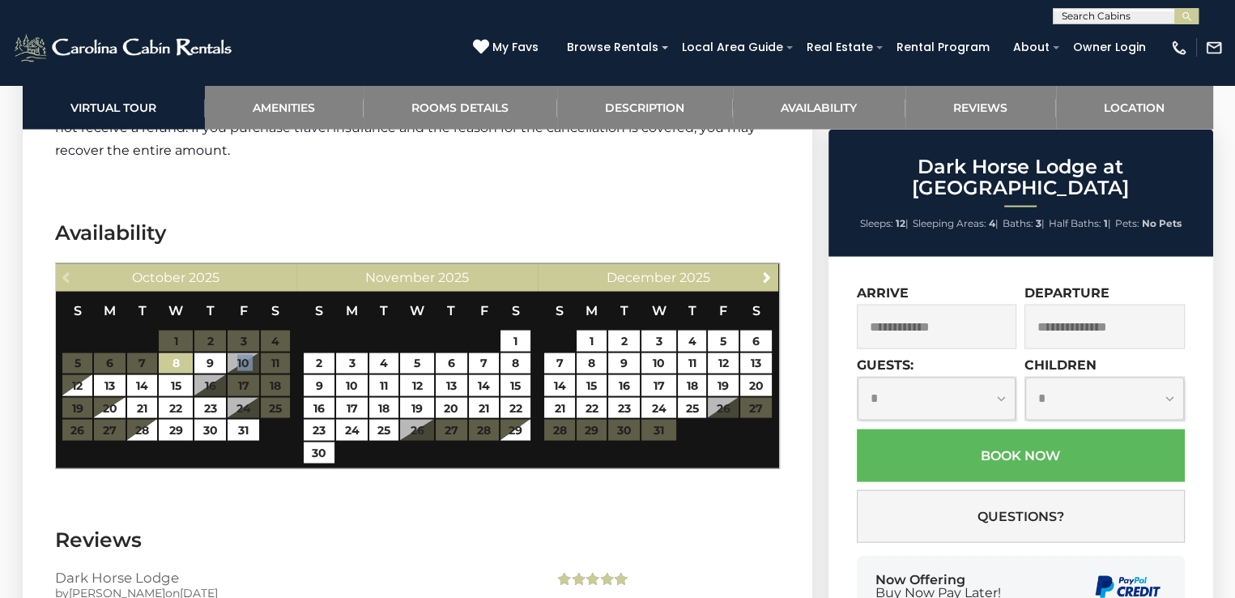
click at [241, 296] on table "S M T W T F S 1 2 3 4 5 6 7 8 9 10 11 12 13 14 15 16 17 18 19 20 21 22 23 24 25…" at bounding box center [176, 367] width 229 height 150
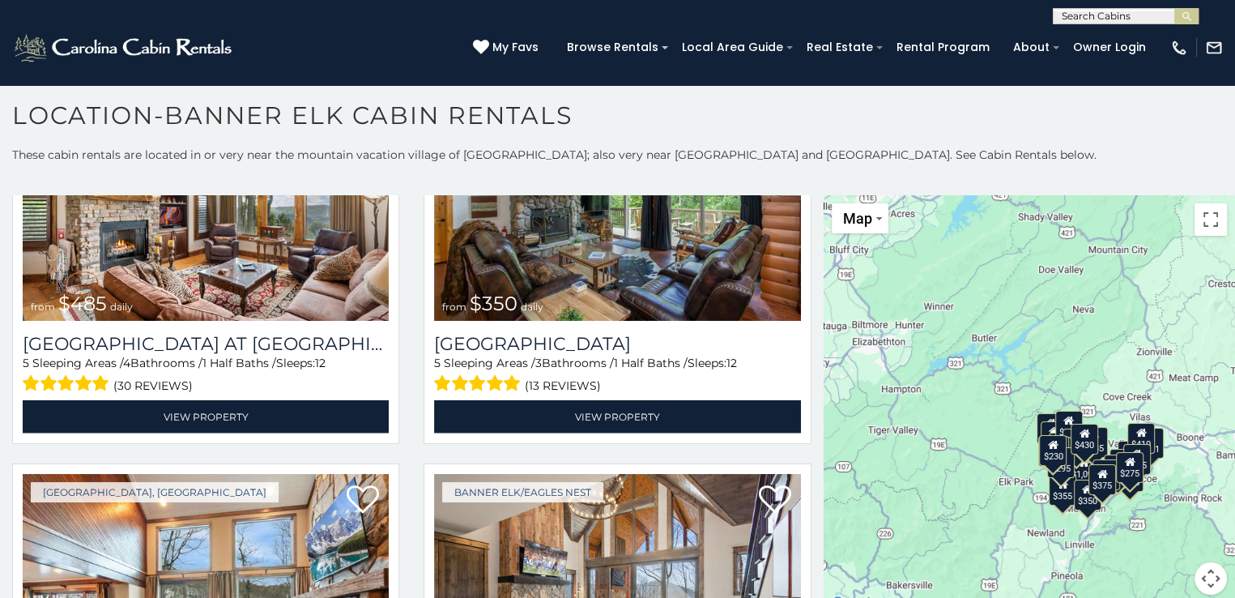
scroll to position [3764, 0]
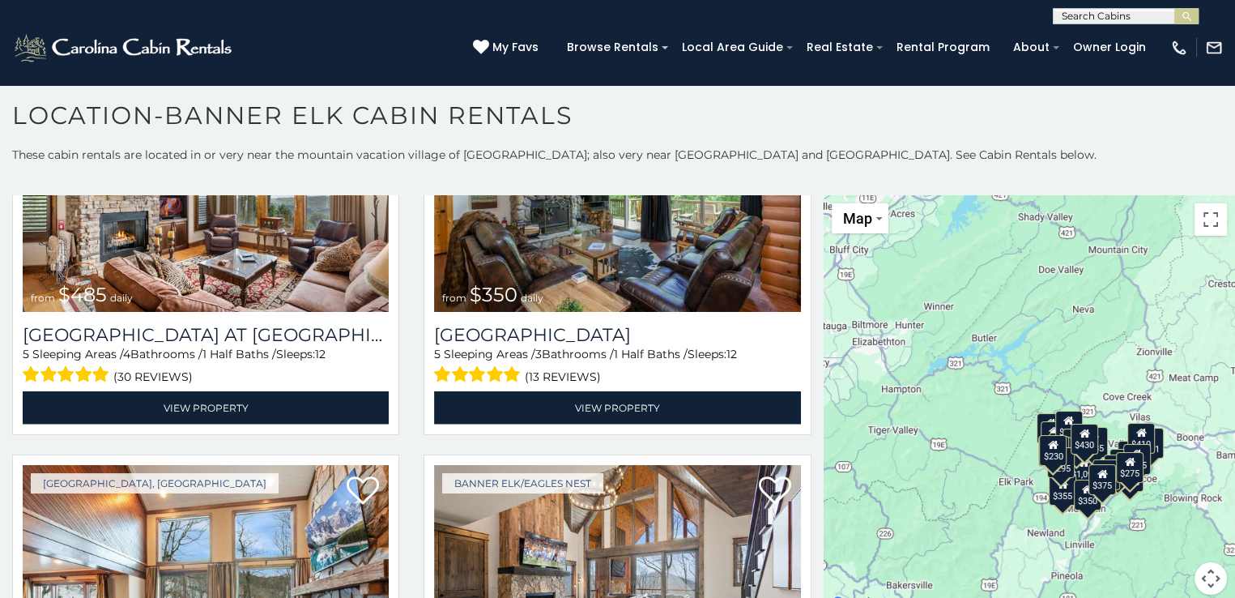
drag, startPoint x: 817, startPoint y: 401, endPoint x: 830, endPoint y: 467, distance: 66.9
click at [830, 467] on div "$300 $225 $451 $1,095 $400 $355 $720 $650 $410 $235 $290 $424 $265 $535 $400 $4…" at bounding box center [1030, 404] width 412 height 419
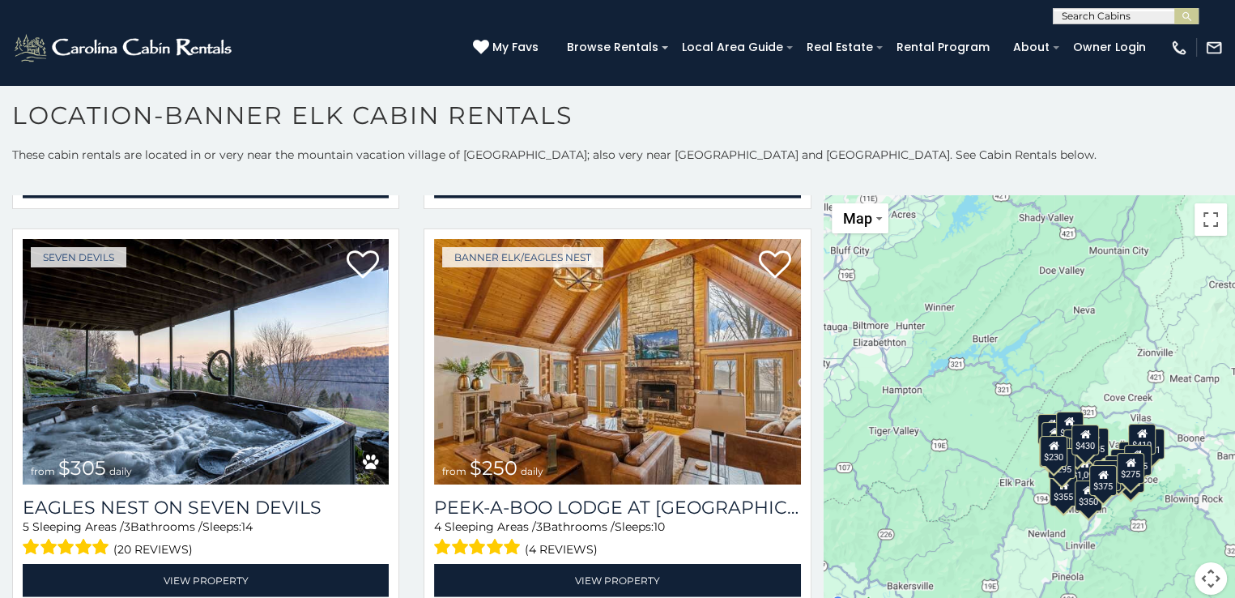
scroll to position [4370, 0]
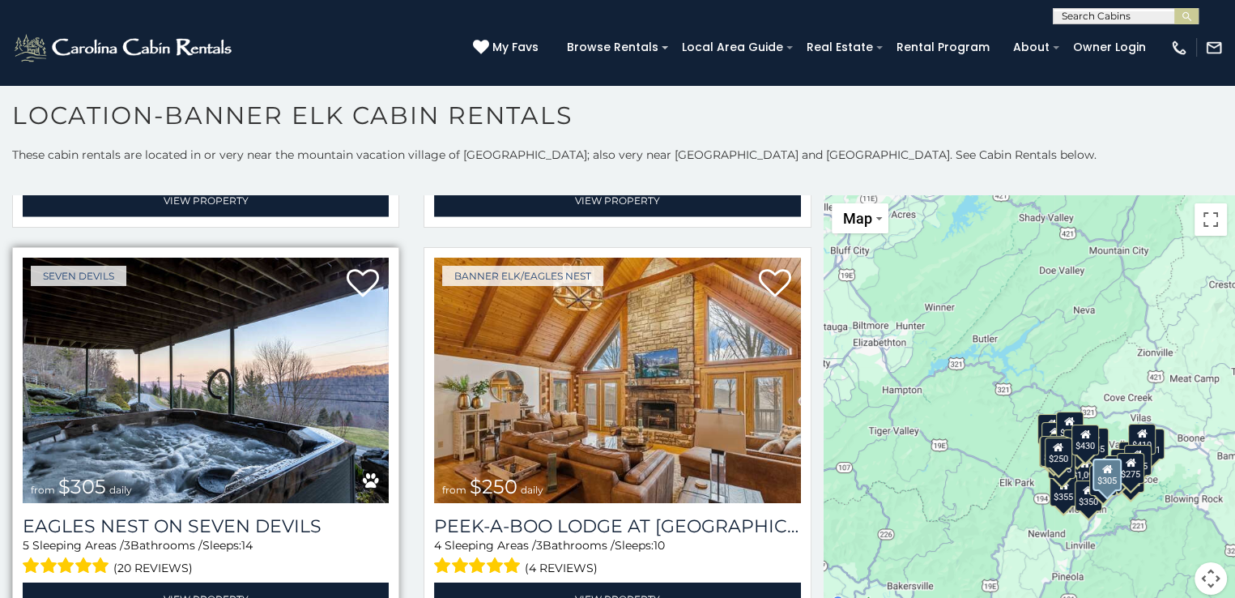
click at [259, 394] on img at bounding box center [206, 380] width 366 height 245
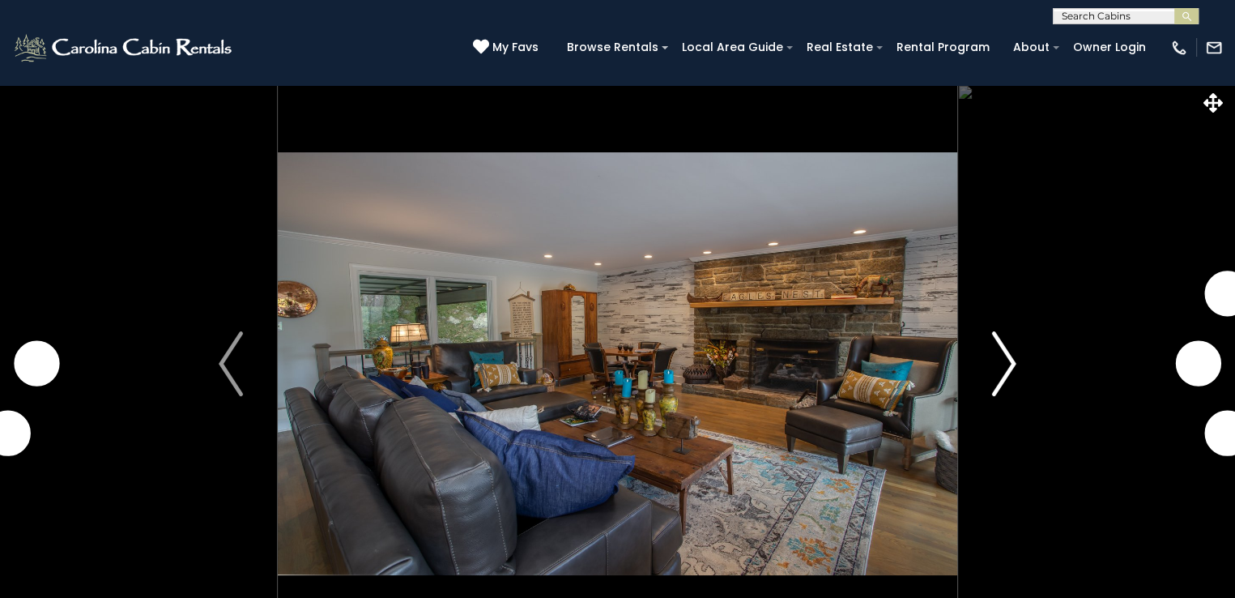
click at [1017, 361] on button "Next" at bounding box center [1004, 363] width 94 height 559
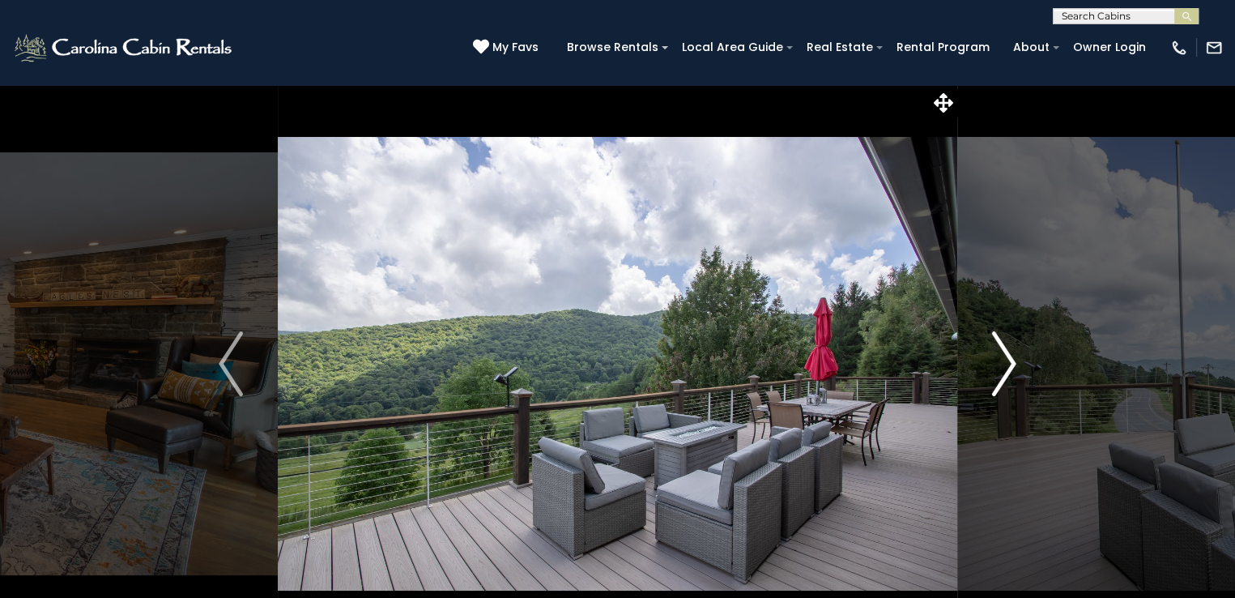
click at [1017, 361] on button "Next" at bounding box center [1004, 363] width 94 height 559
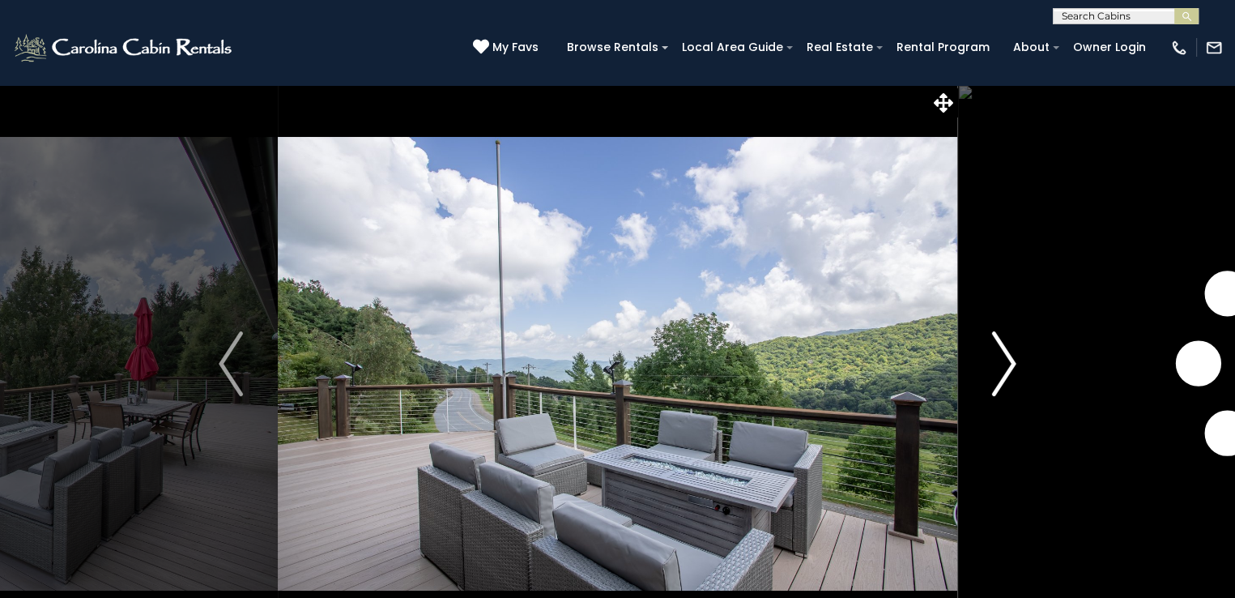
click at [1017, 361] on button "Next" at bounding box center [1004, 363] width 94 height 559
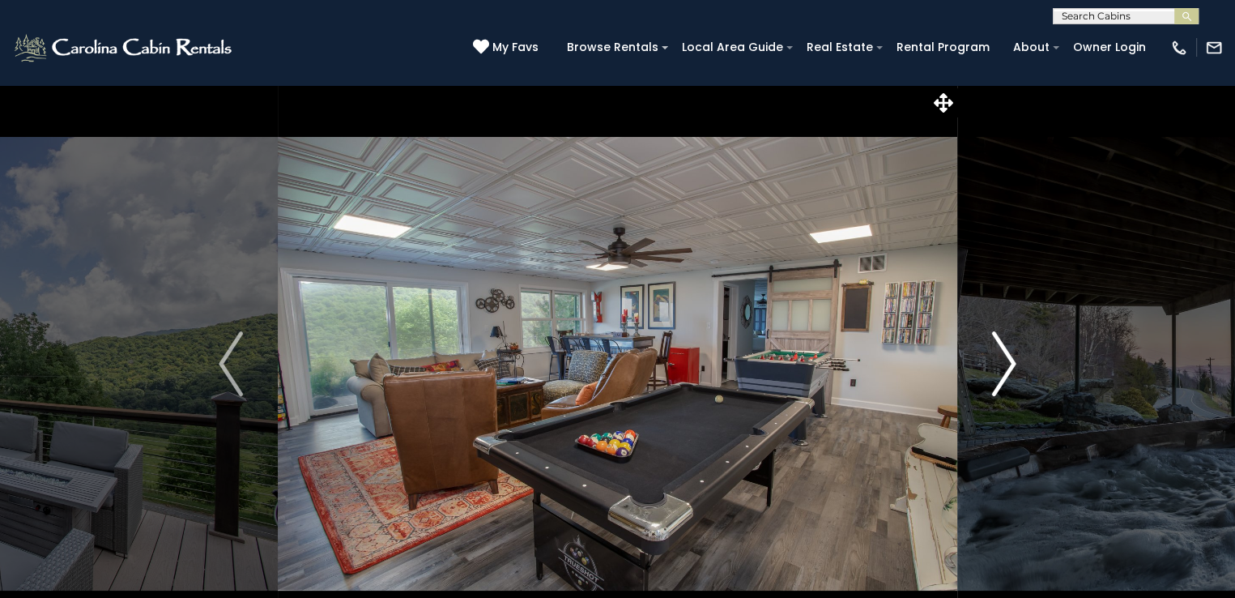
click at [1017, 361] on button "Next" at bounding box center [1004, 363] width 94 height 559
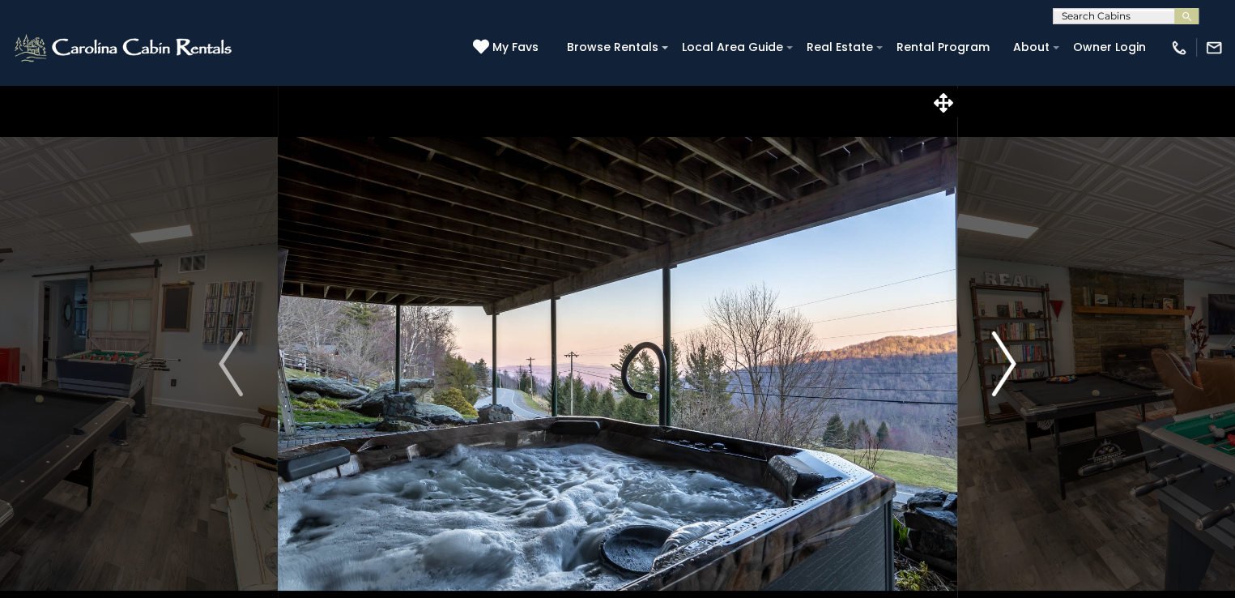
click at [1017, 361] on button "Next" at bounding box center [1004, 363] width 94 height 559
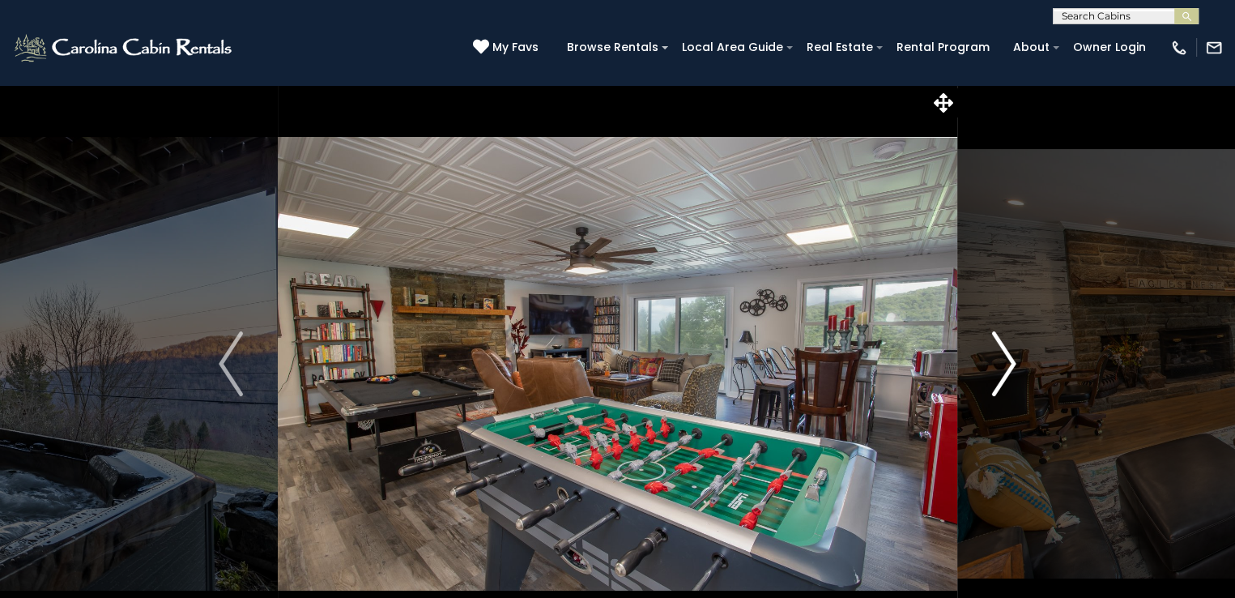
click at [1017, 364] on button "Next" at bounding box center [1004, 363] width 94 height 559
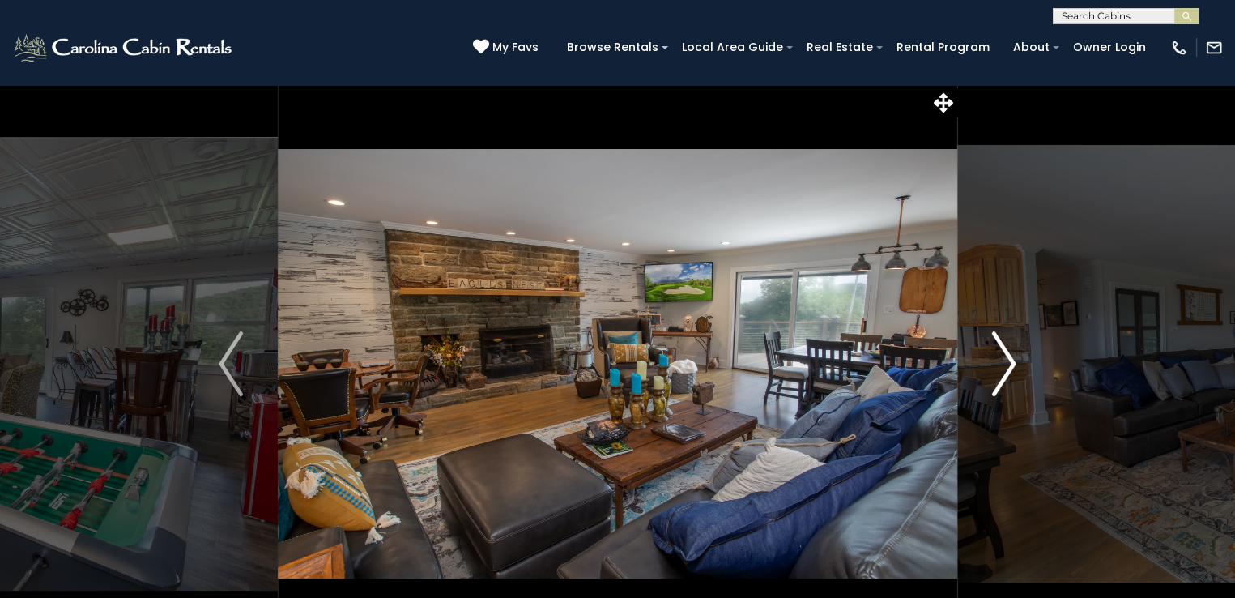
click at [1017, 364] on button "Next" at bounding box center [1004, 363] width 94 height 559
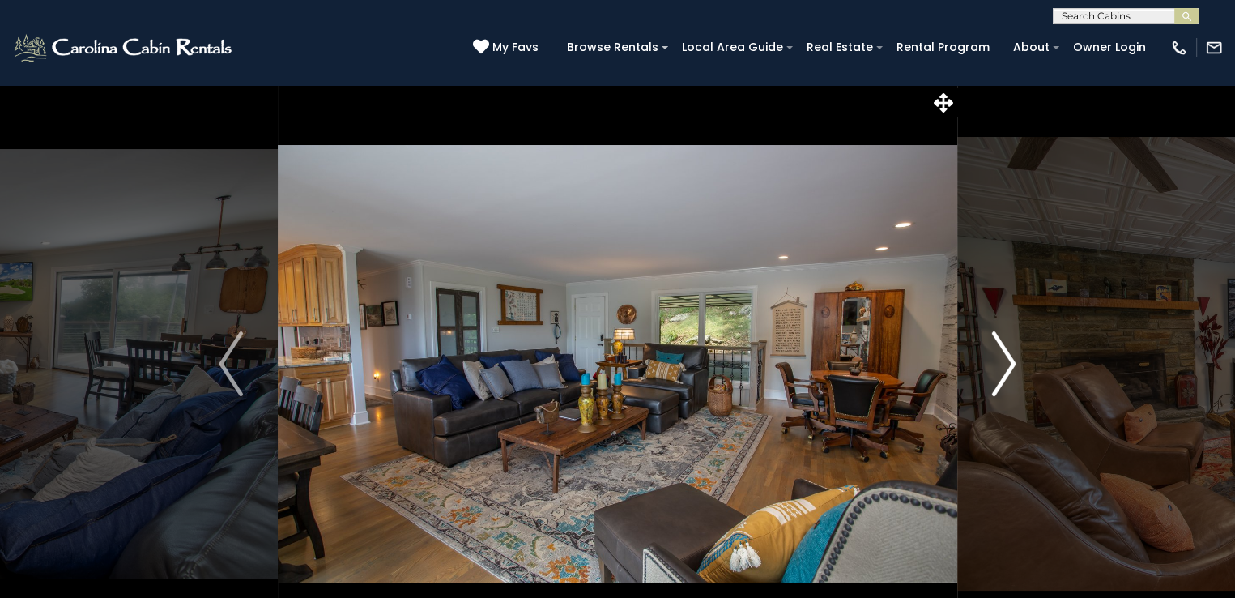
click at [1017, 364] on button "Next" at bounding box center [1004, 363] width 94 height 559
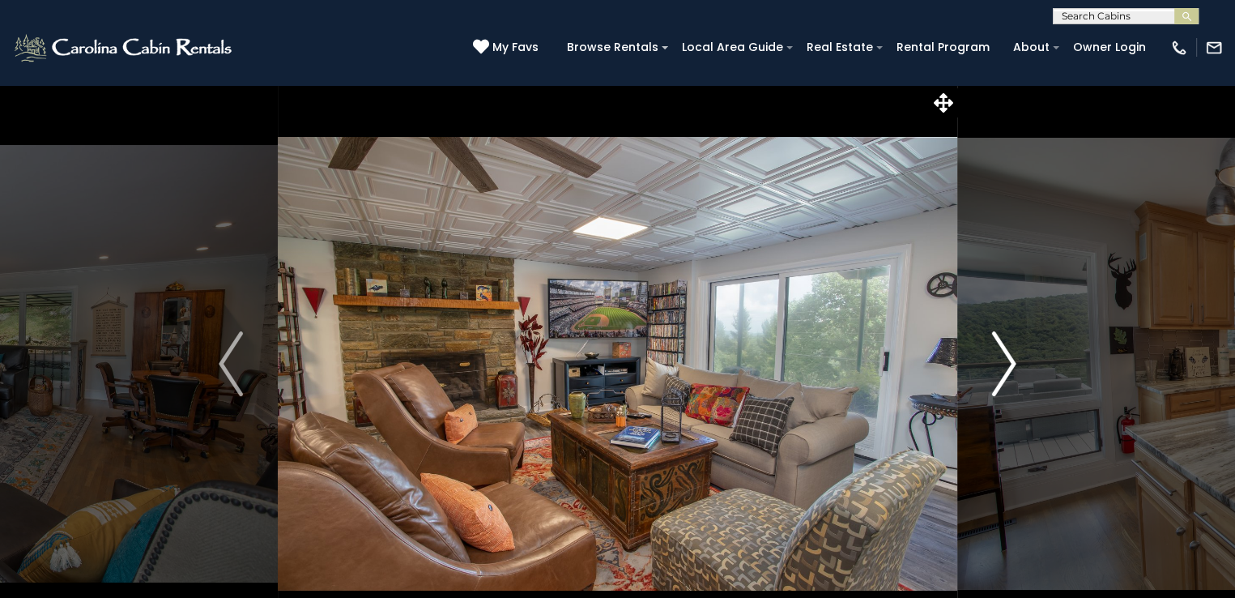
click at [1017, 364] on button "Next" at bounding box center [1004, 363] width 94 height 559
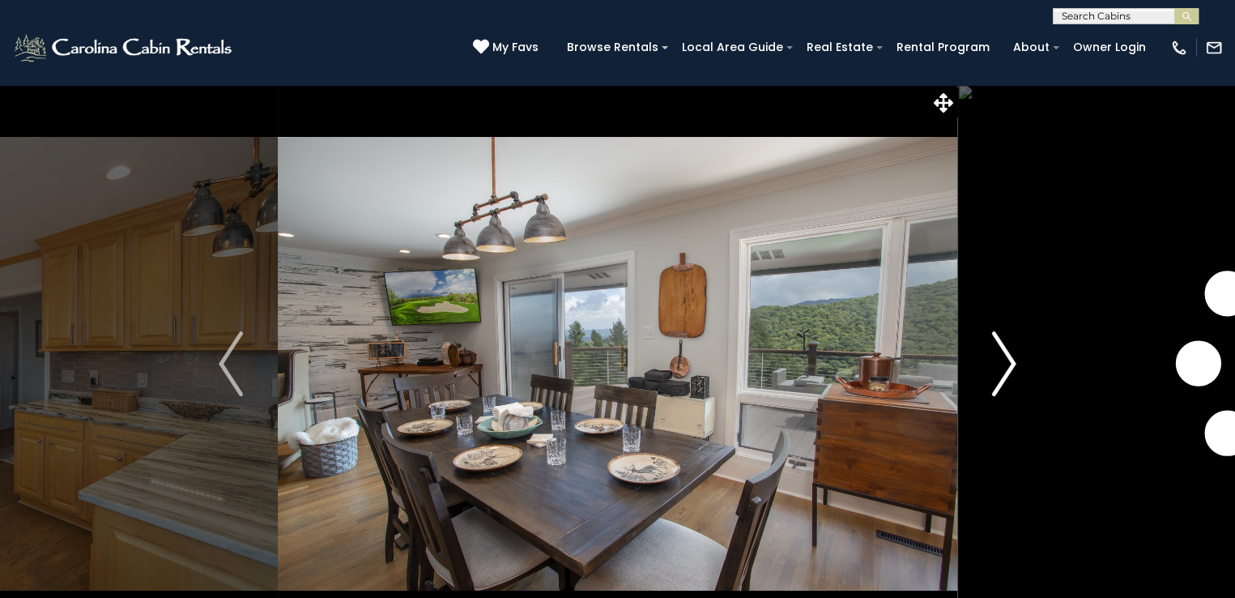
click at [1017, 364] on button "Next" at bounding box center [1004, 363] width 94 height 559
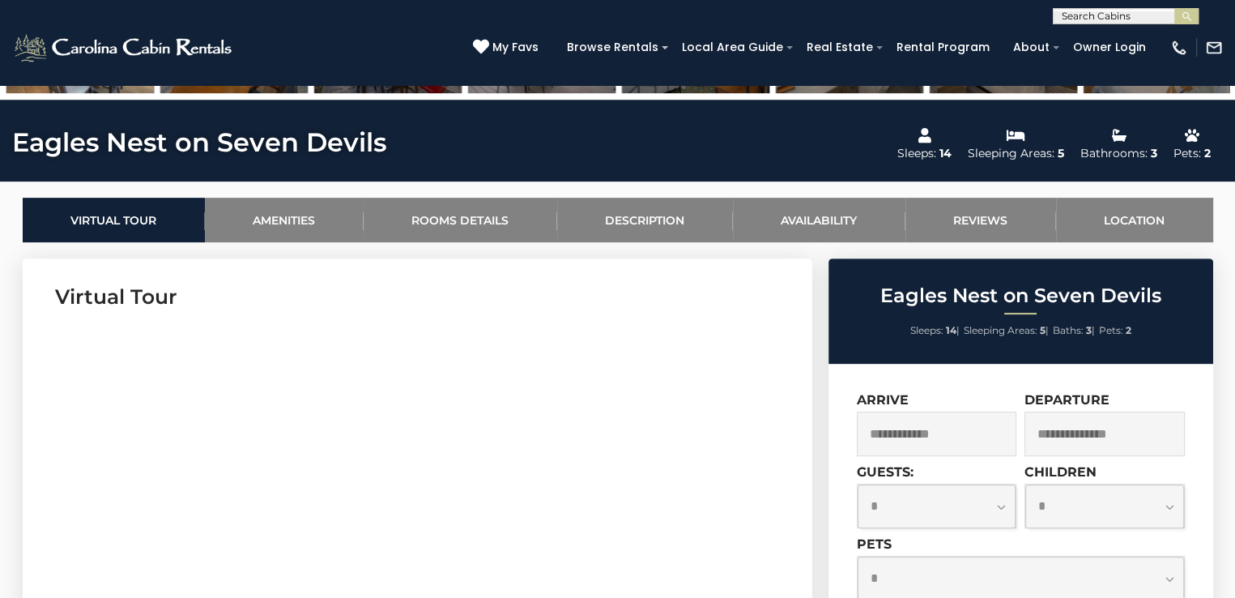
scroll to position [665, 0]
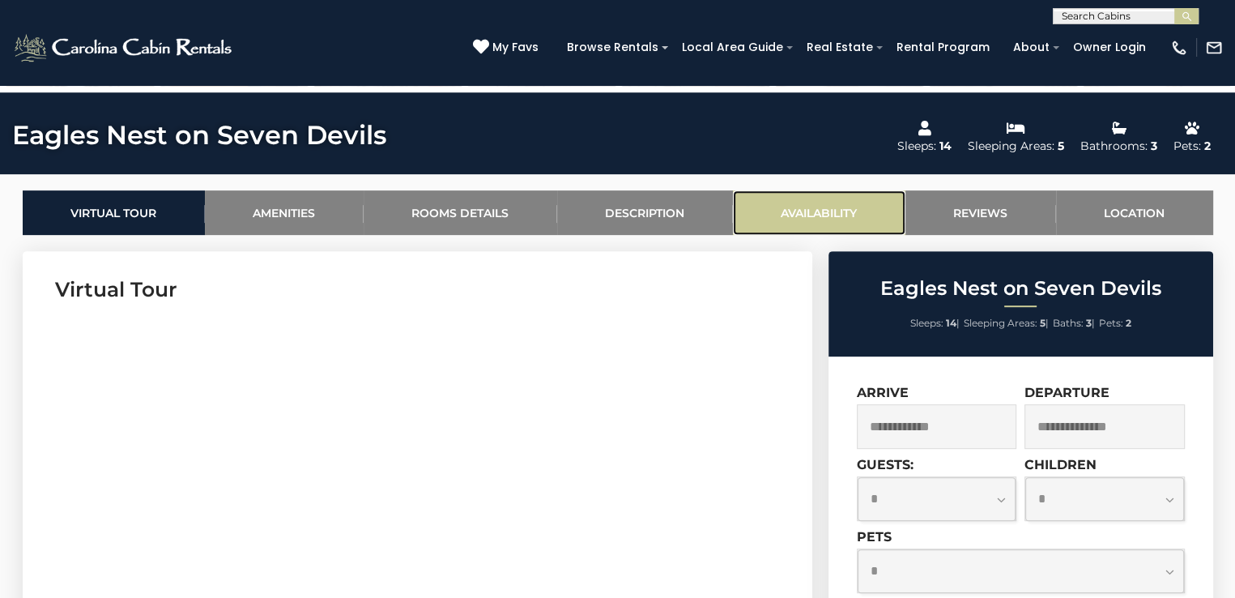
click at [787, 199] on link "Availability" at bounding box center [819, 212] width 173 height 45
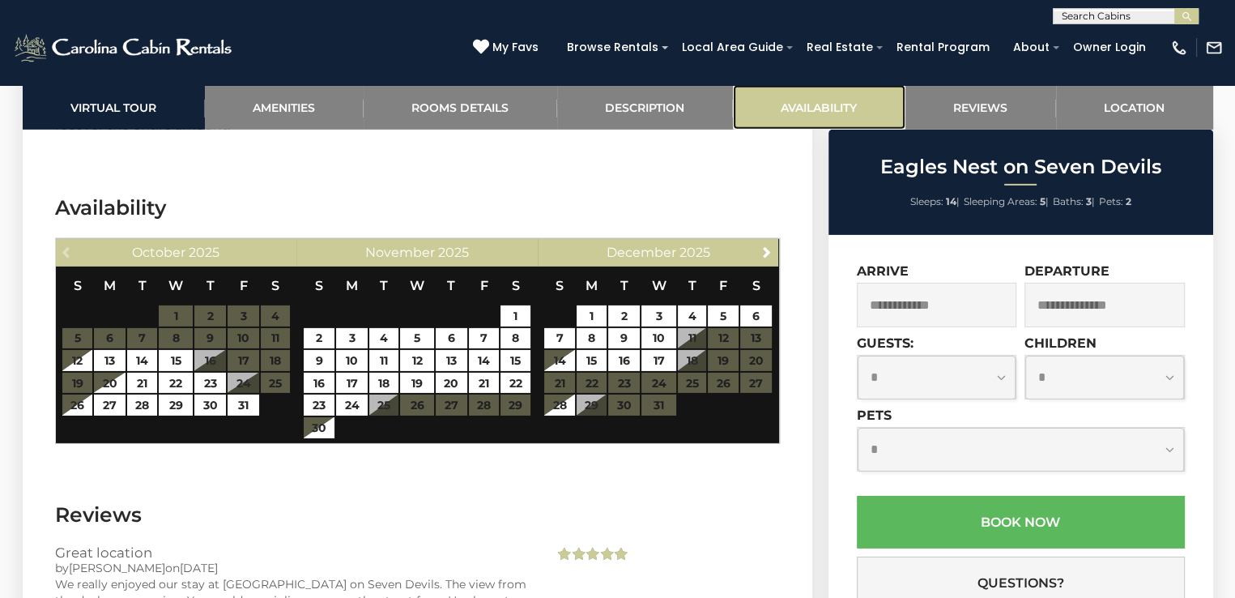
scroll to position [5251, 0]
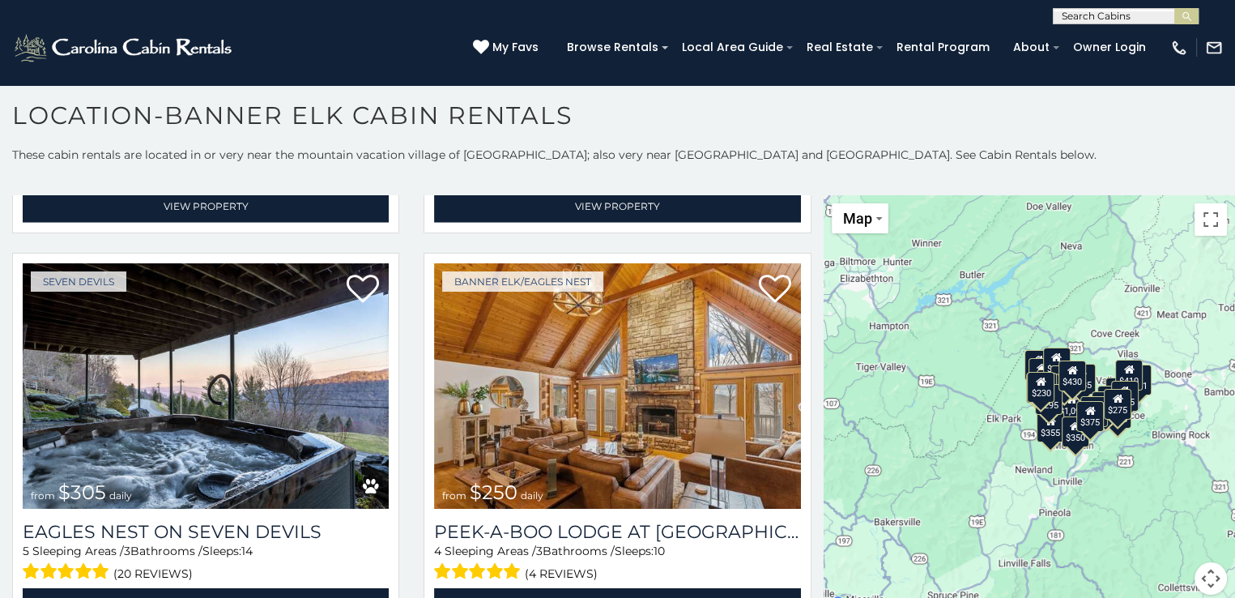
scroll to position [4374, 0]
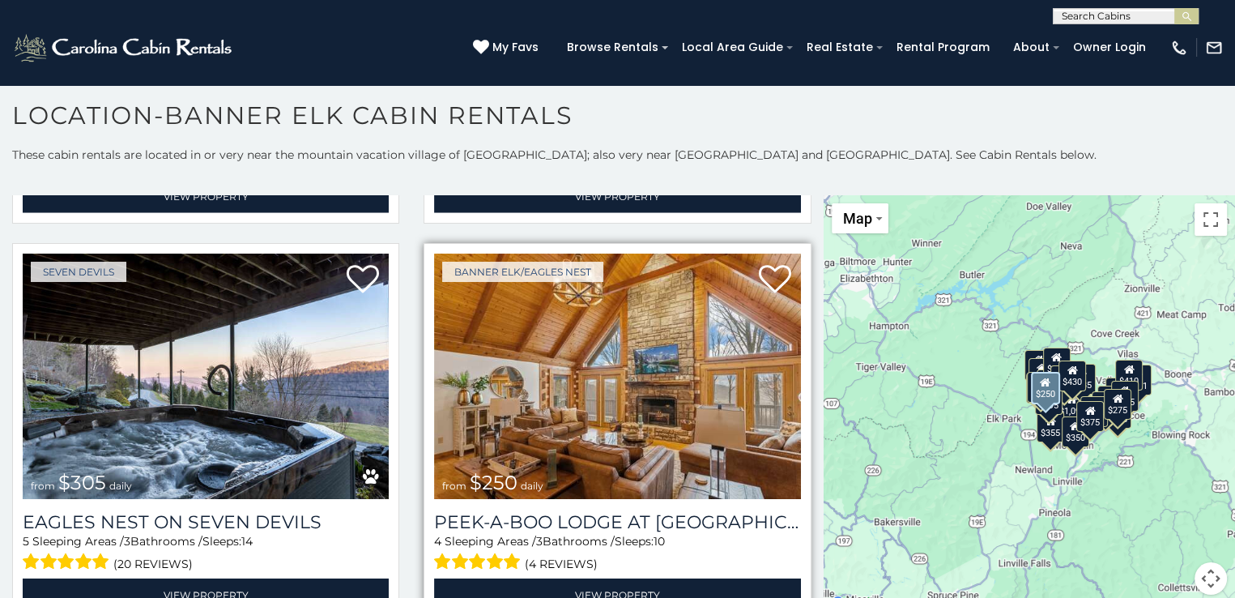
click at [659, 396] on img at bounding box center [617, 376] width 366 height 245
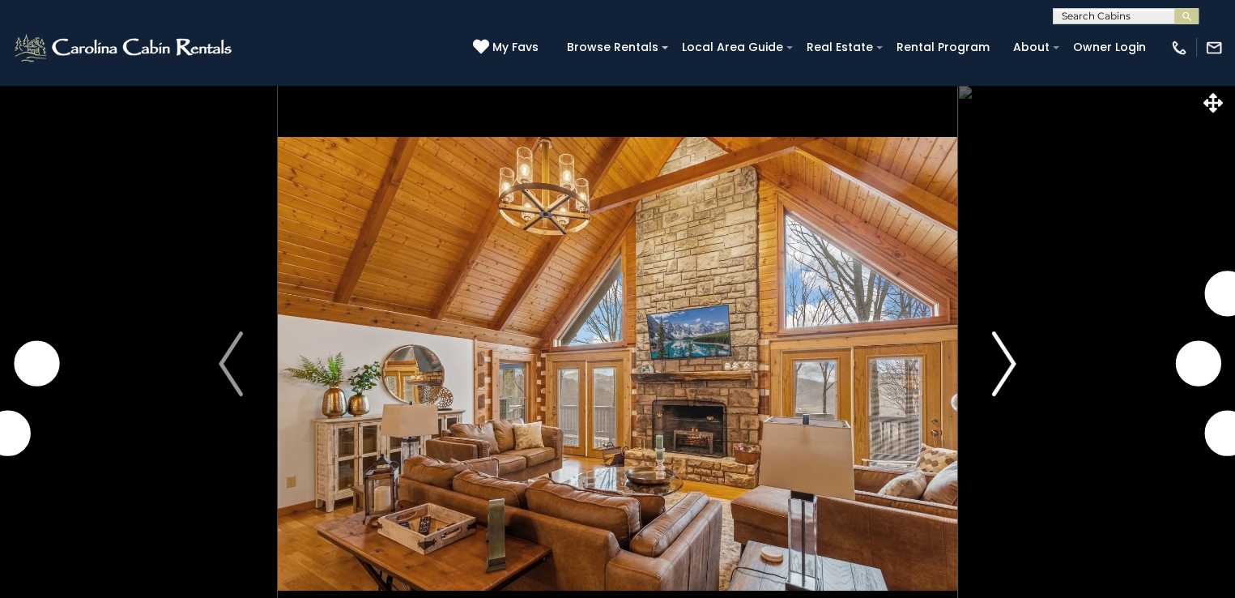
click at [1012, 361] on img "Next" at bounding box center [1004, 363] width 24 height 65
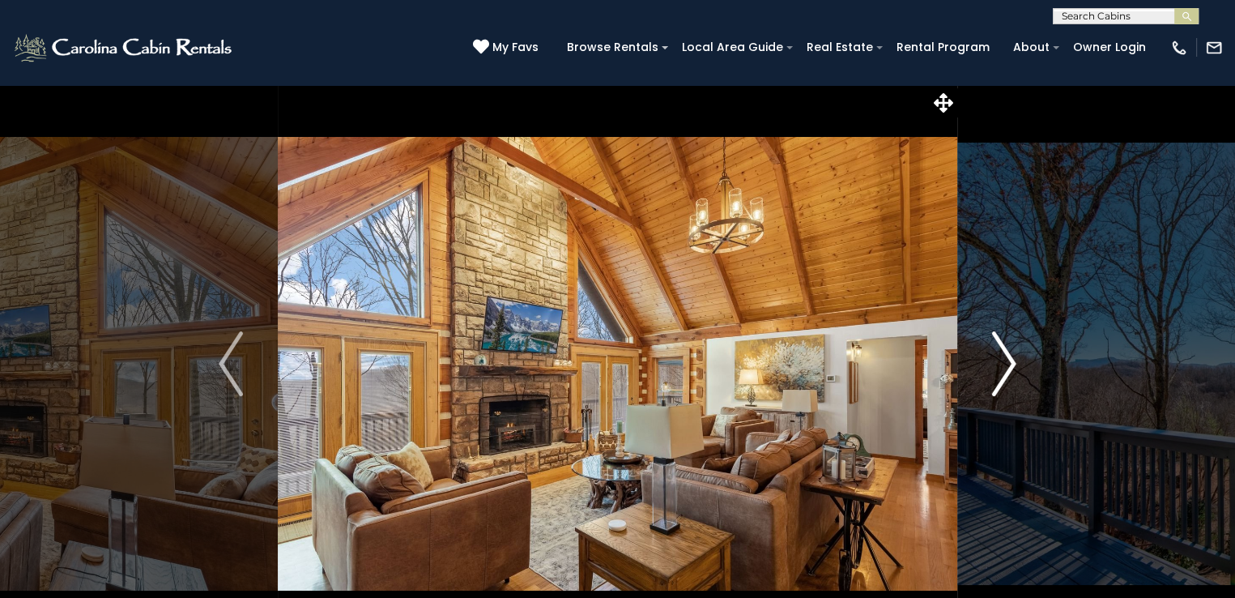
click at [1012, 361] on img "Next" at bounding box center [1004, 363] width 24 height 65
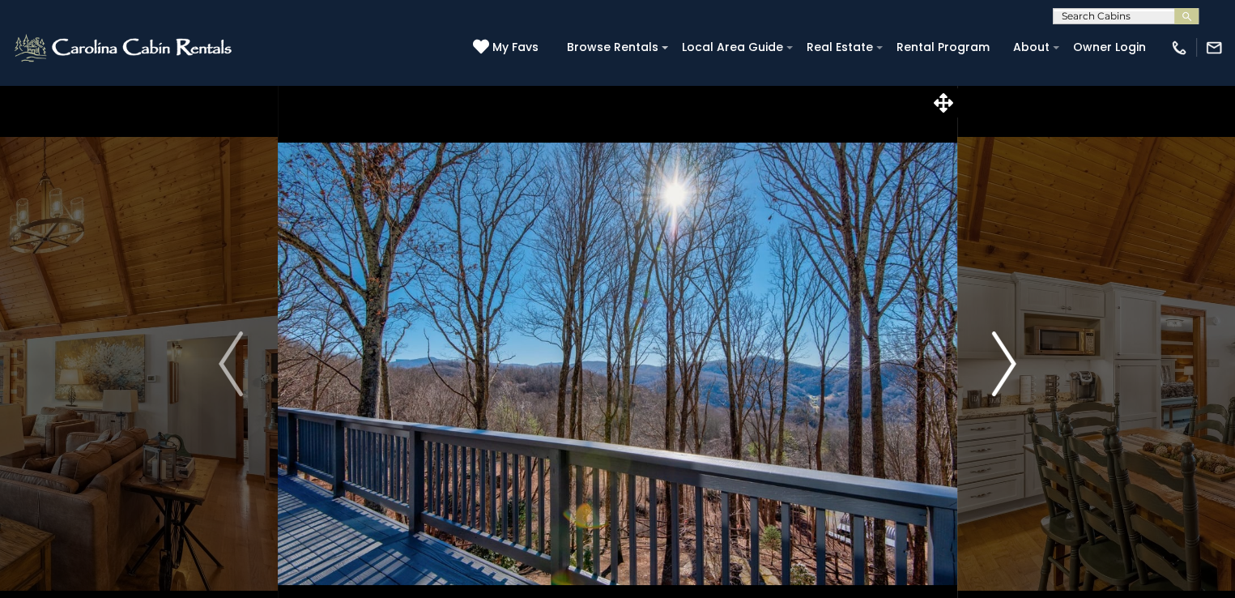
click at [1012, 361] on img "Next" at bounding box center [1004, 363] width 24 height 65
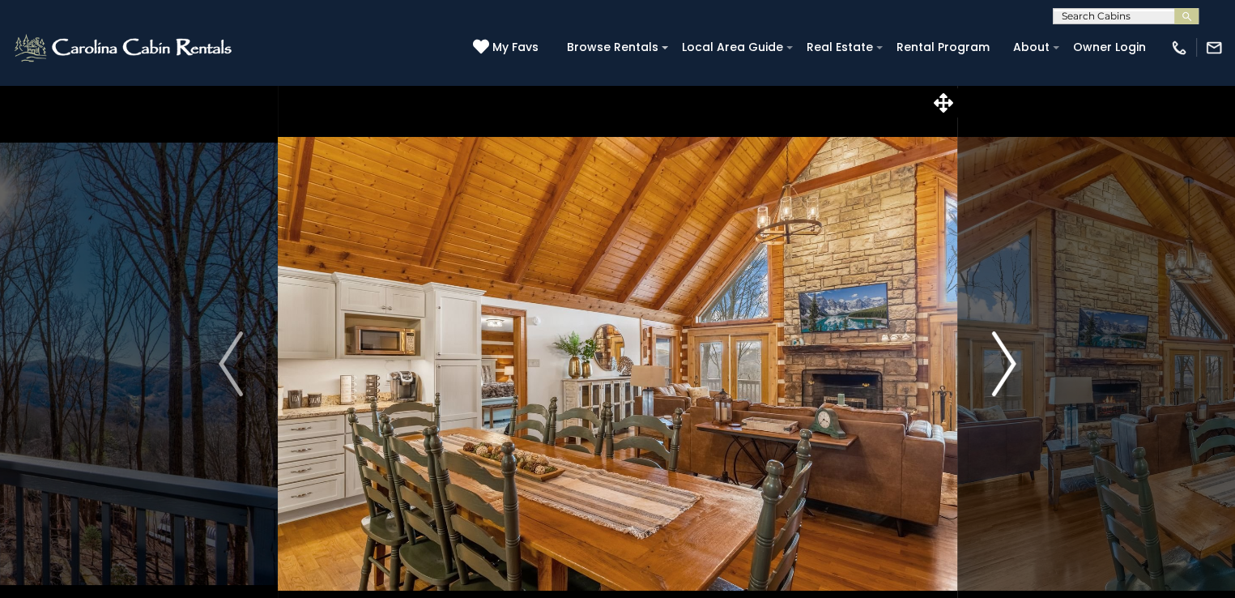
click at [1012, 361] on img "Next" at bounding box center [1004, 363] width 24 height 65
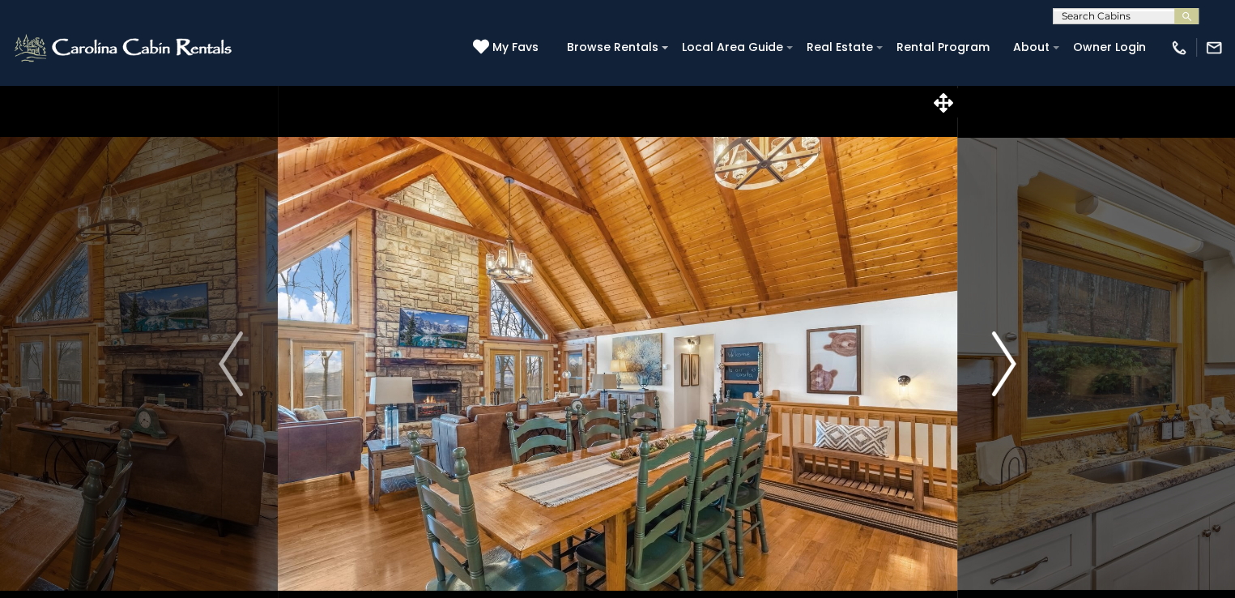
click at [1012, 361] on img "Next" at bounding box center [1004, 363] width 24 height 65
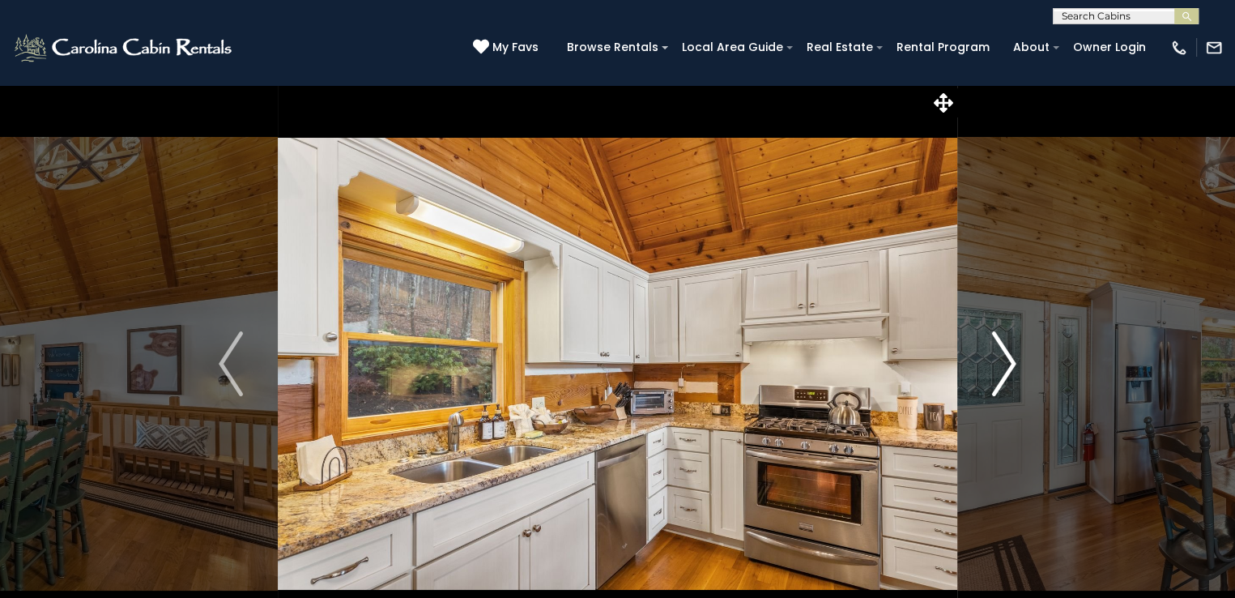
click at [1012, 361] on img "Next" at bounding box center [1004, 363] width 24 height 65
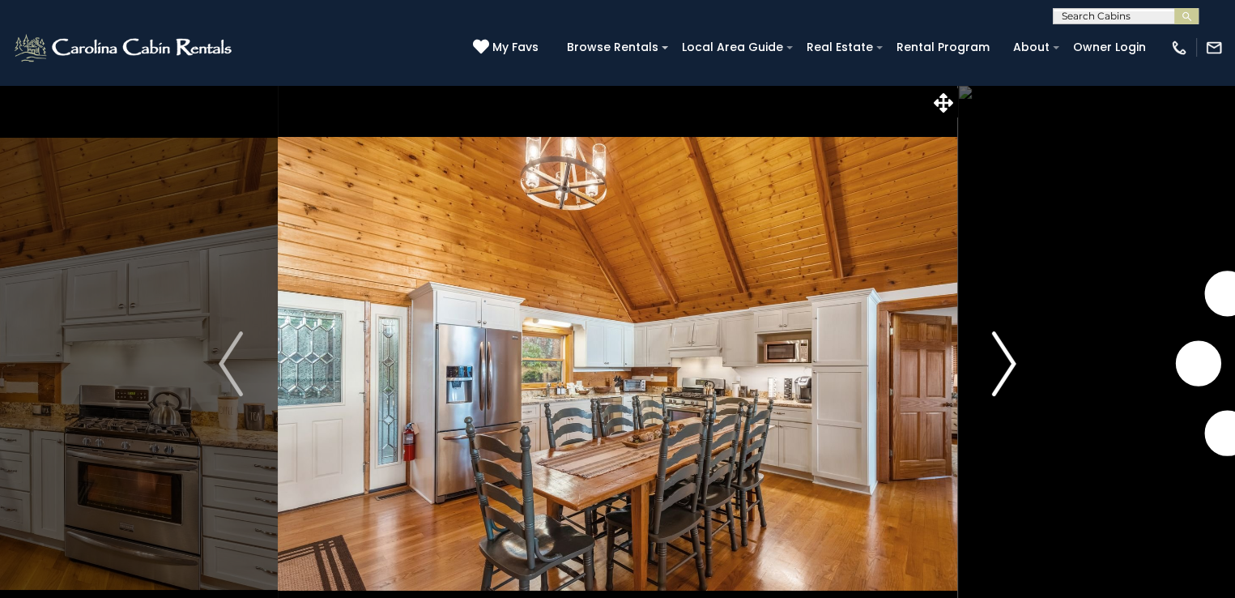
click at [1012, 361] on img "Next" at bounding box center [1004, 363] width 24 height 65
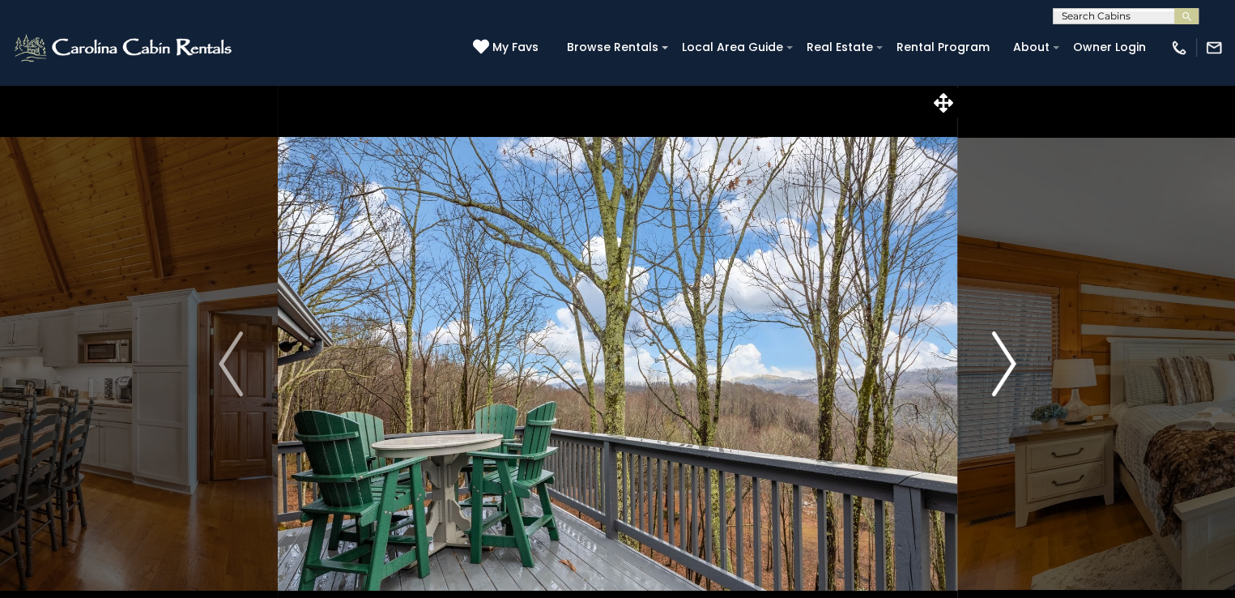
click at [1012, 361] on img "Next" at bounding box center [1004, 363] width 24 height 65
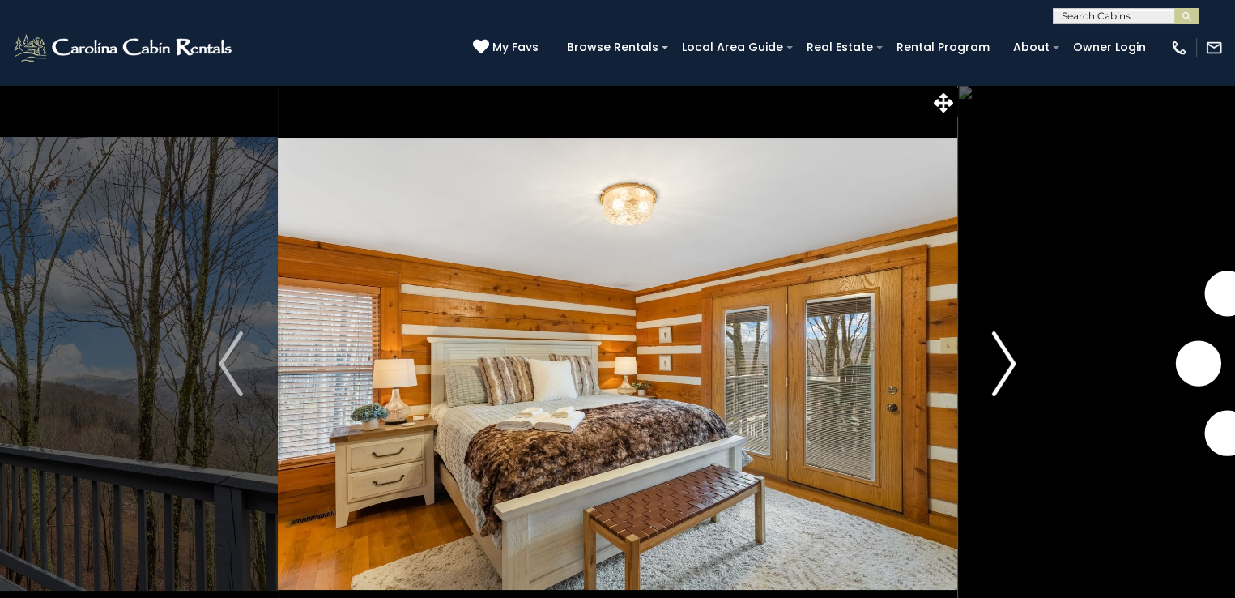
click at [1012, 361] on img "Next" at bounding box center [1004, 363] width 24 height 65
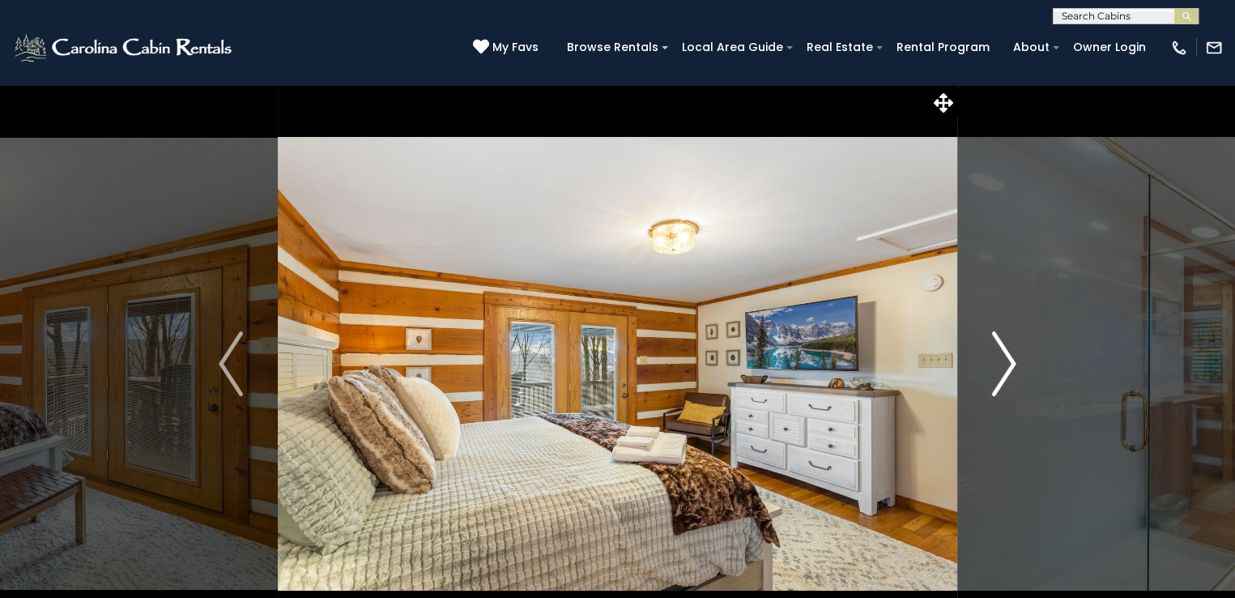
click at [1012, 361] on img "Next" at bounding box center [1004, 363] width 24 height 65
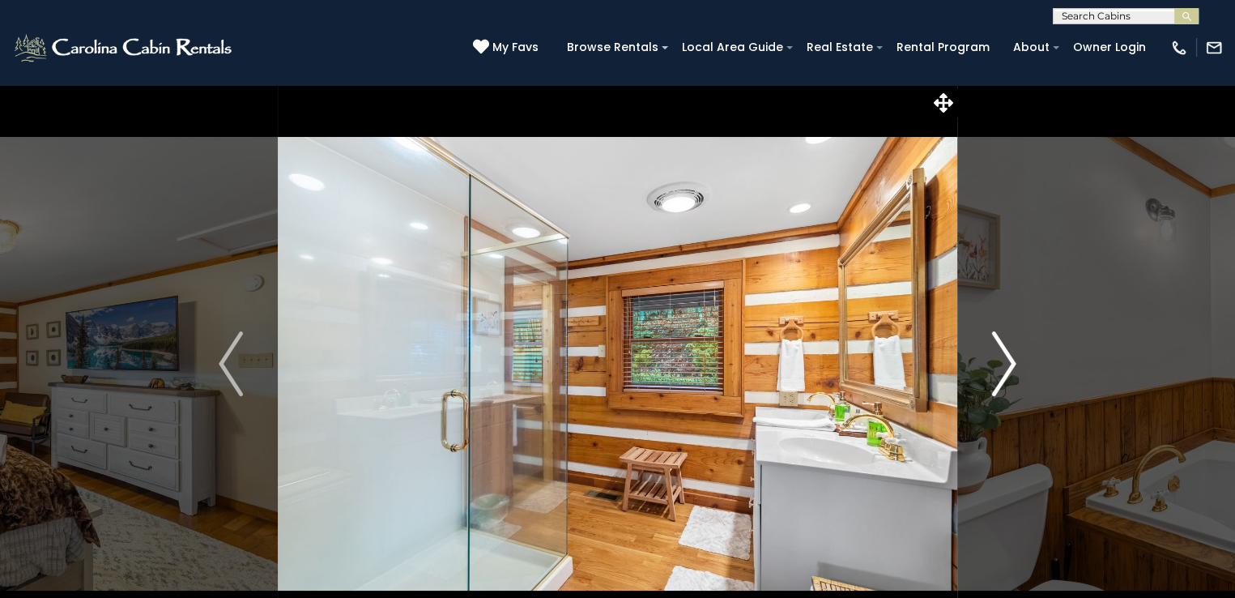
click at [1012, 361] on img "Next" at bounding box center [1004, 363] width 24 height 65
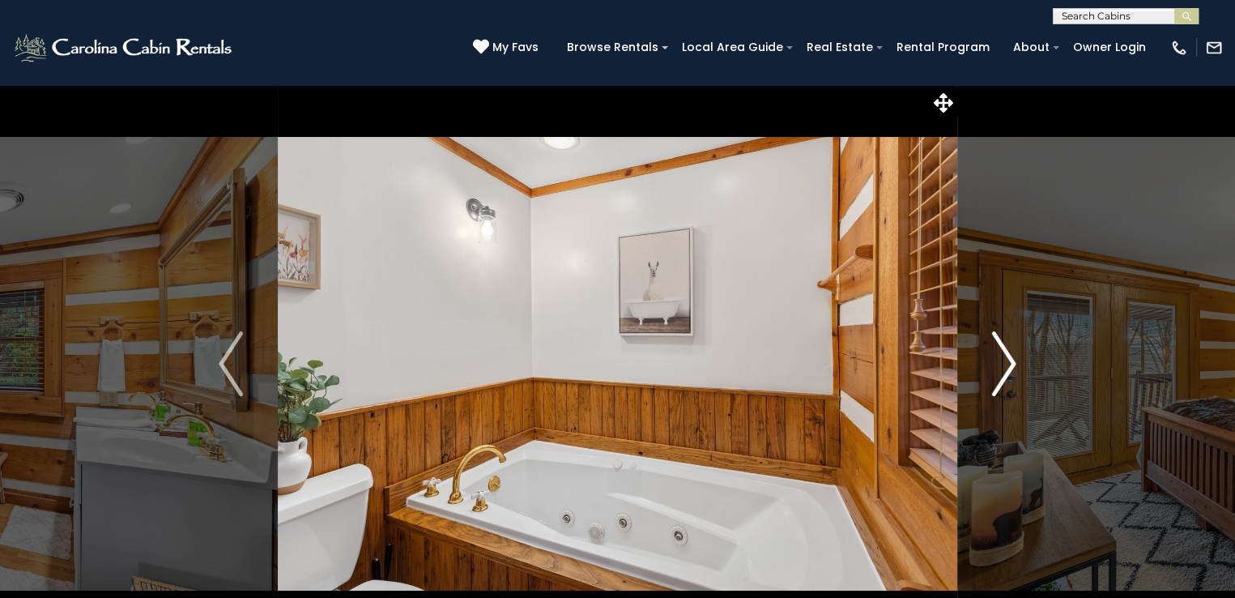
click at [1012, 361] on img "Next" at bounding box center [1004, 363] width 24 height 65
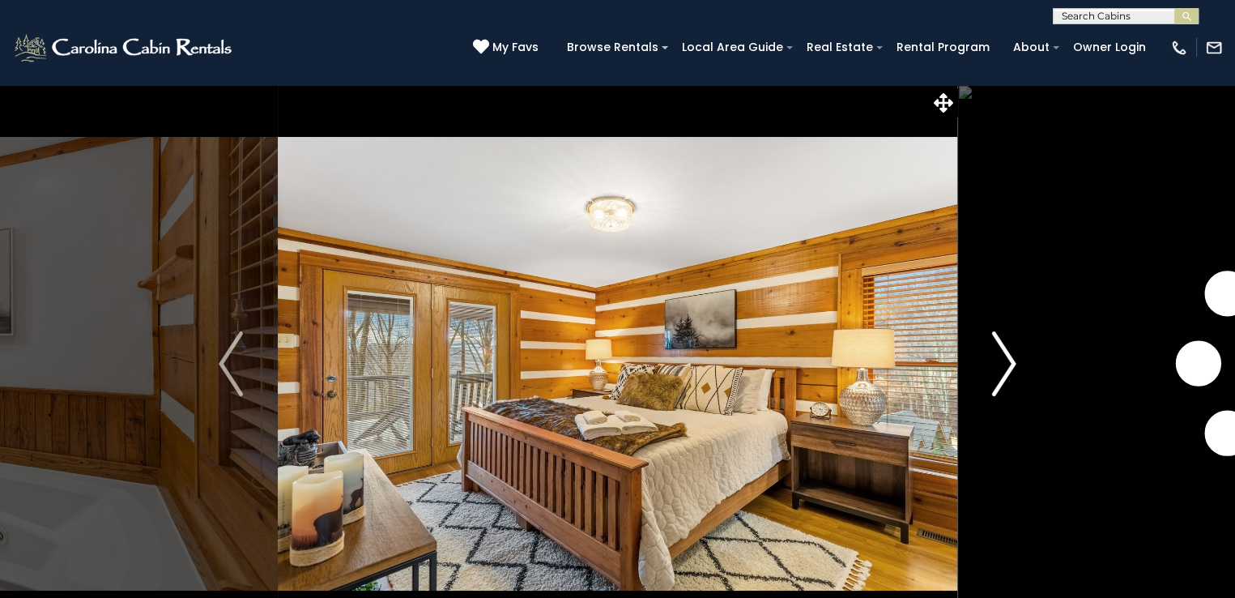
click at [1012, 361] on img "Next" at bounding box center [1004, 363] width 24 height 65
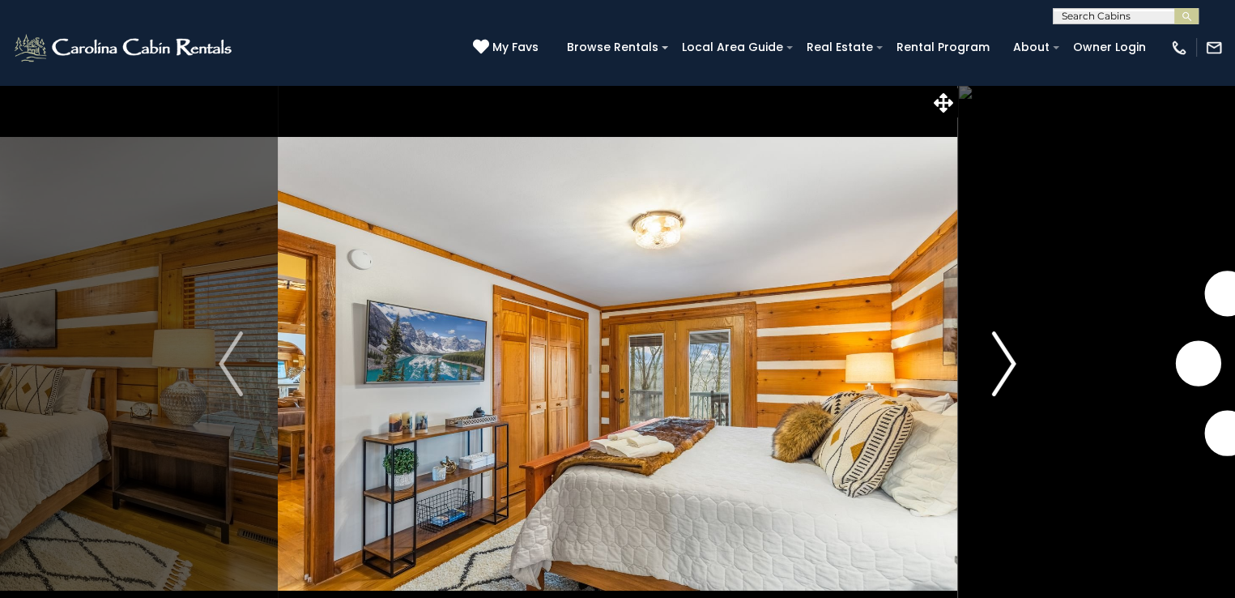
click at [1012, 361] on img "Next" at bounding box center [1004, 363] width 24 height 65
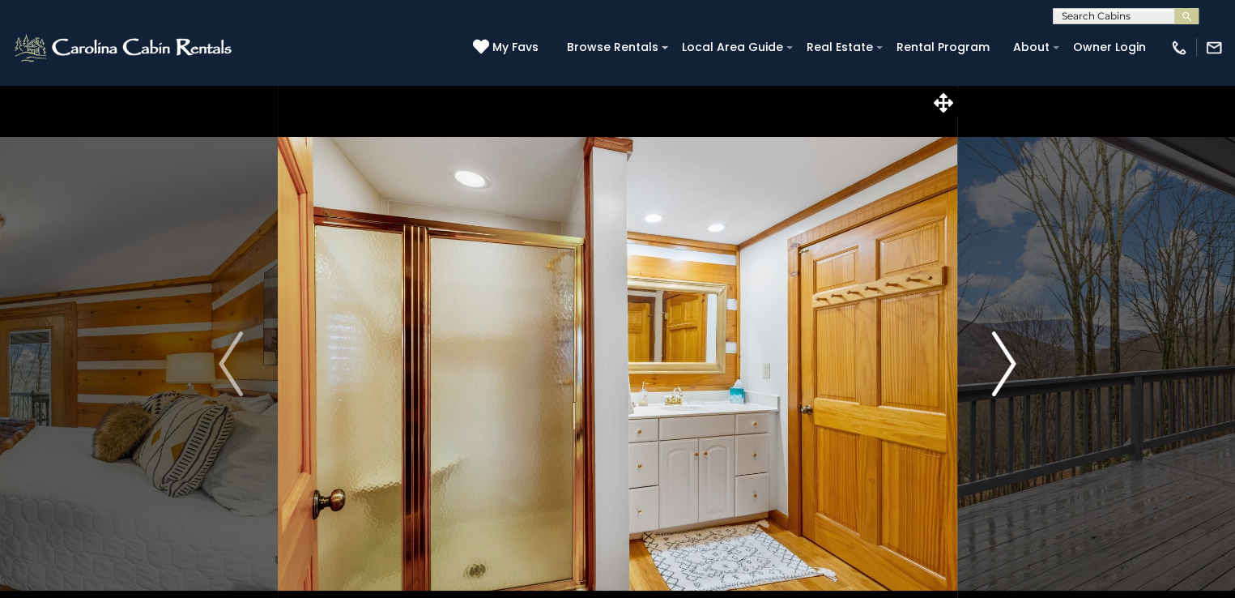
click at [1012, 361] on img "Next" at bounding box center [1004, 363] width 24 height 65
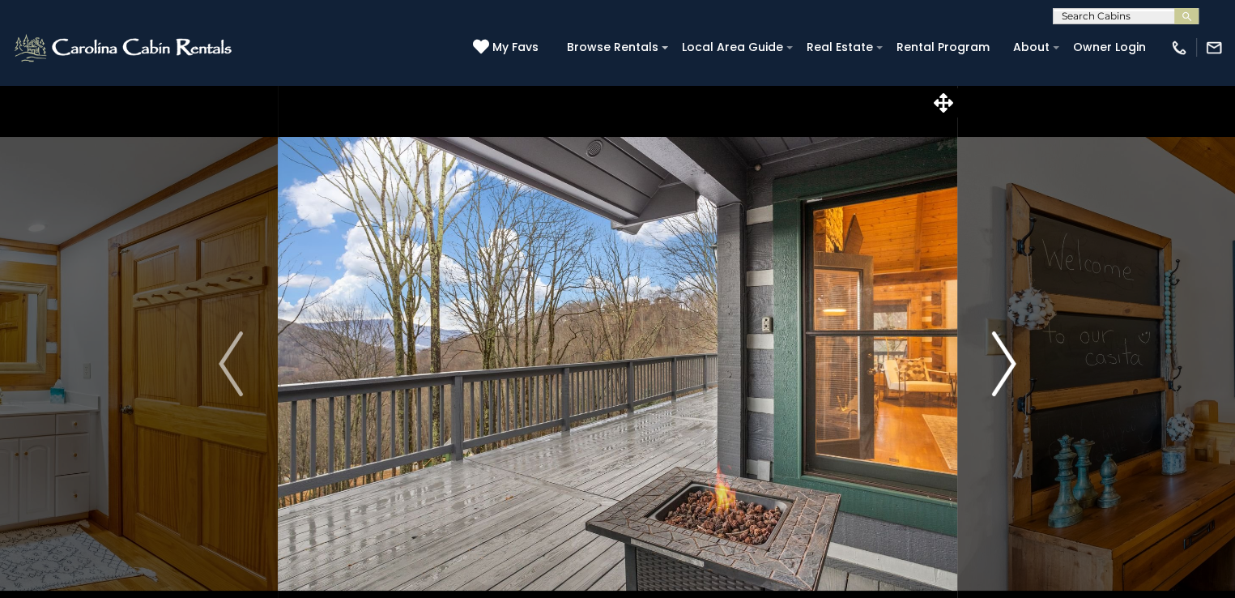
click at [1012, 361] on img "Next" at bounding box center [1004, 363] width 24 height 65
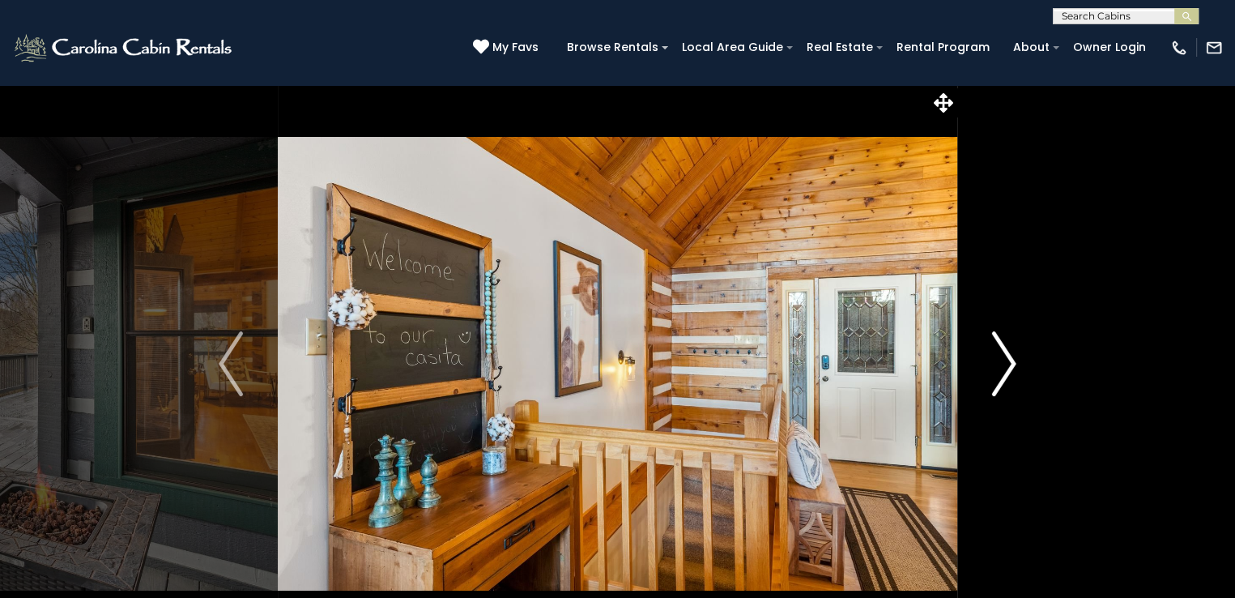
click at [1012, 361] on img "Next" at bounding box center [1004, 363] width 24 height 65
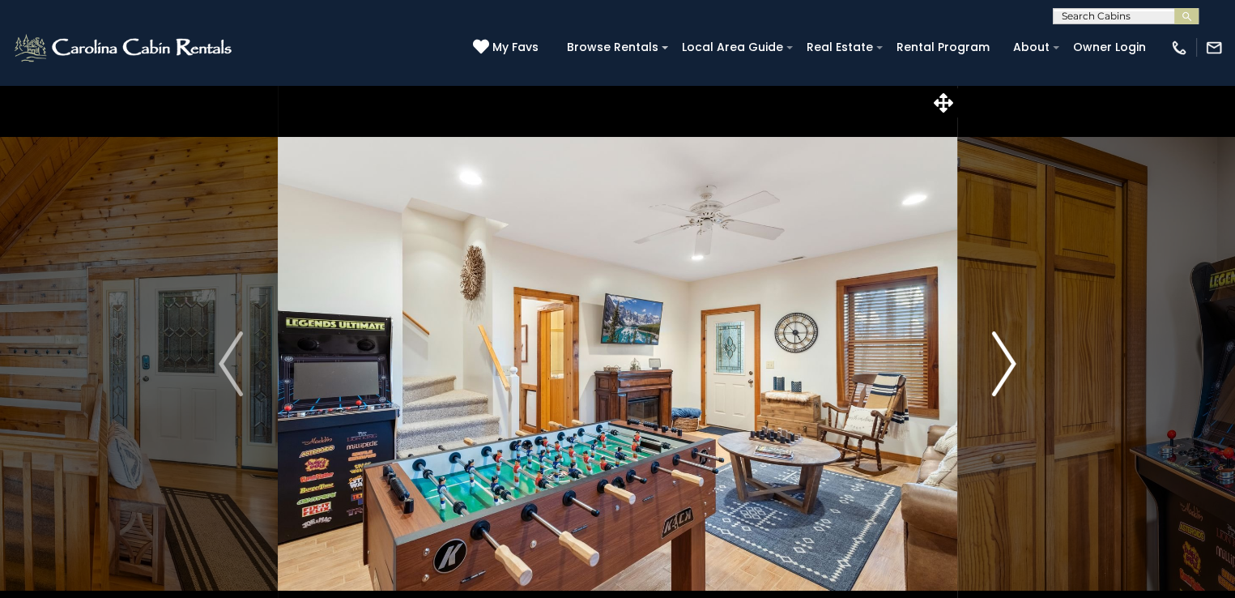
click at [1012, 361] on img "Next" at bounding box center [1004, 363] width 24 height 65
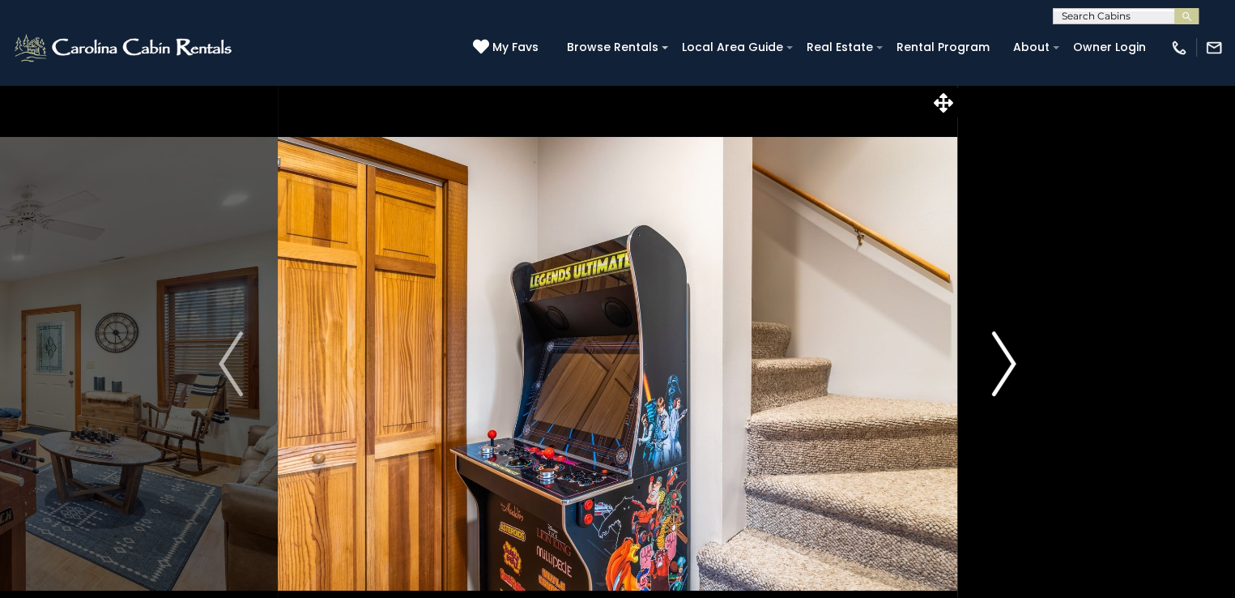
click at [1012, 361] on img "Next" at bounding box center [1004, 363] width 24 height 65
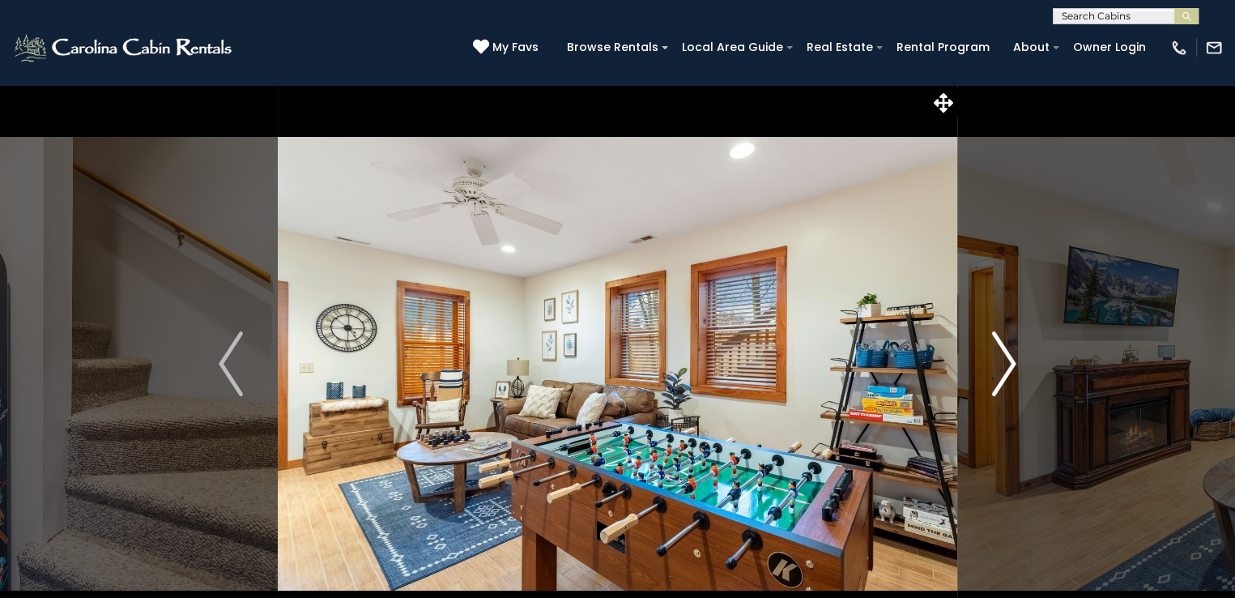
click at [1012, 361] on img "Next" at bounding box center [1004, 363] width 24 height 65
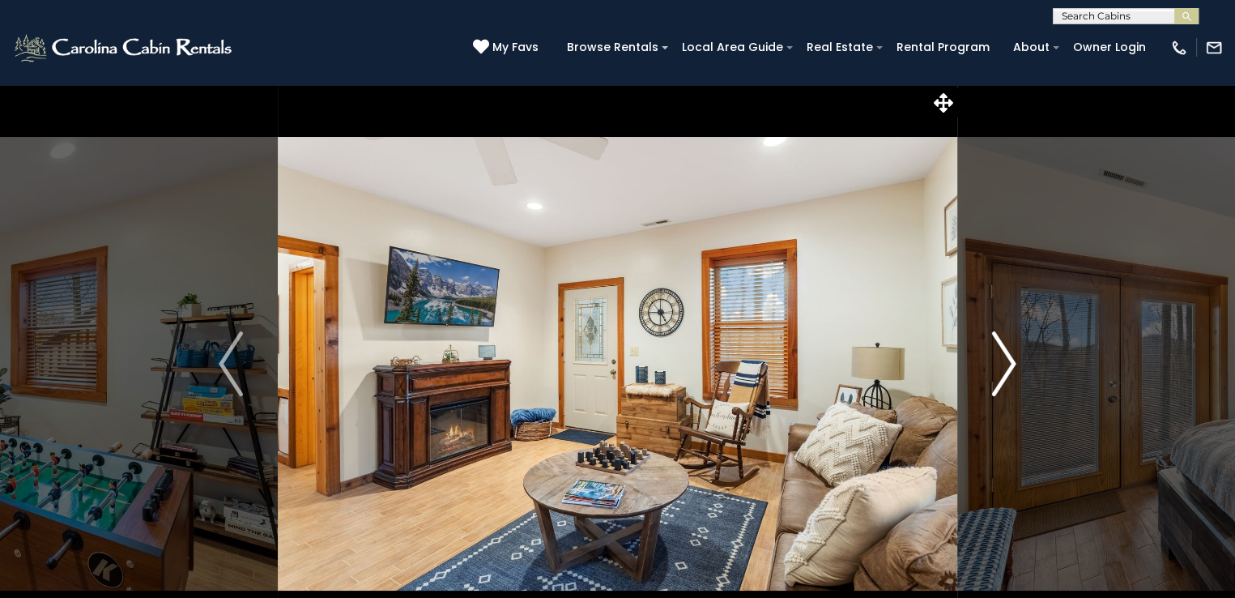
click at [1012, 361] on img "Next" at bounding box center [1004, 363] width 24 height 65
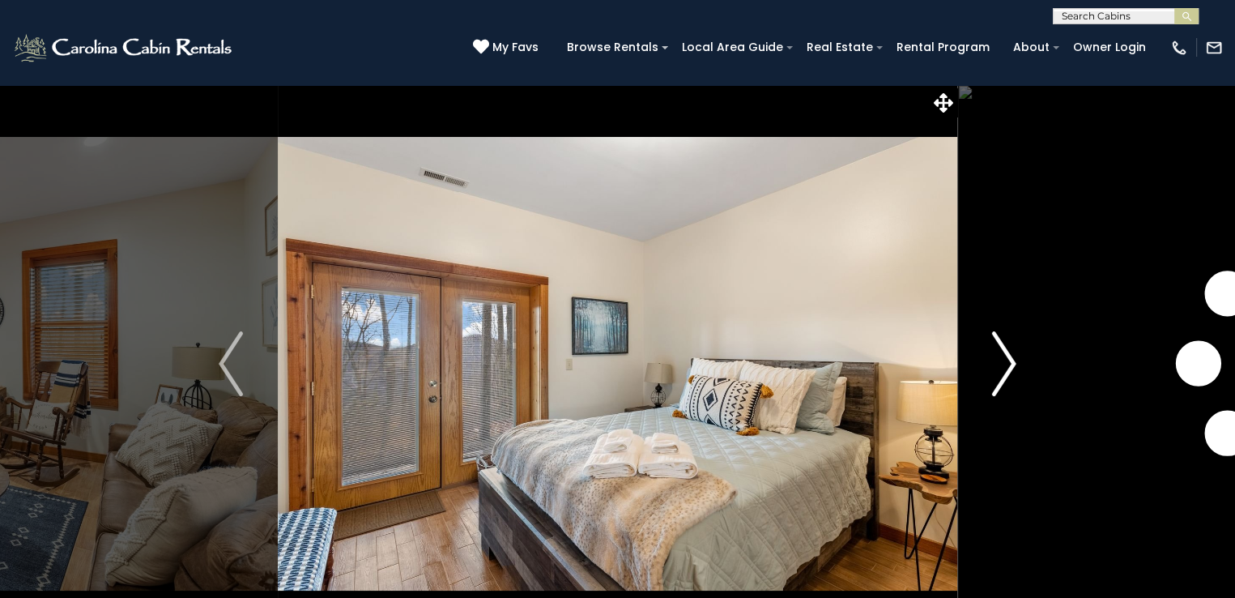
click at [1012, 361] on img "Next" at bounding box center [1004, 363] width 24 height 65
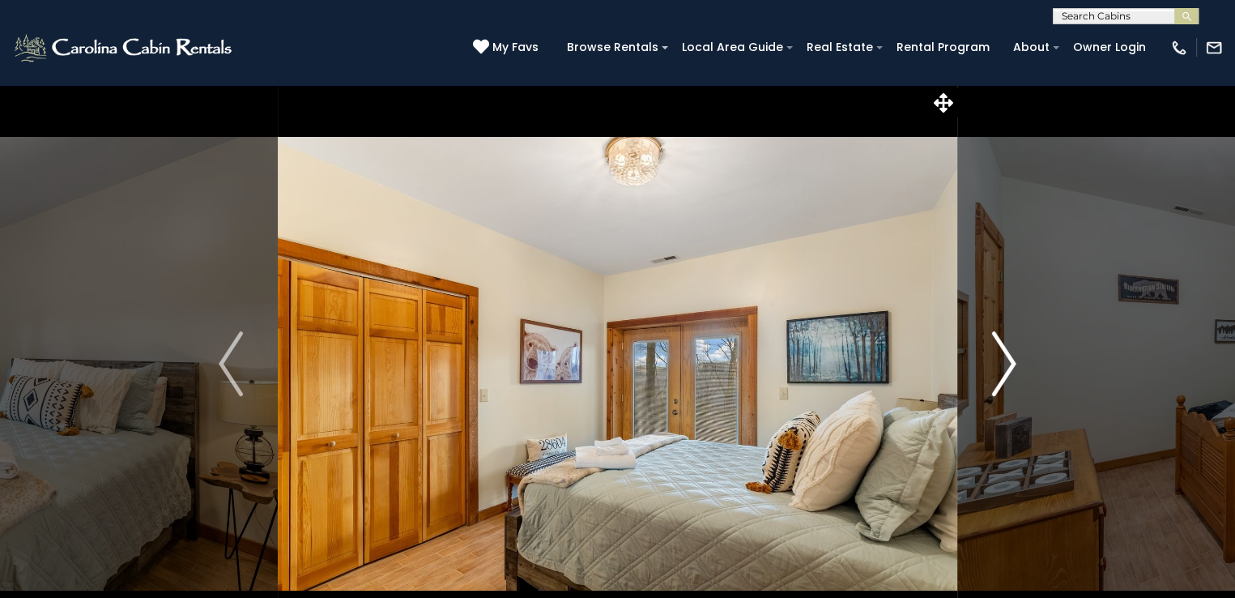
click at [1012, 361] on img "Next" at bounding box center [1004, 363] width 24 height 65
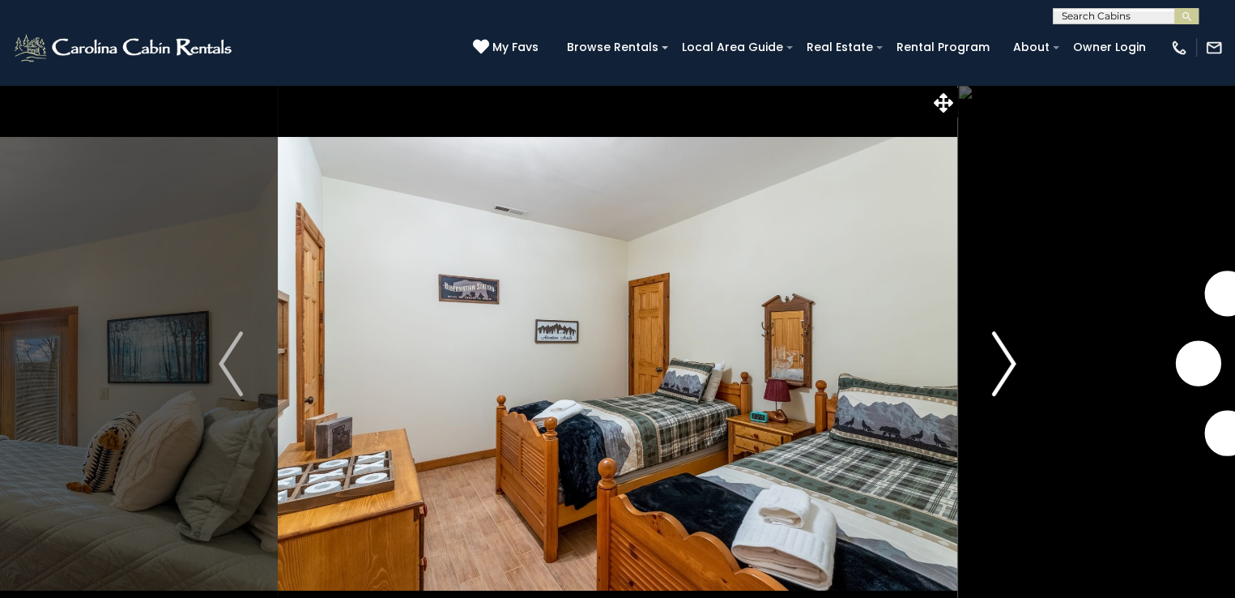
click at [1012, 361] on img "Next" at bounding box center [1004, 363] width 24 height 65
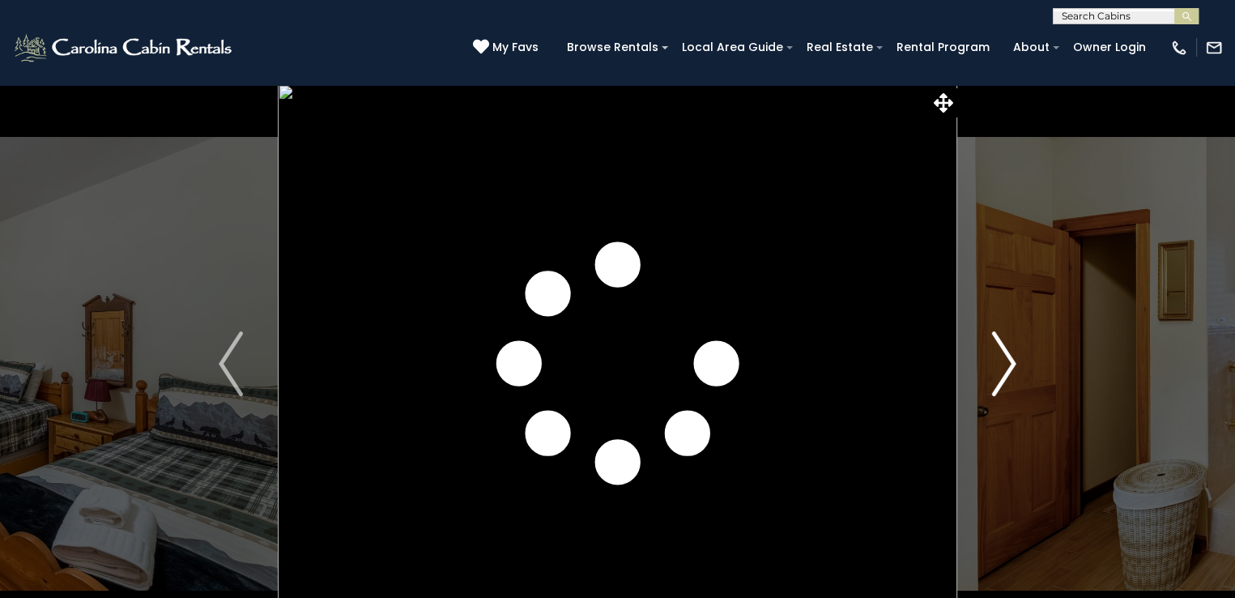
click at [1012, 361] on img "Next" at bounding box center [1004, 363] width 24 height 65
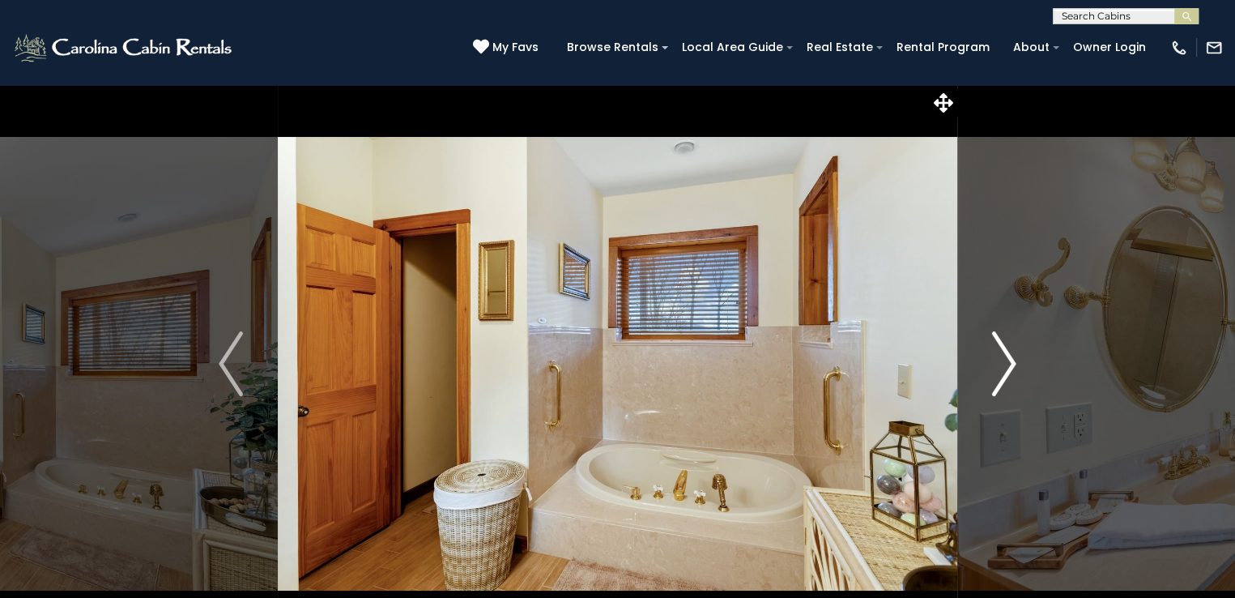
click at [1012, 361] on img "Next" at bounding box center [1004, 363] width 24 height 65
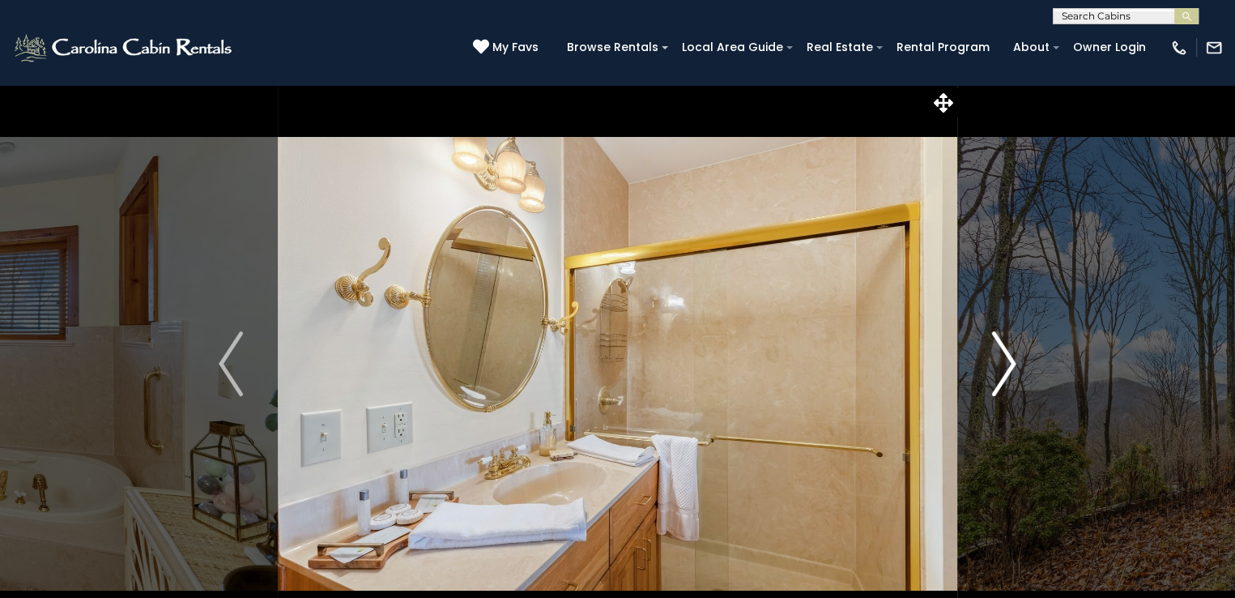
click at [1012, 361] on img "Next" at bounding box center [1004, 363] width 24 height 65
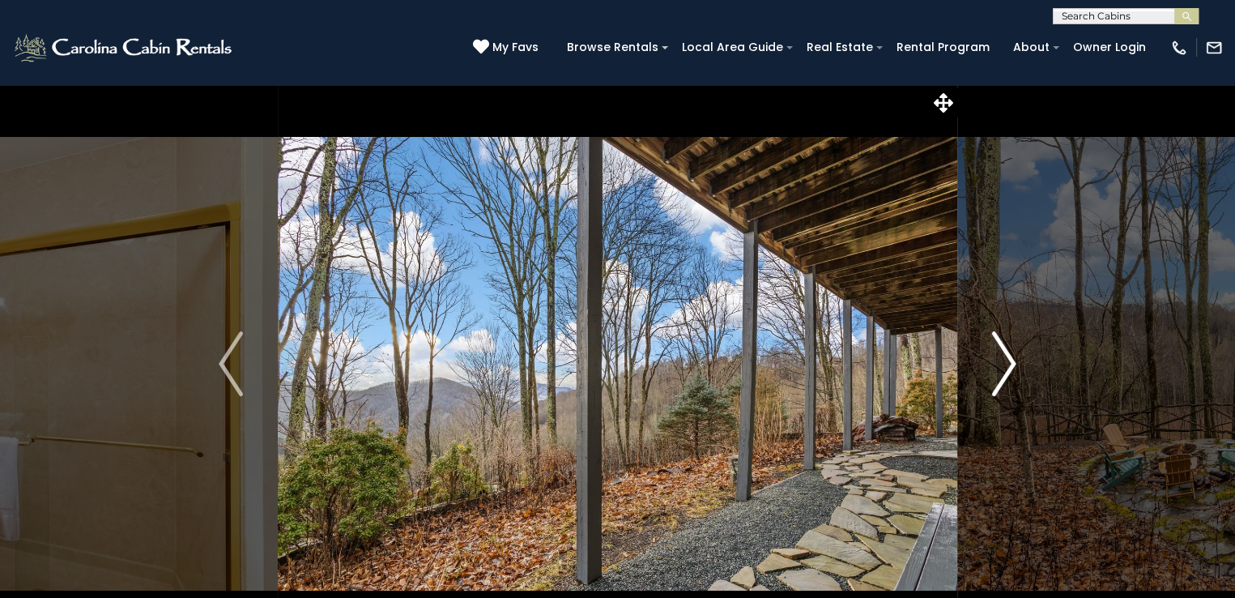
click at [1012, 361] on img "Next" at bounding box center [1004, 363] width 24 height 65
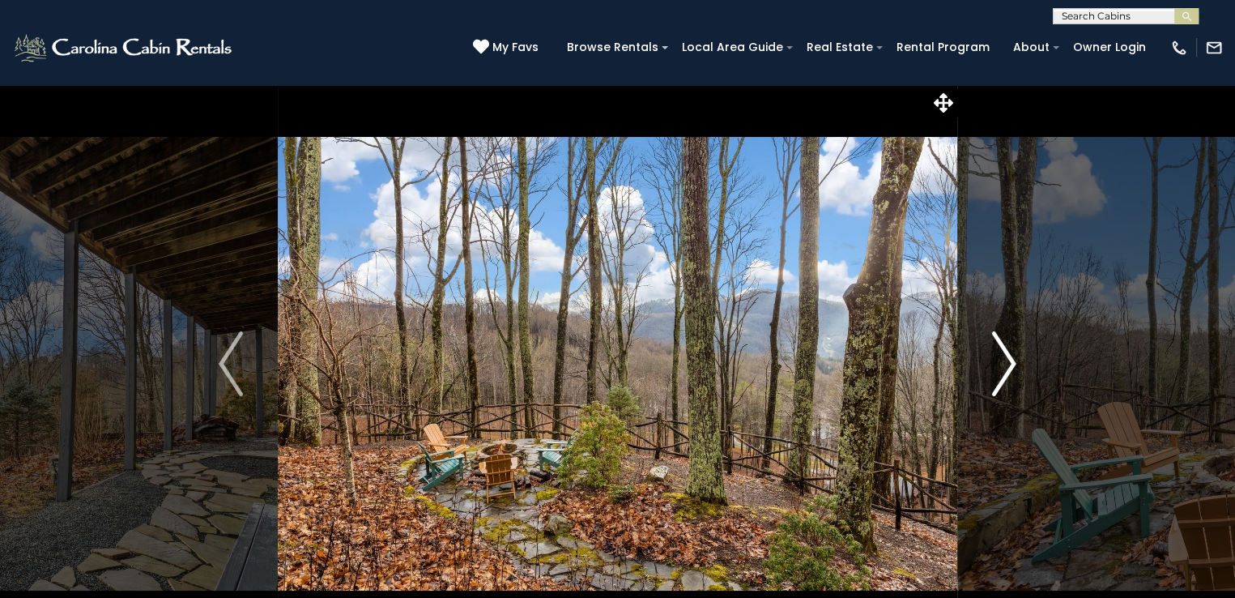
click at [1012, 361] on img "Next" at bounding box center [1004, 363] width 24 height 65
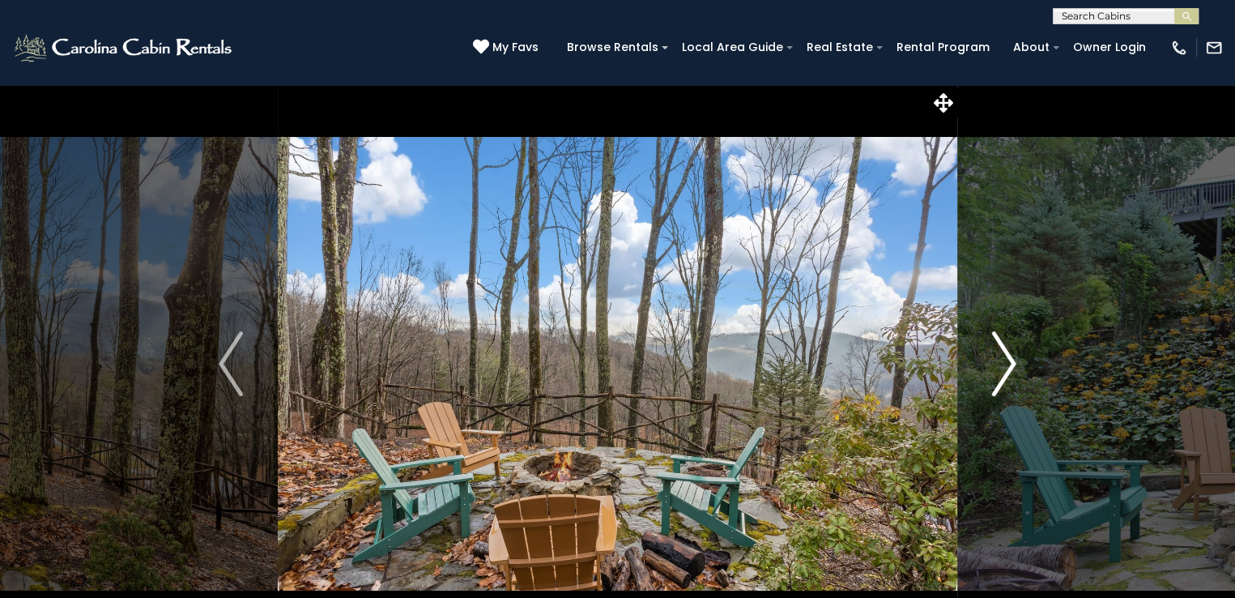
click at [1012, 361] on img "Next" at bounding box center [1004, 363] width 24 height 65
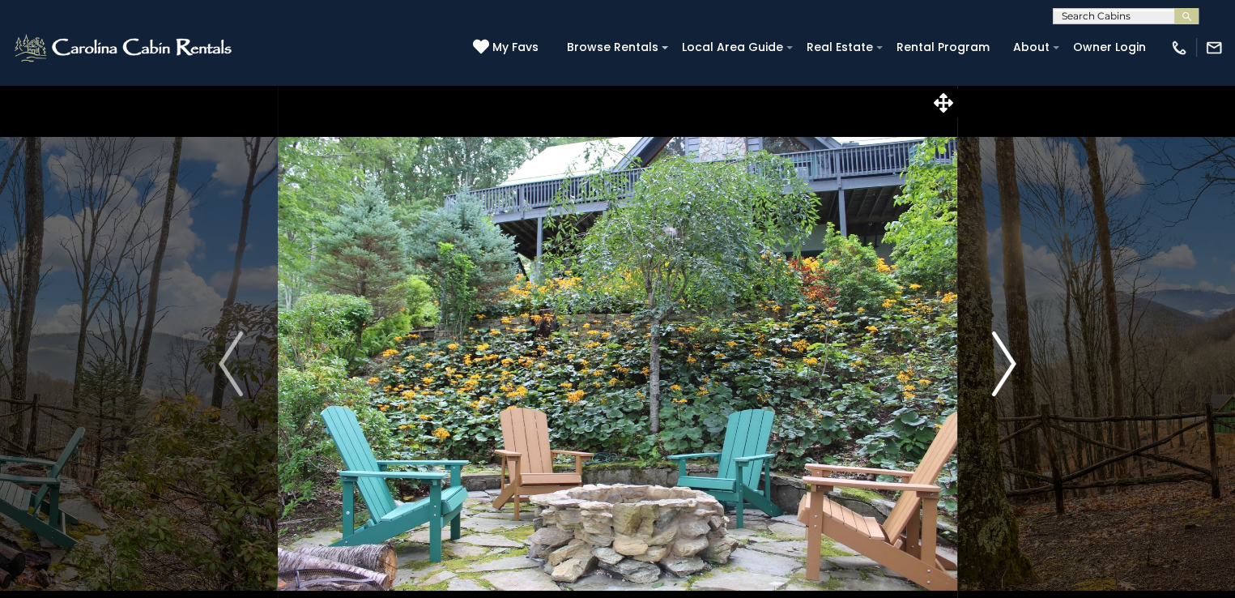
click at [1012, 361] on img "Next" at bounding box center [1004, 363] width 24 height 65
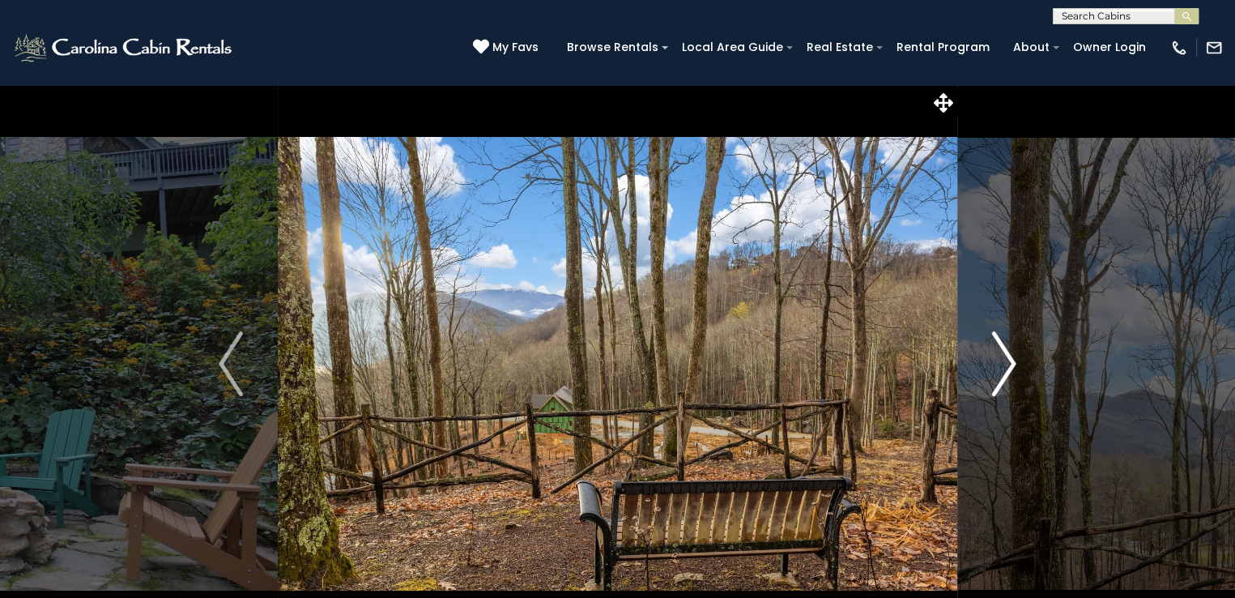
click at [1012, 361] on img "Next" at bounding box center [1004, 363] width 24 height 65
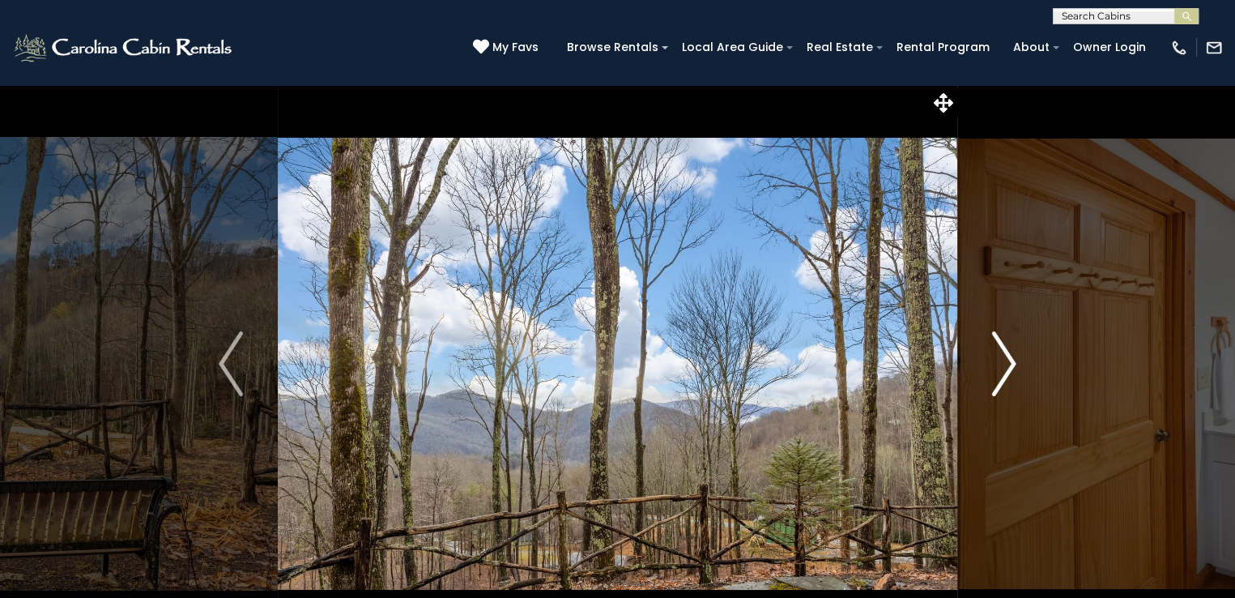
click at [1012, 361] on img "Next" at bounding box center [1004, 363] width 24 height 65
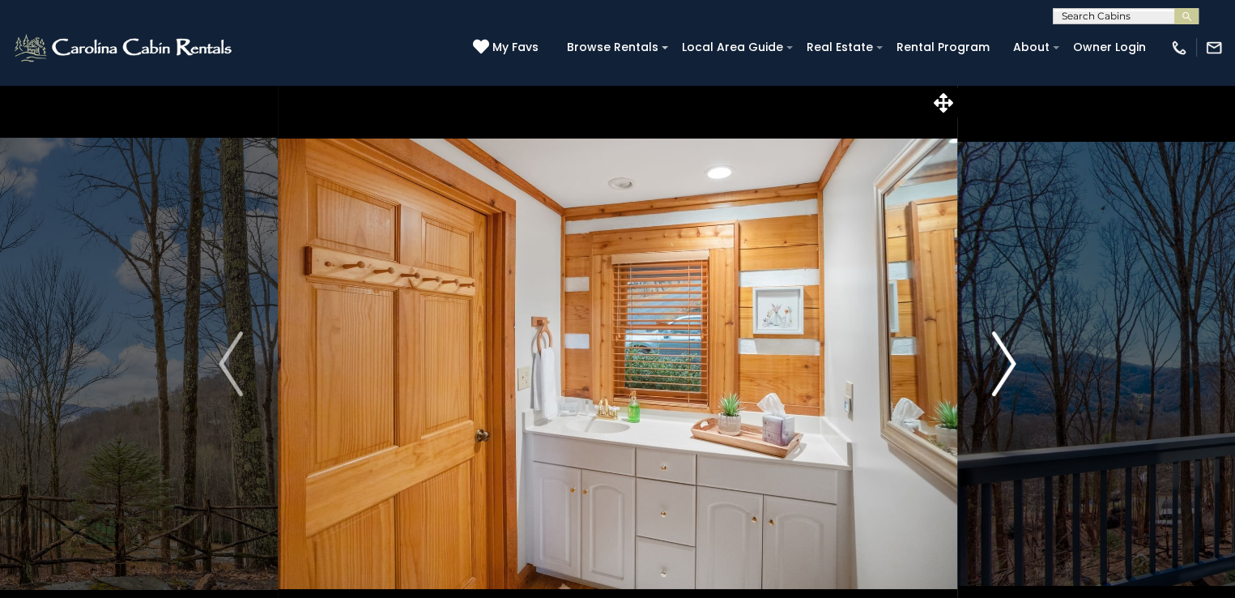
click at [1012, 361] on img "Next" at bounding box center [1004, 363] width 24 height 65
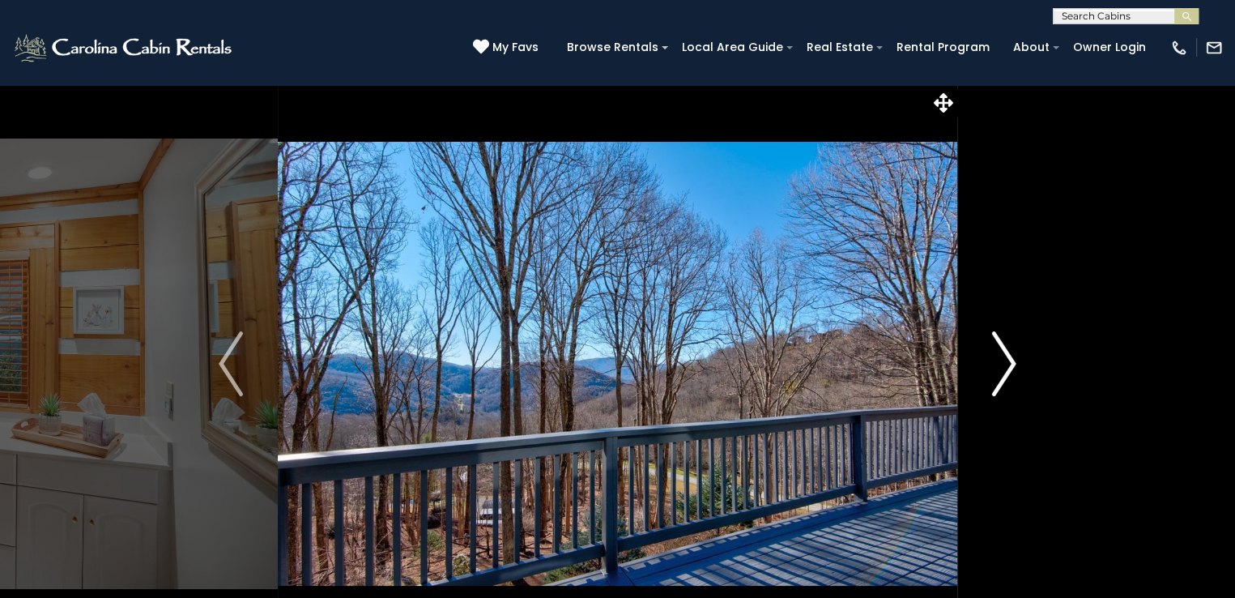
click at [1012, 361] on img "Next" at bounding box center [1004, 363] width 24 height 65
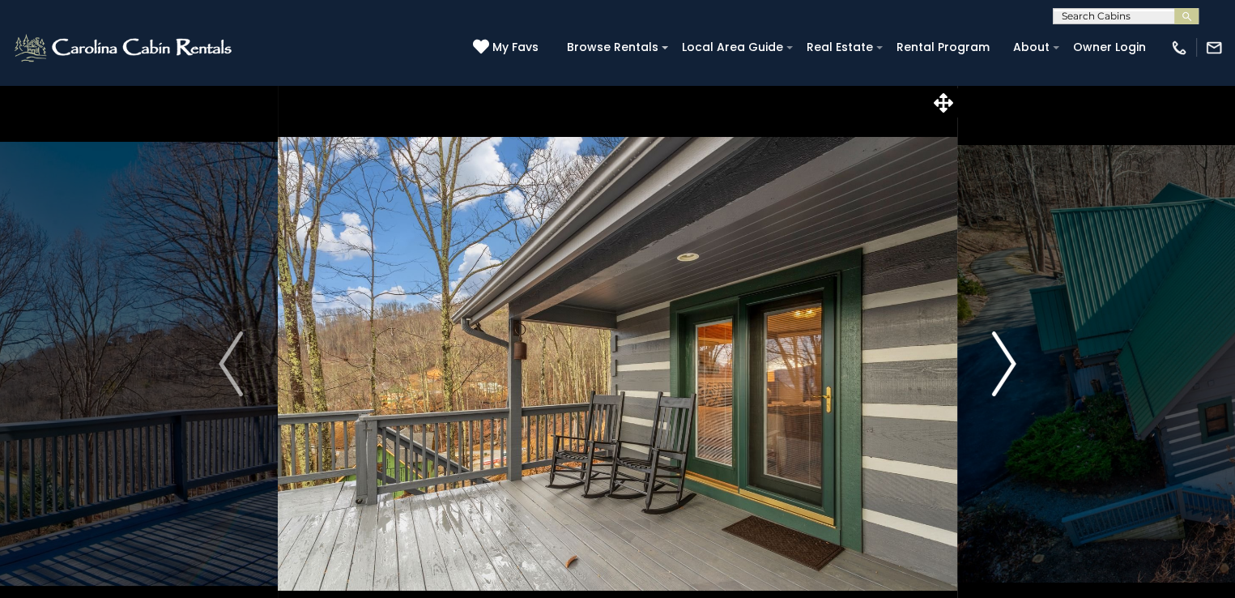
click at [1012, 361] on img "Next" at bounding box center [1004, 363] width 24 height 65
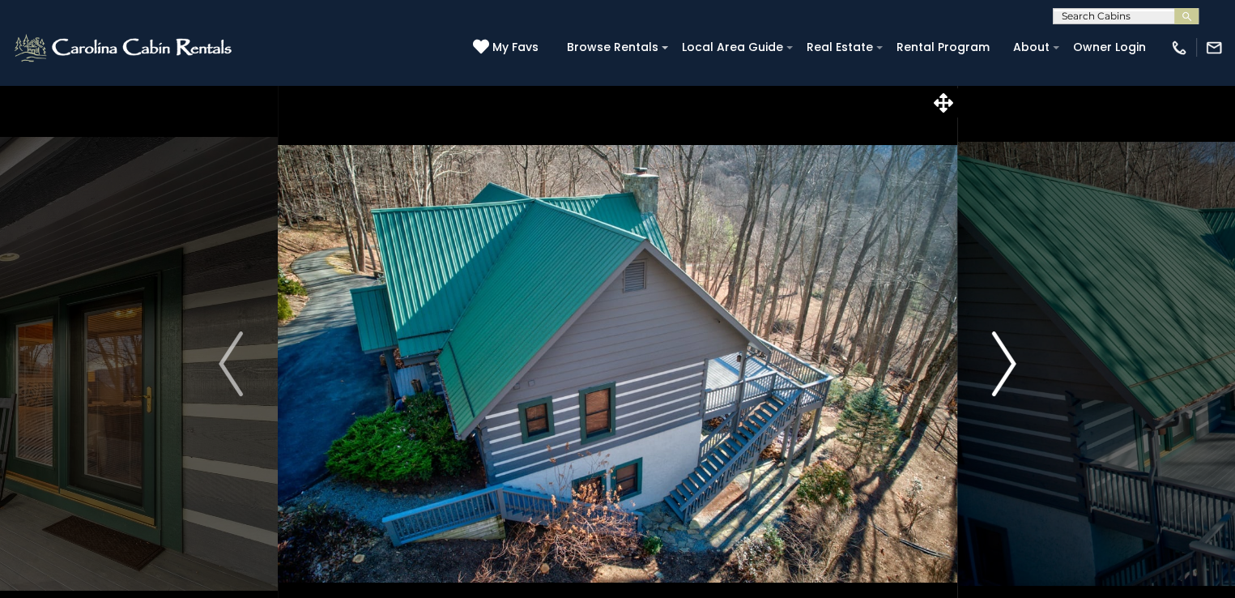
click at [1012, 361] on img "Next" at bounding box center [1004, 363] width 24 height 65
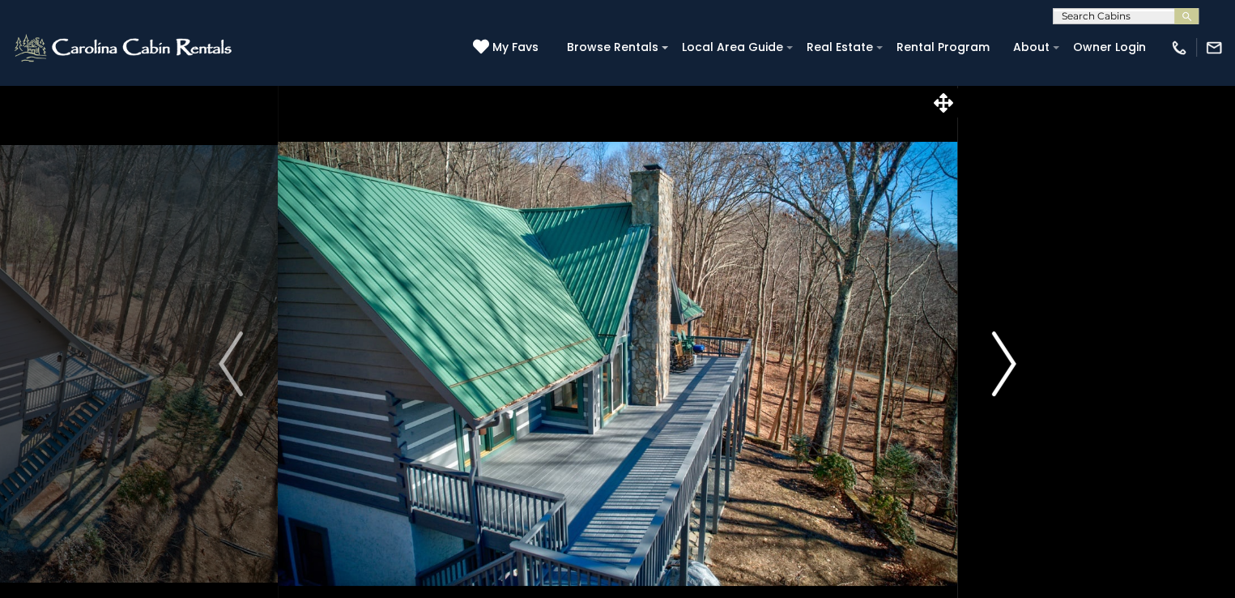
click at [1012, 361] on img "Next" at bounding box center [1004, 363] width 24 height 65
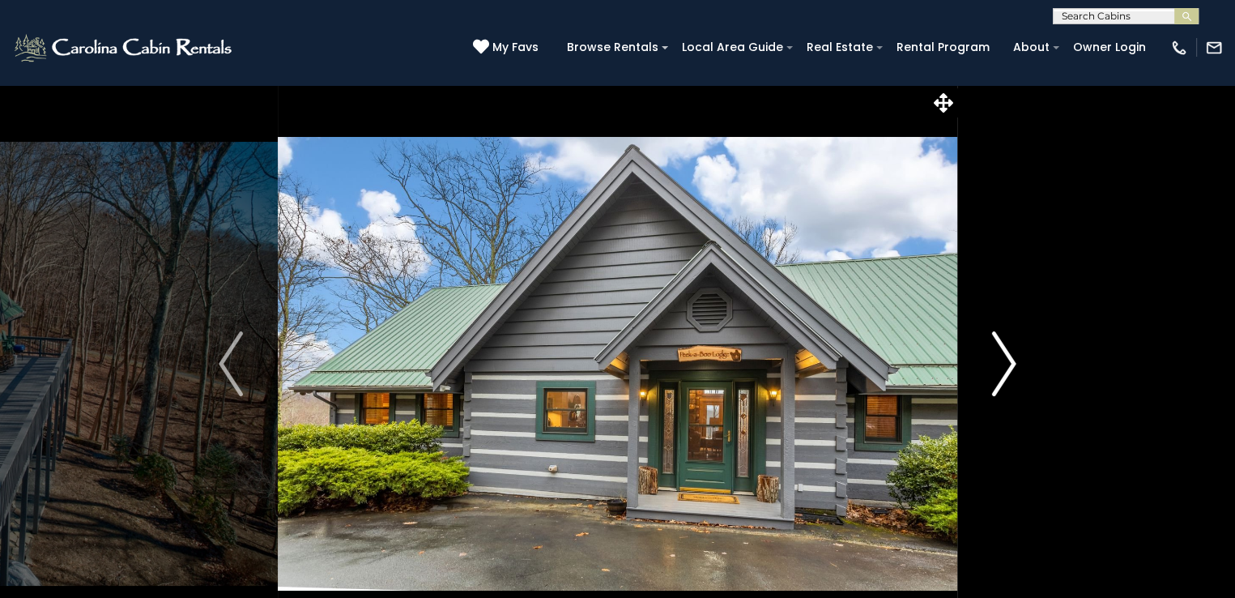
click at [1012, 361] on img "Next" at bounding box center [1004, 363] width 24 height 65
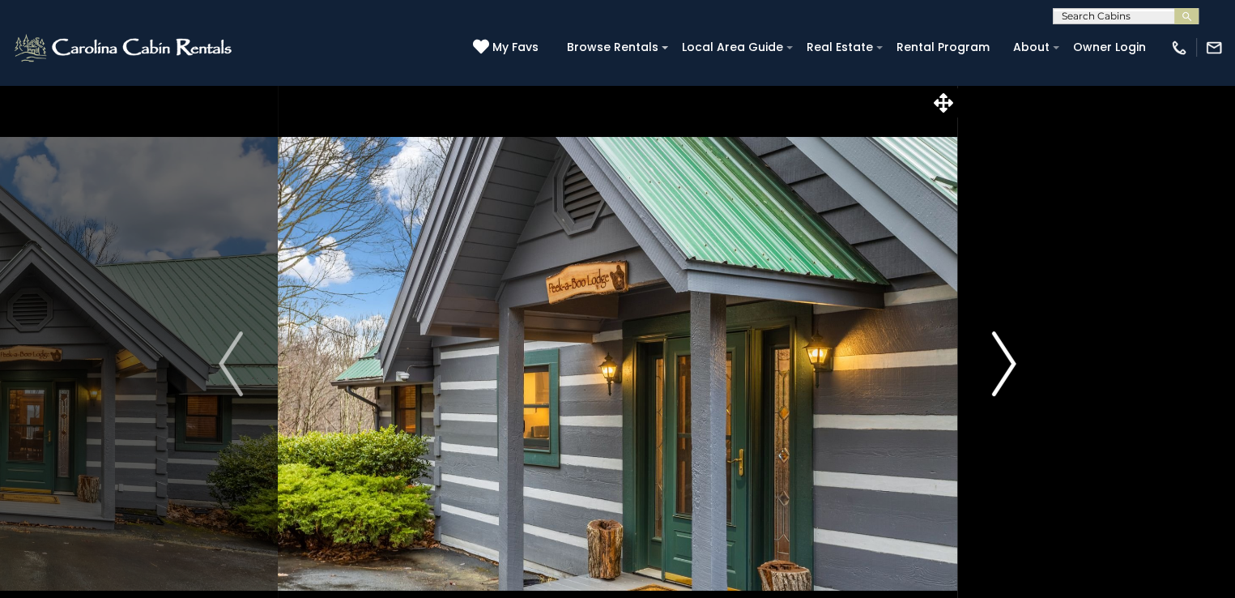
click at [1012, 361] on img "Next" at bounding box center [1004, 363] width 24 height 65
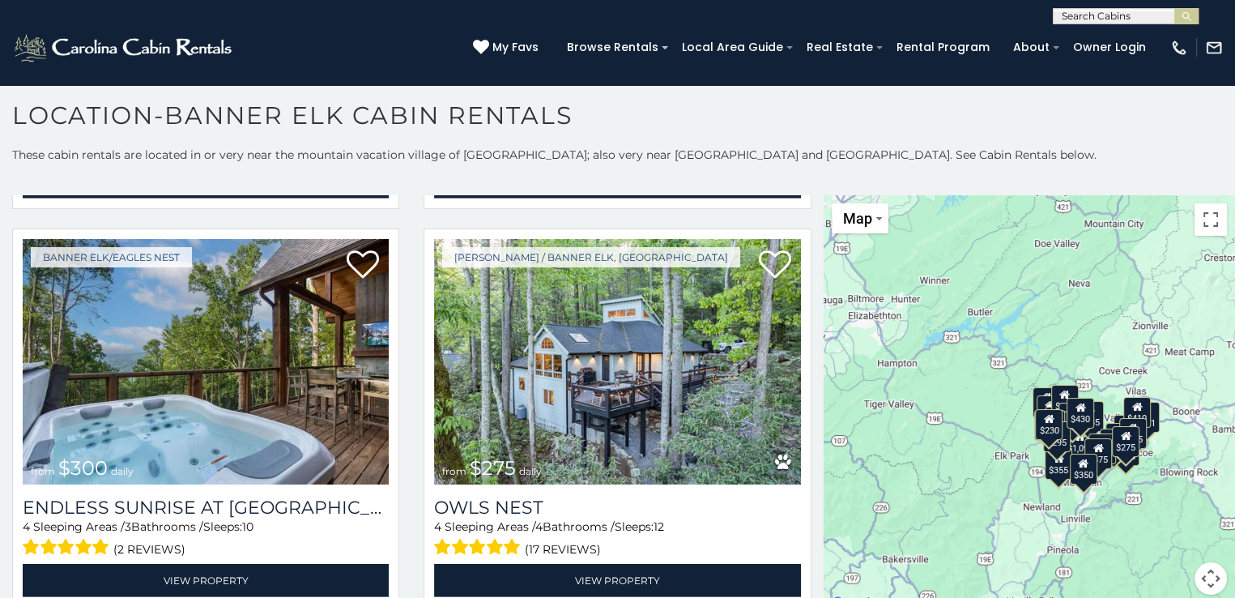
scroll to position [4826, 0]
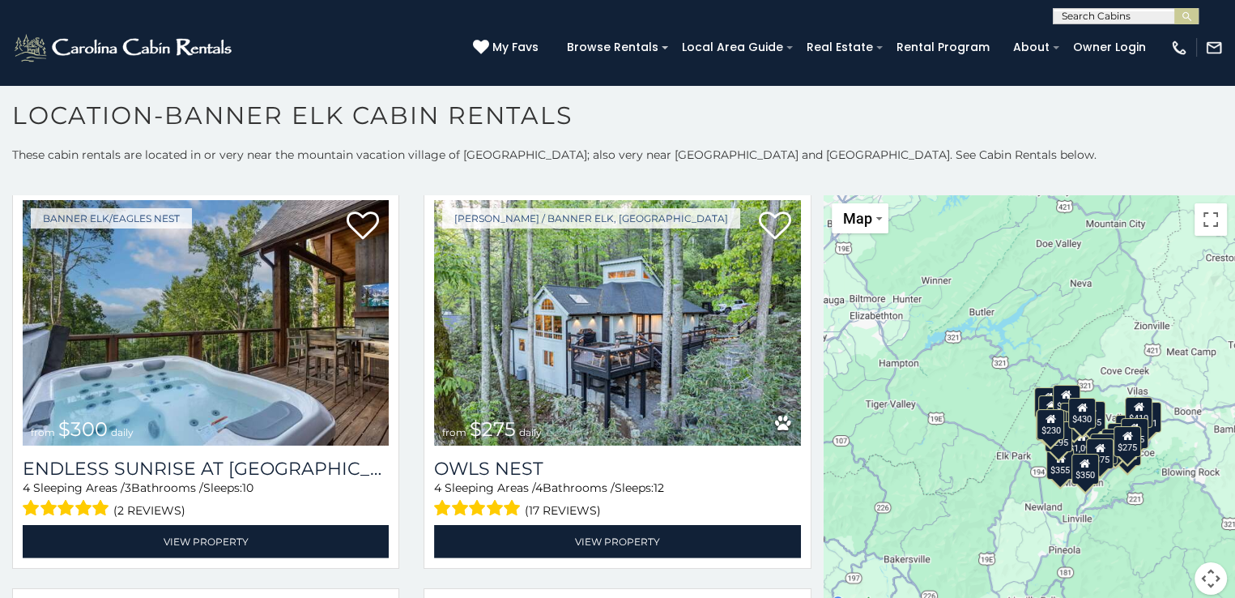
drag, startPoint x: 817, startPoint y: 503, endPoint x: 826, endPoint y: 542, distance: 40.1
click at [826, 542] on div "$300 $225 $451 $1,095 $400 $355 $720 $650 $410 $235 $290 $424 $265 $535 $400 $4…" at bounding box center [1030, 404] width 412 height 419
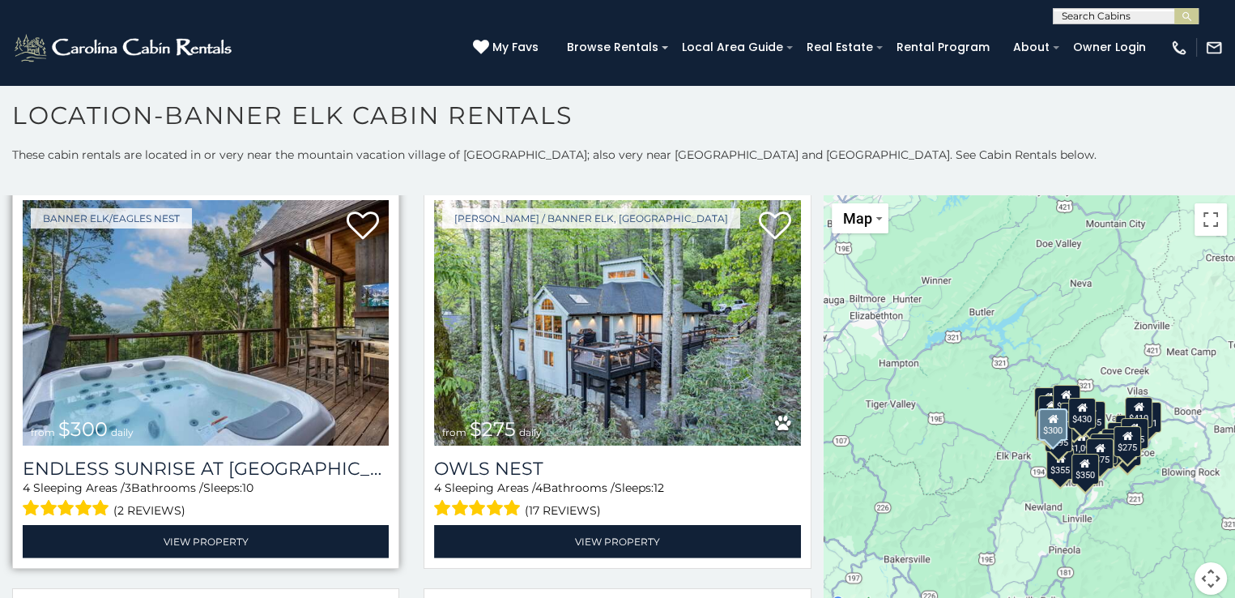
click at [260, 315] on img at bounding box center [206, 322] width 366 height 245
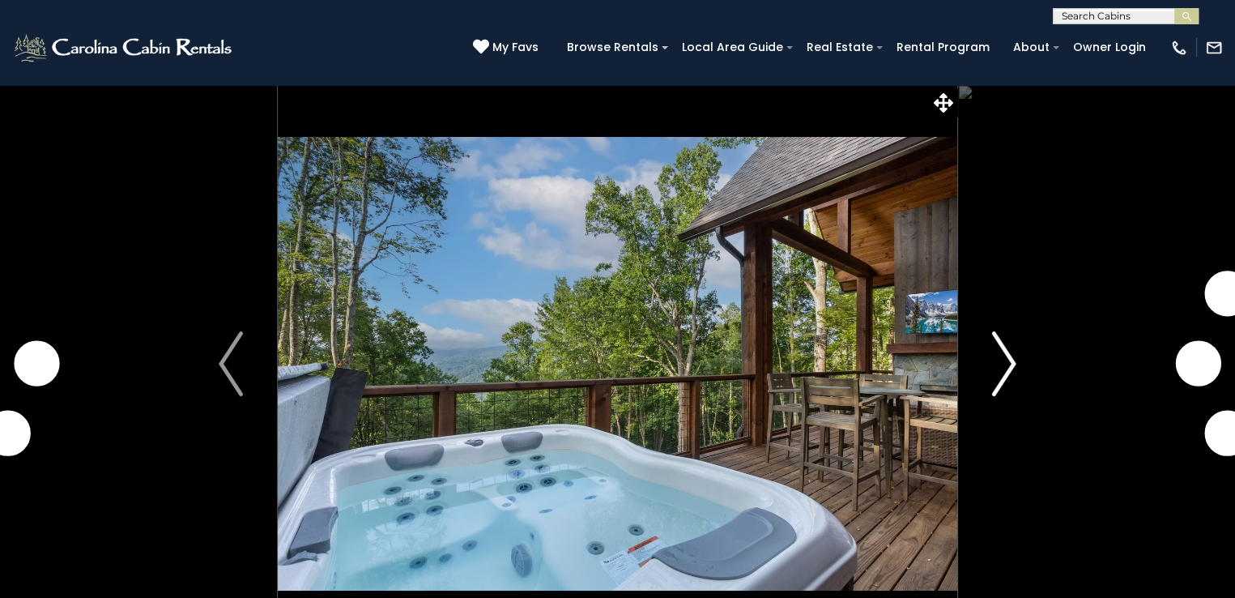
click at [1004, 381] on img "Next" at bounding box center [1004, 363] width 24 height 65
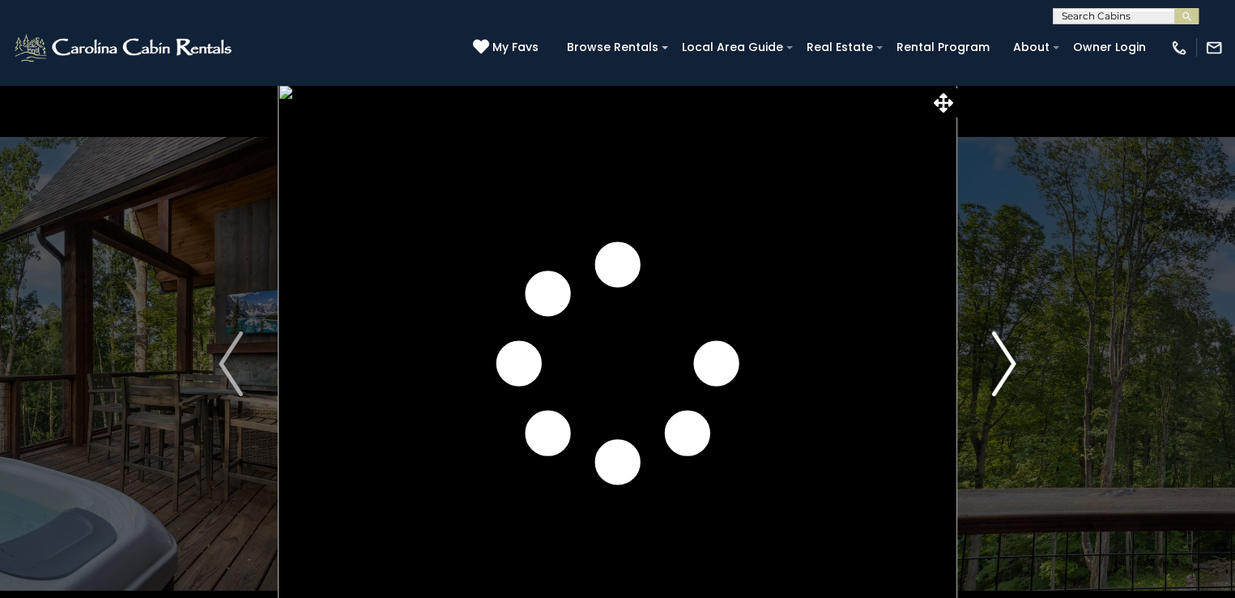
click at [1007, 361] on img "Next" at bounding box center [1004, 363] width 24 height 65
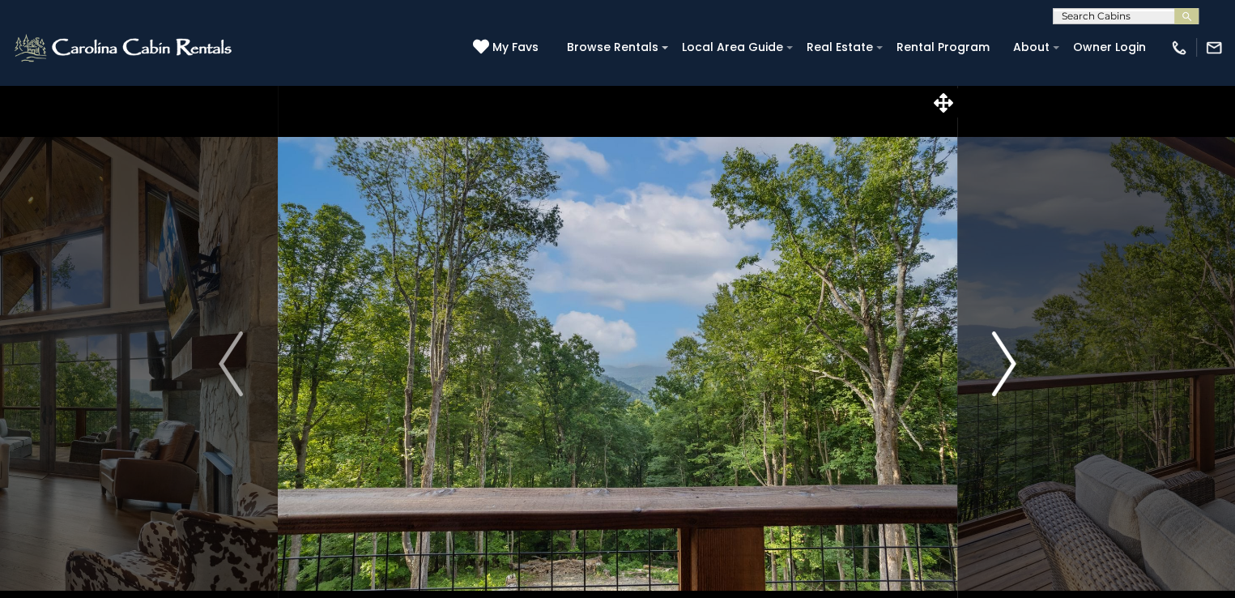
click at [1008, 364] on img "Next" at bounding box center [1004, 363] width 24 height 65
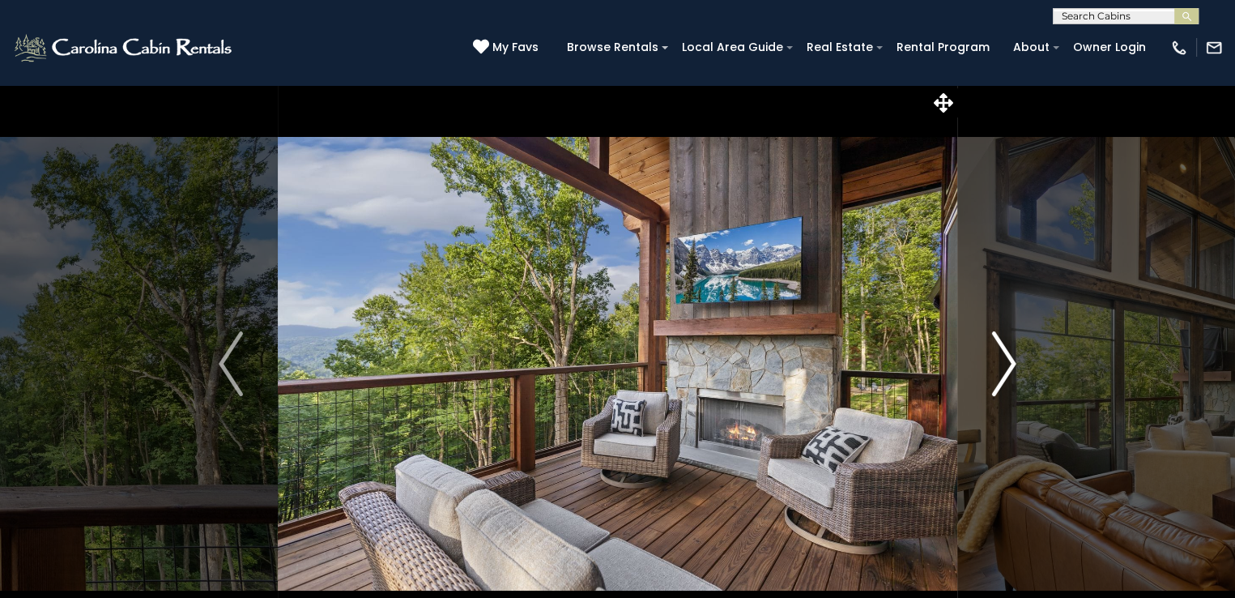
click at [1007, 362] on img "Next" at bounding box center [1004, 363] width 24 height 65
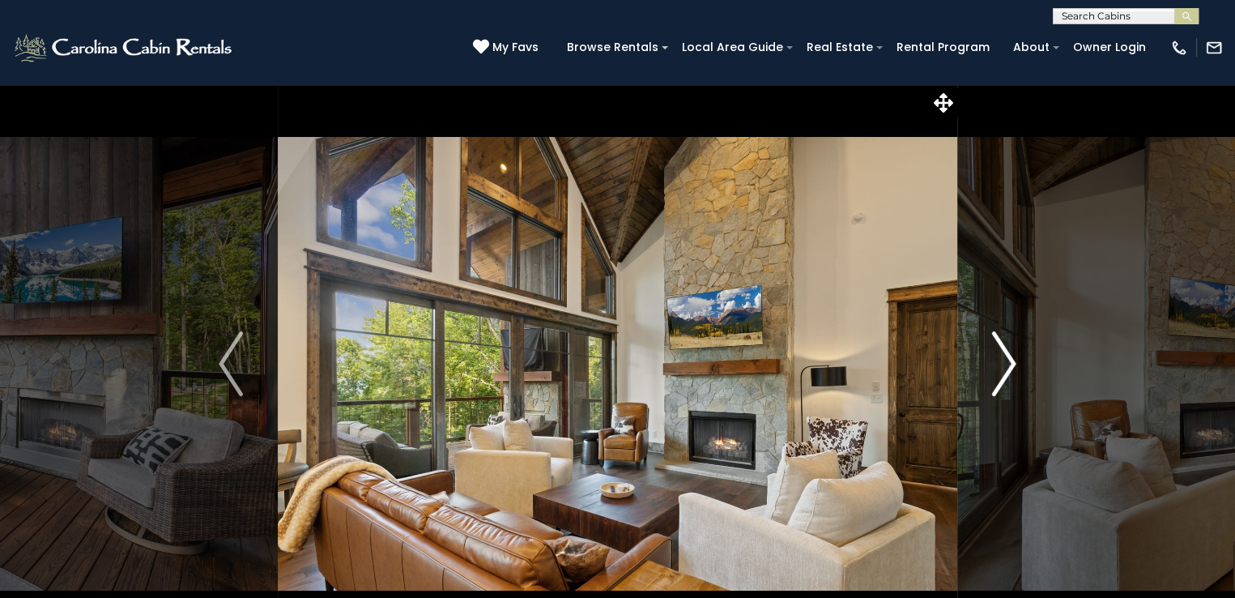
click at [1007, 362] on img "Next" at bounding box center [1004, 363] width 24 height 65
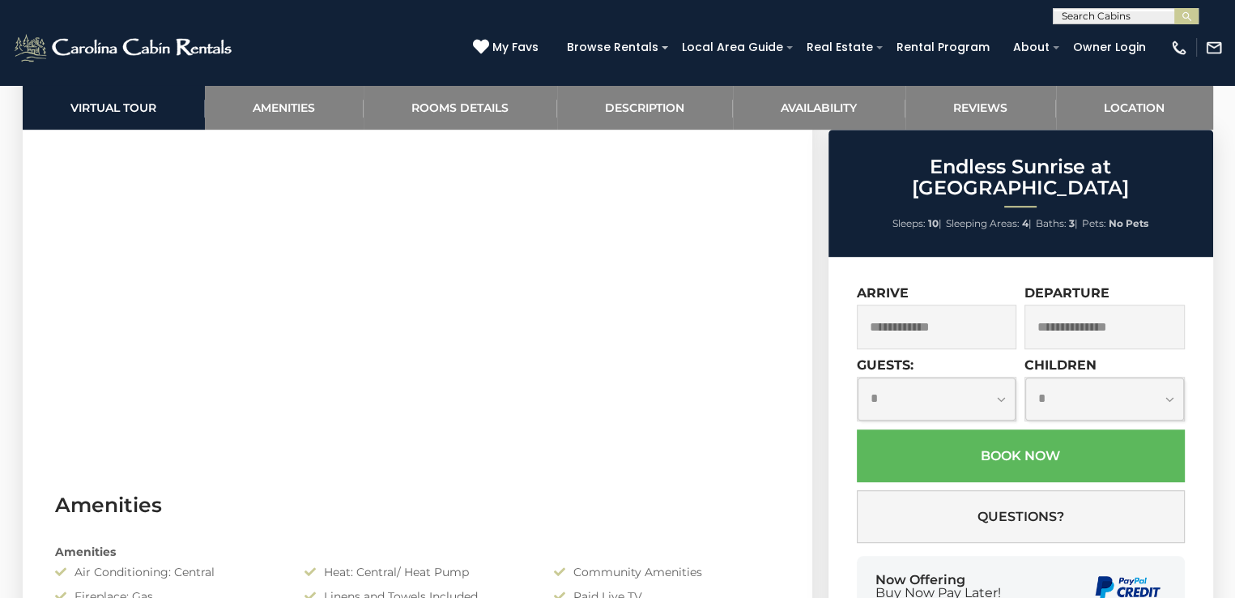
scroll to position [710, 0]
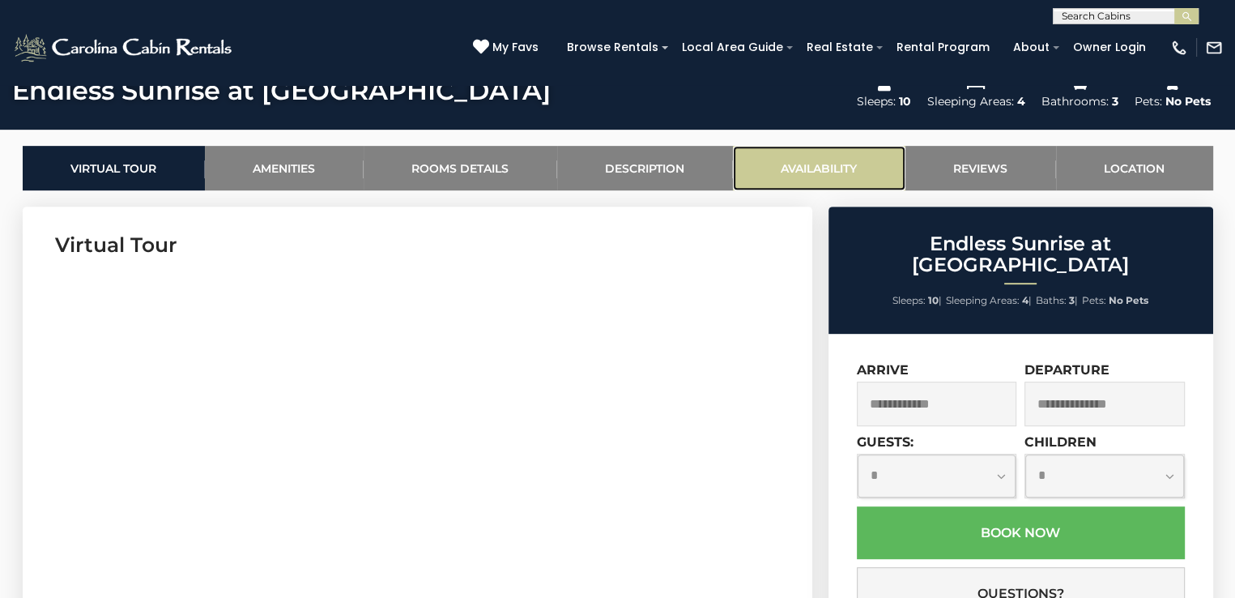
click at [827, 165] on link "Availability" at bounding box center [819, 168] width 173 height 45
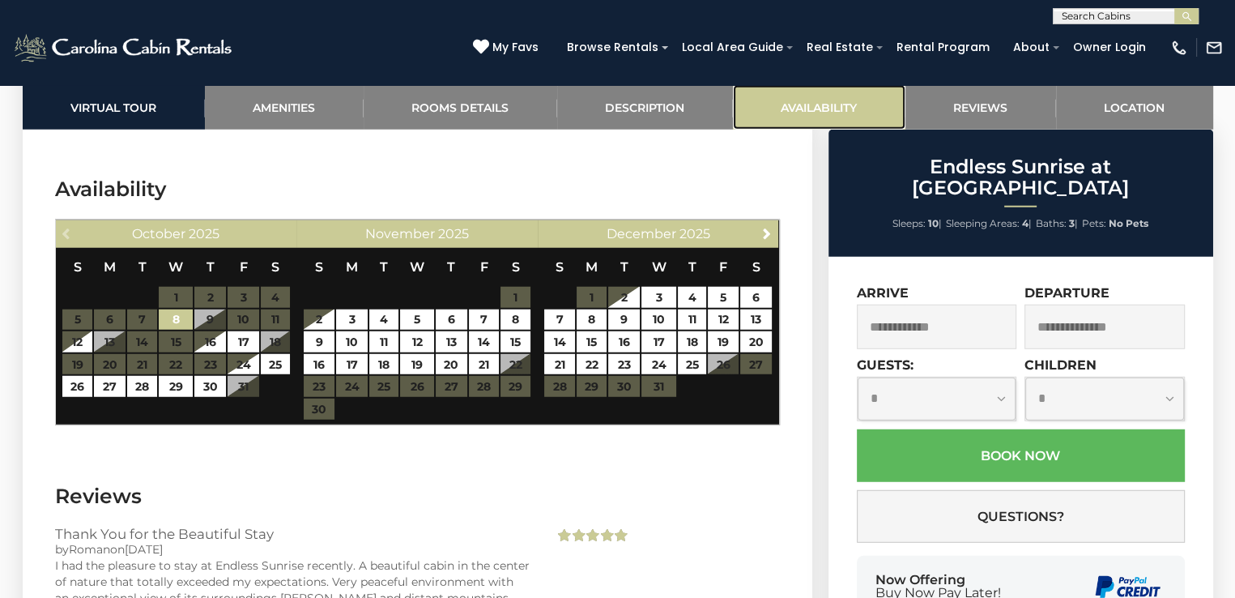
scroll to position [4285, 0]
